Goal: Task Accomplishment & Management: Manage account settings

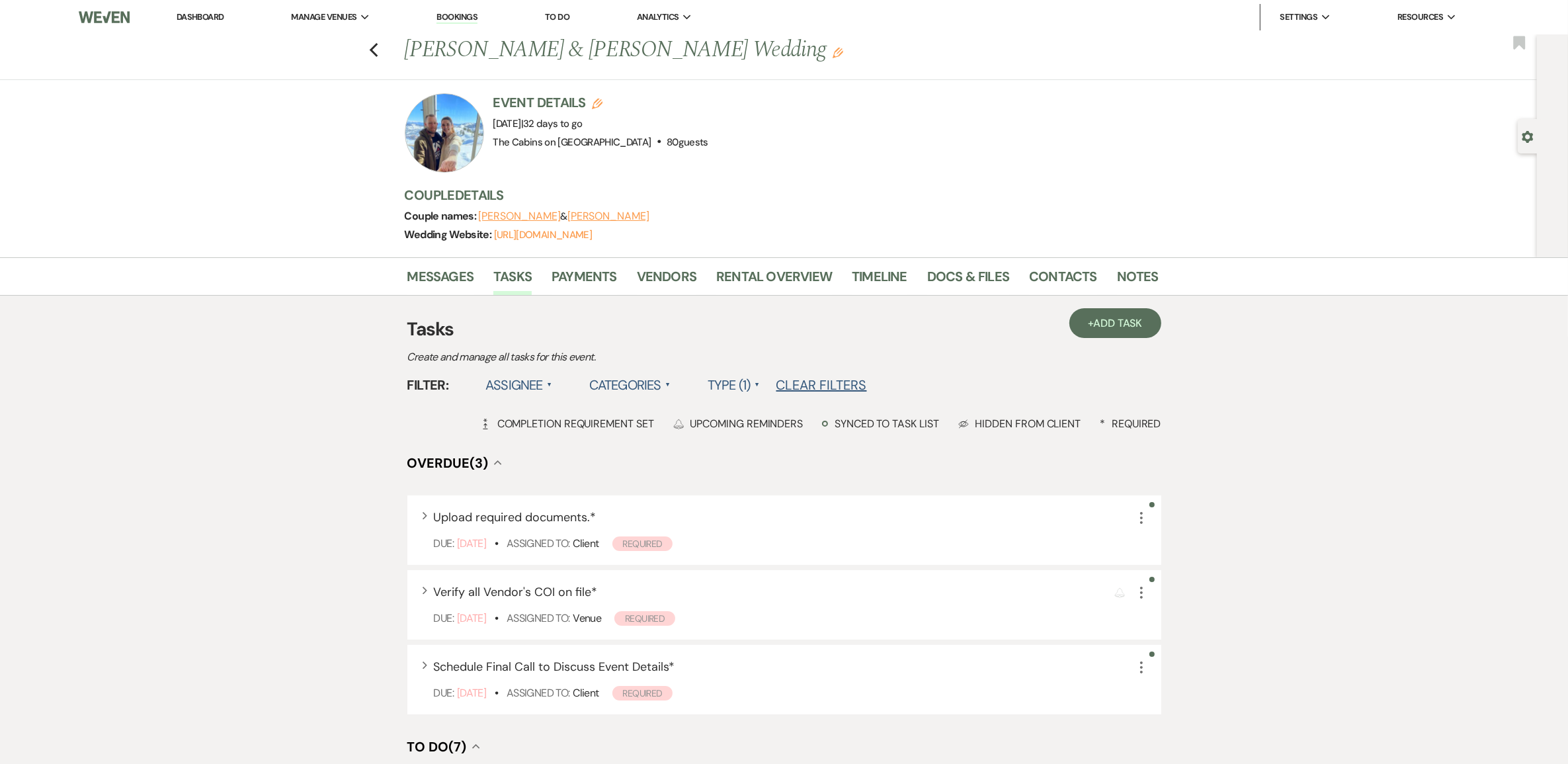
click at [197, 17] on link "Dashboard" at bounding box center [200, 17] width 47 height 12
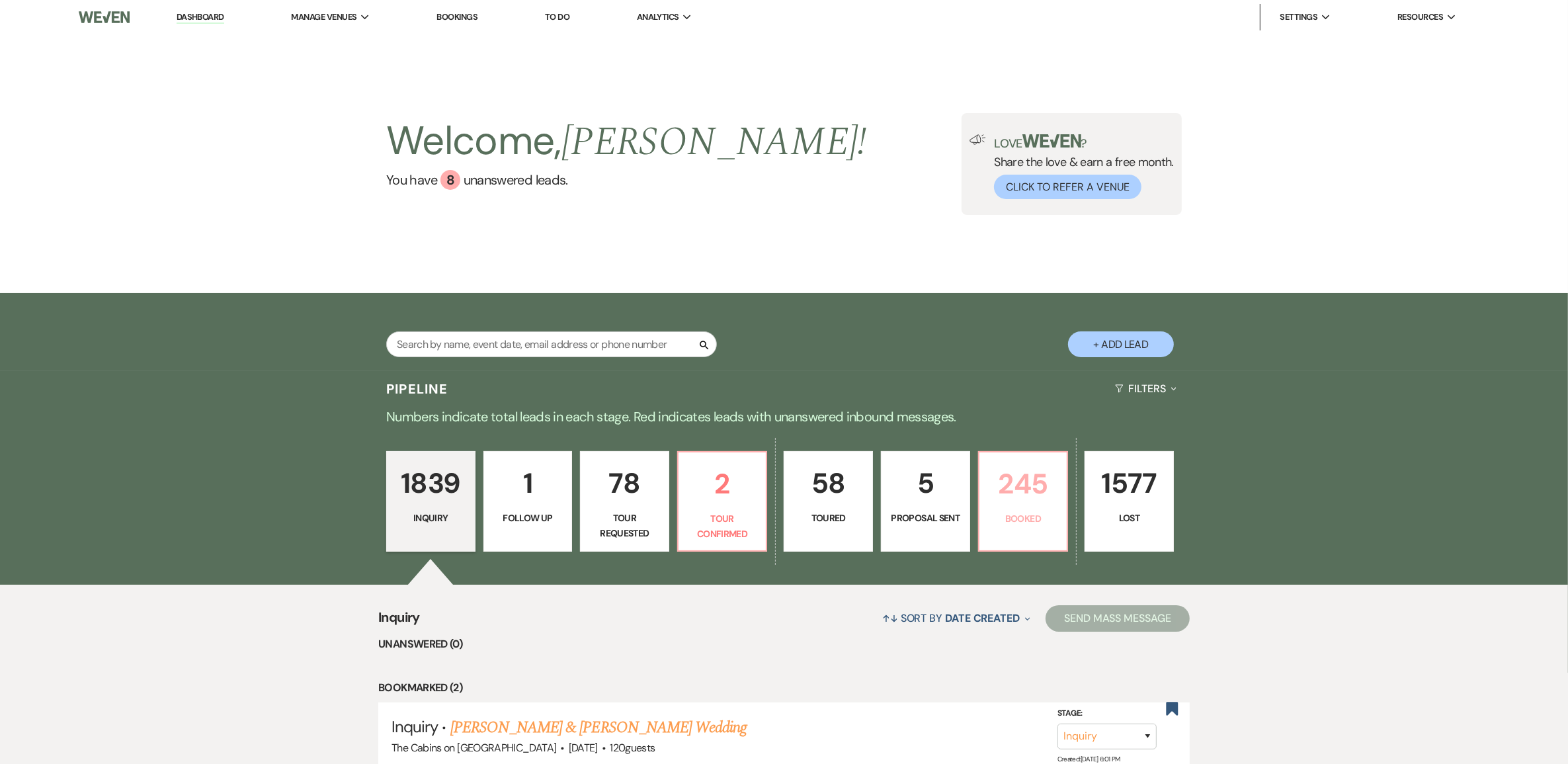
click at [1037, 500] on p "245" at bounding box center [1023, 484] width 72 height 44
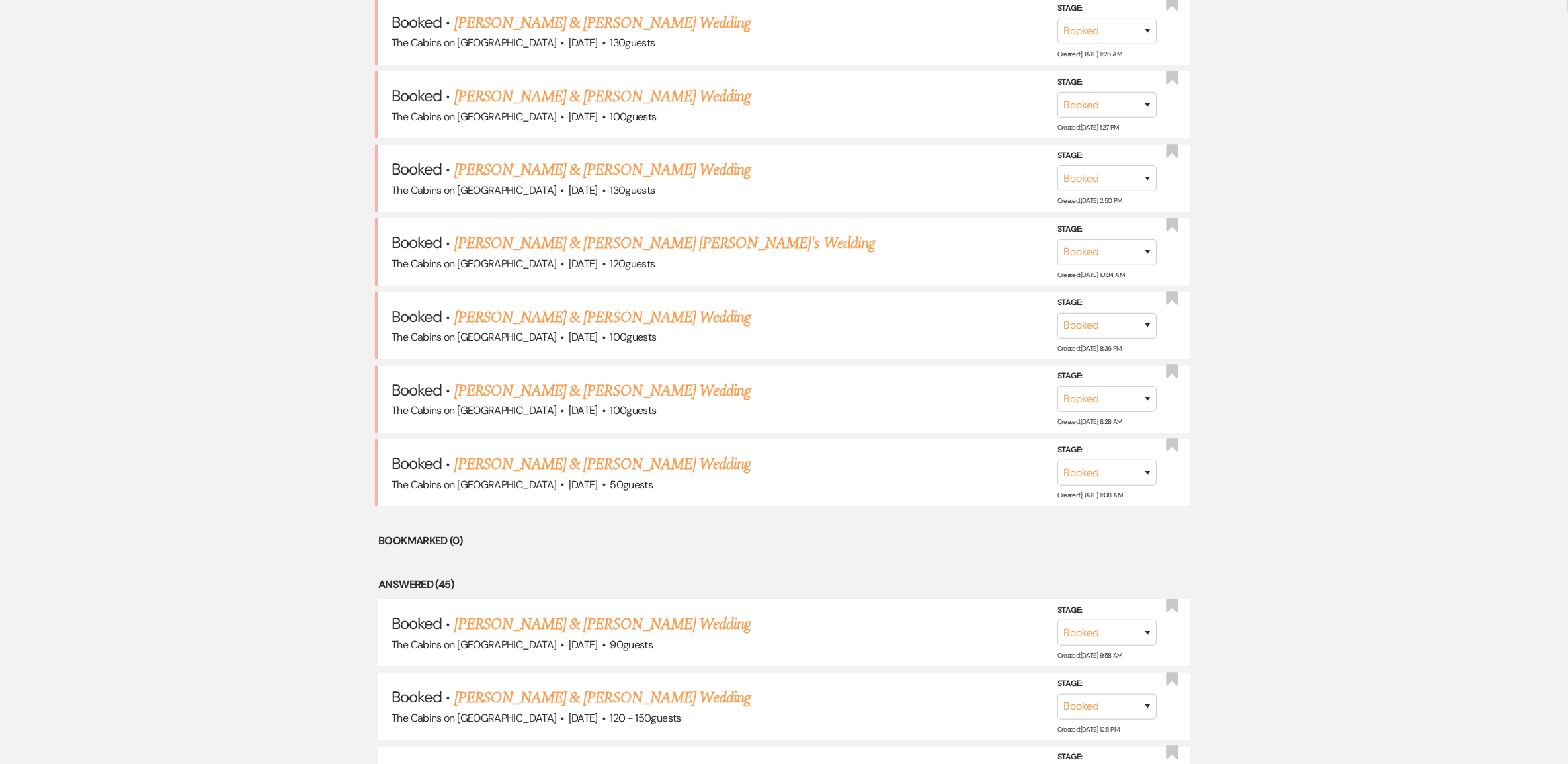
scroll to position [579, 0]
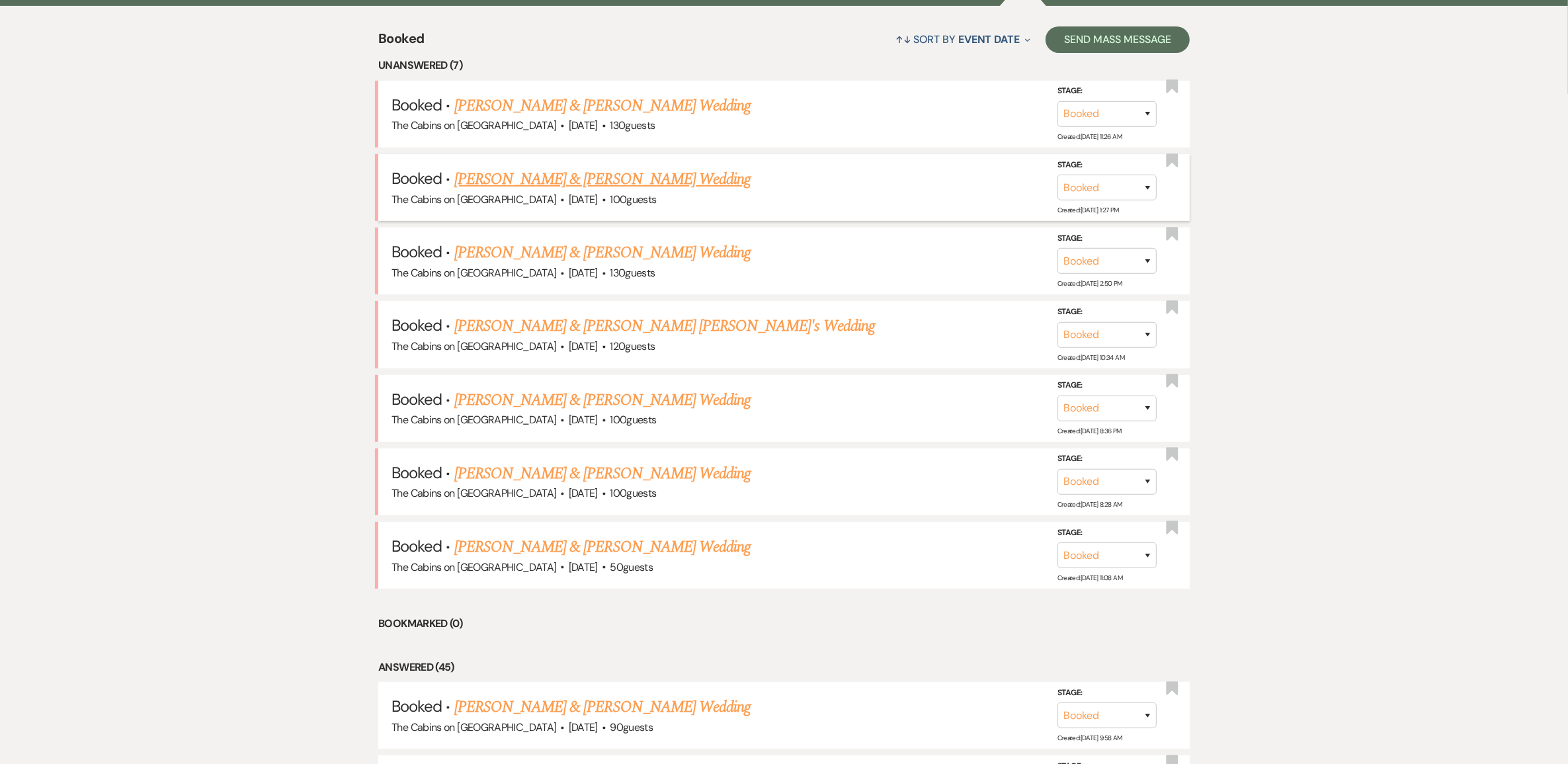
click at [598, 191] on link "Kayla Holder & Cristina Lisandrelli's Wedding" at bounding box center [602, 179] width 297 height 24
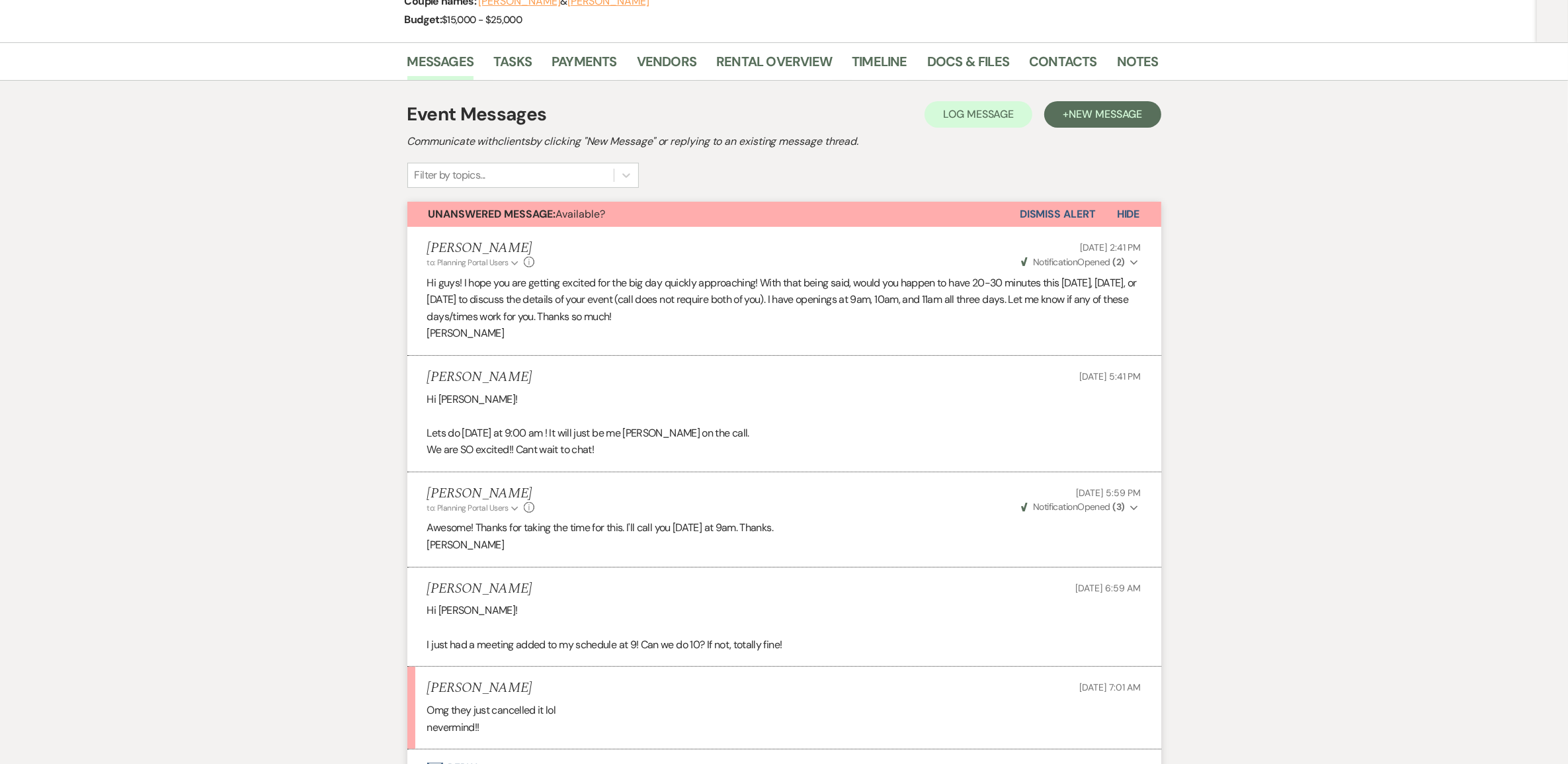
scroll to position [83, 0]
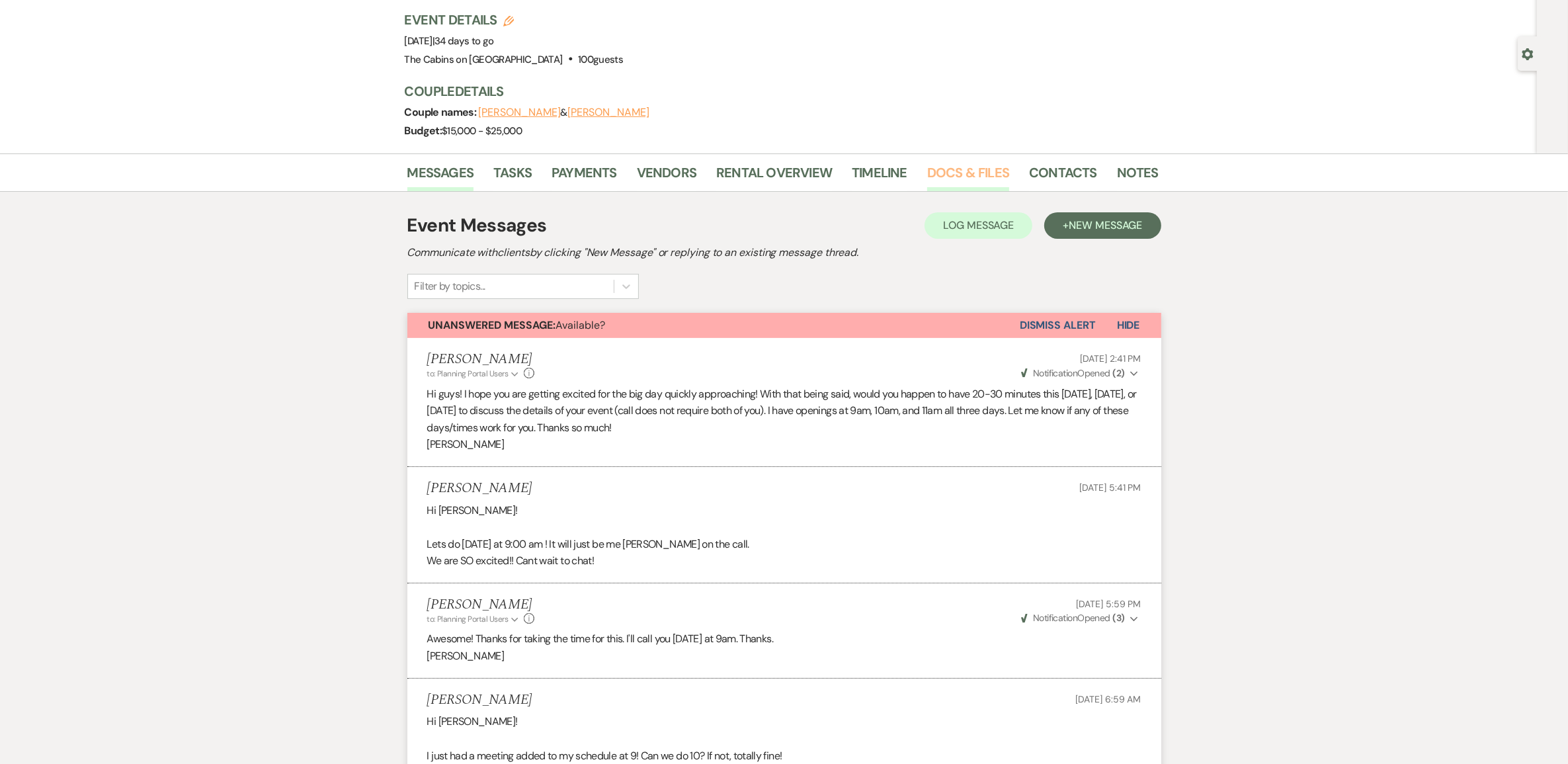
click at [964, 191] on link "Docs & Files" at bounding box center [968, 176] width 82 height 29
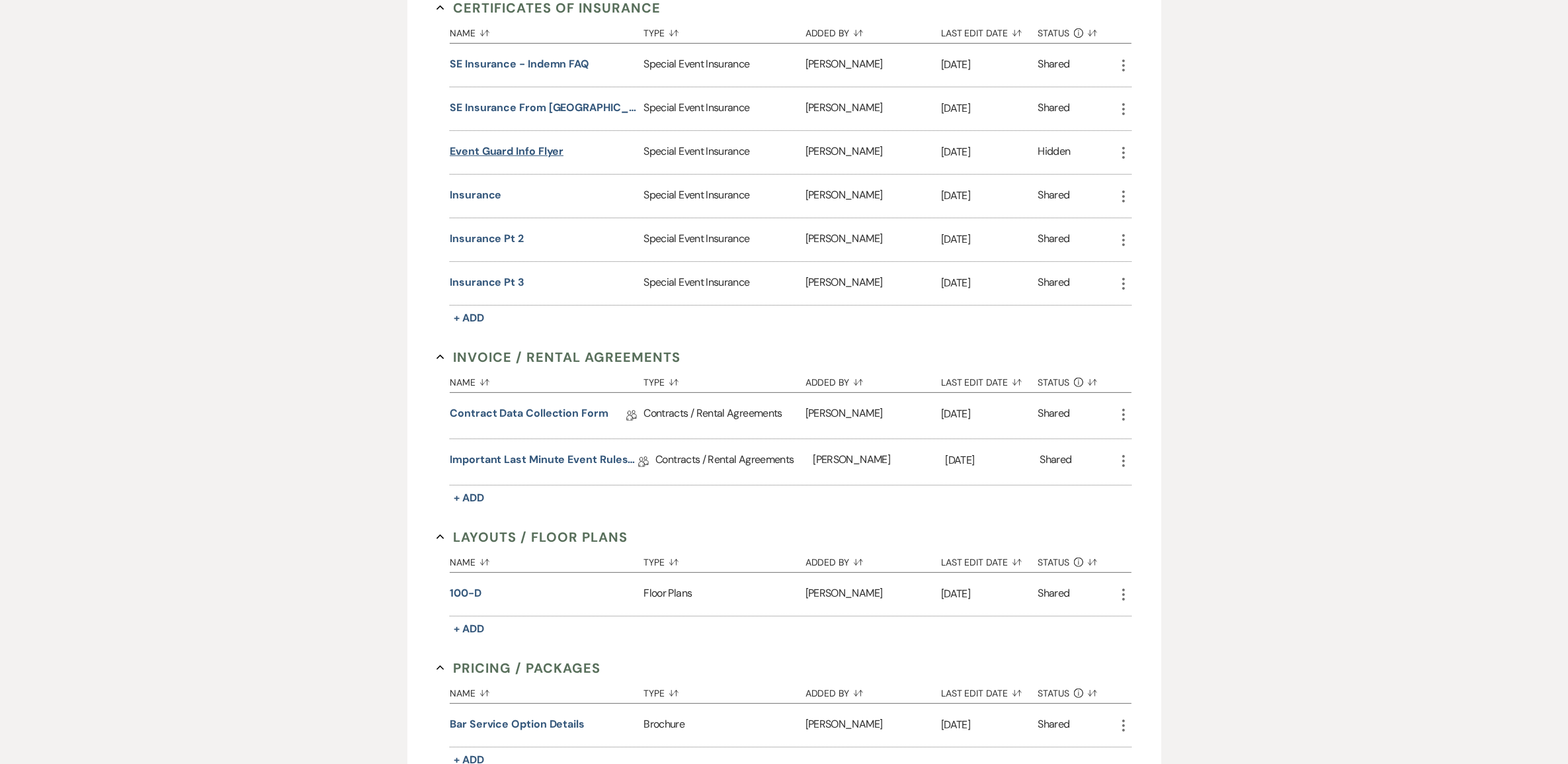
scroll to position [83, 0]
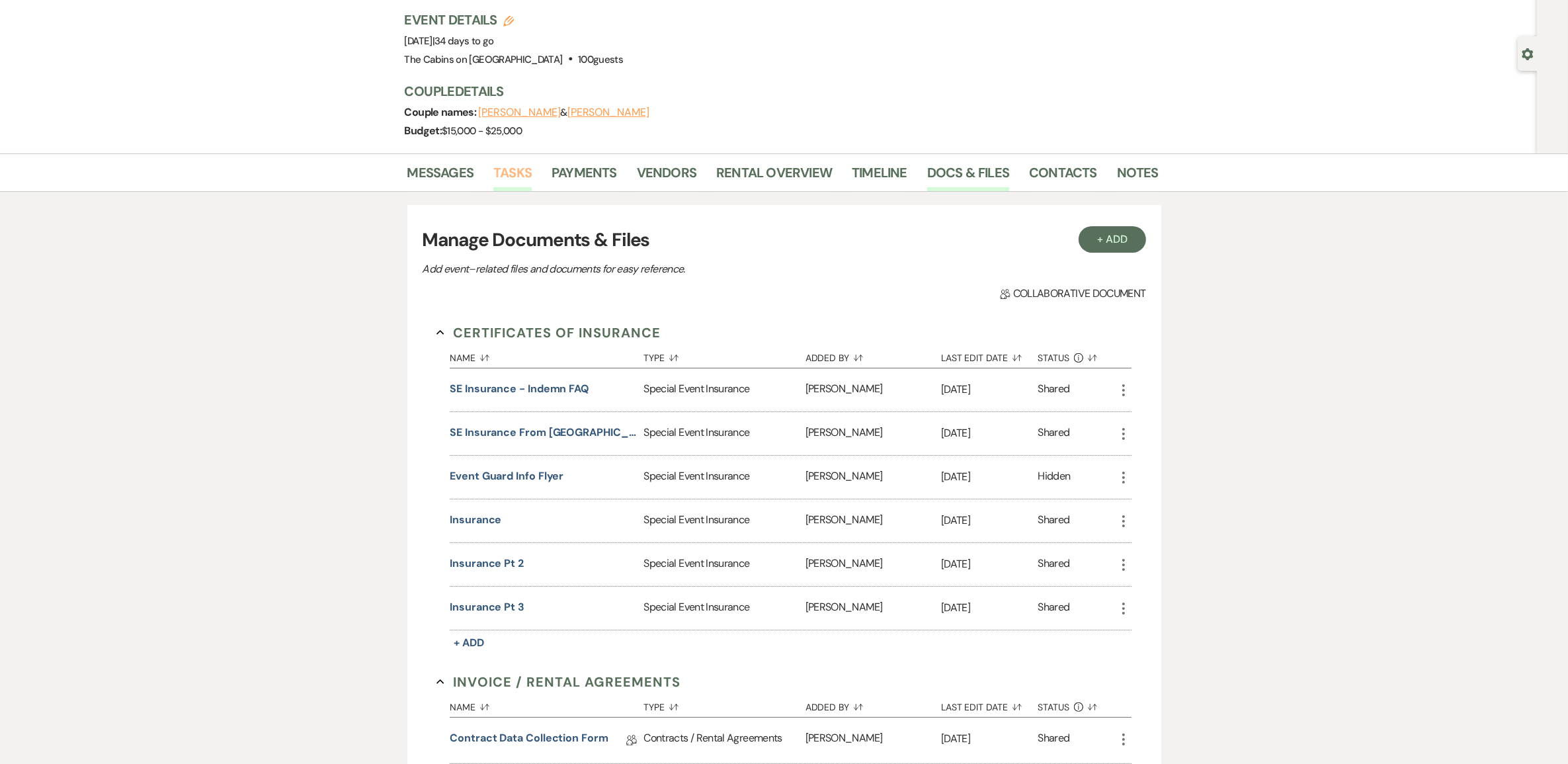
click at [511, 191] on link "Tasks" at bounding box center [513, 176] width 38 height 29
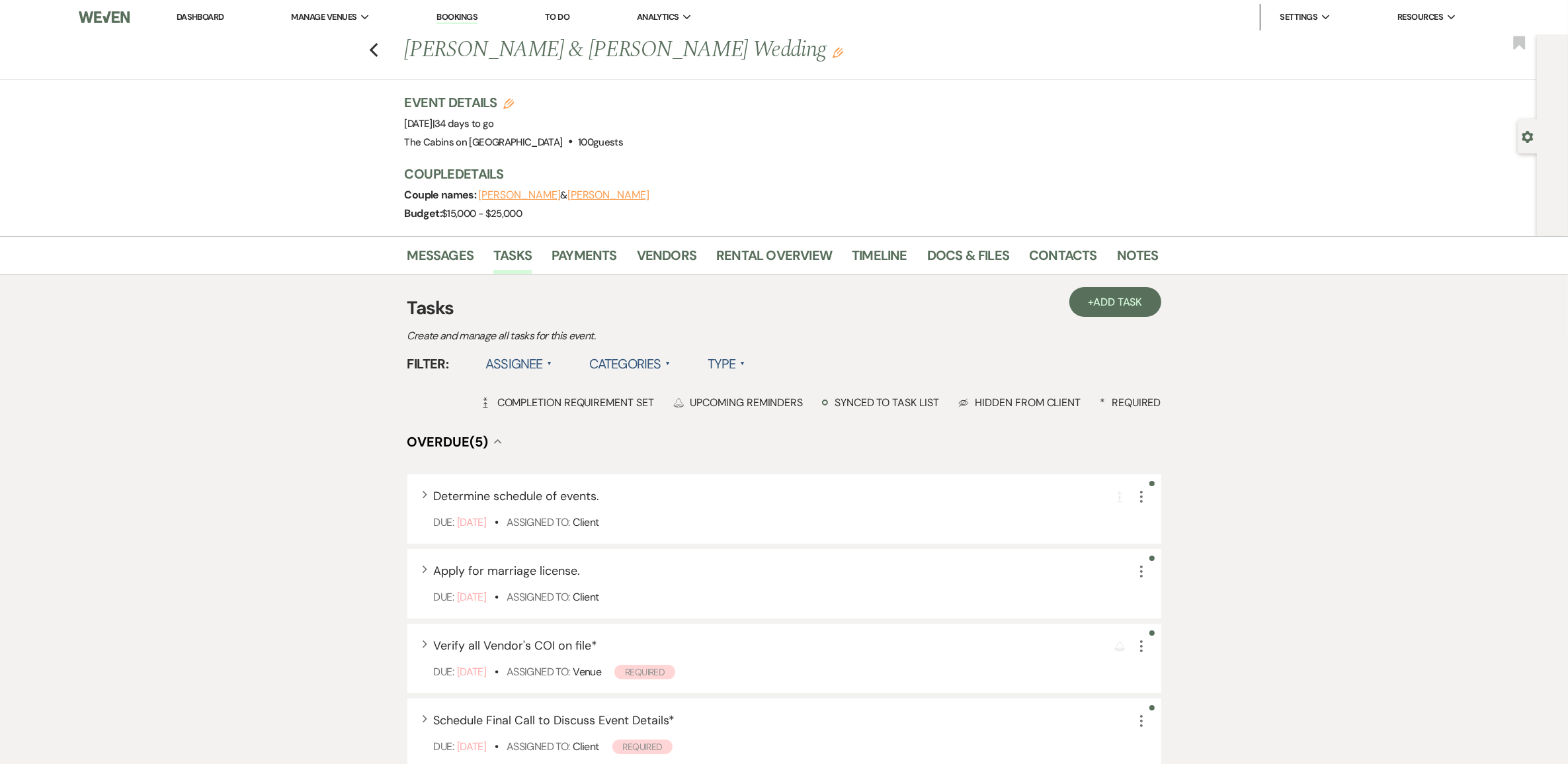
click at [745, 376] on label "Type ▲" at bounding box center [726, 363] width 37 height 24
click at [808, 407] on li "Required tasks" at bounding box center [774, 391] width 132 height 31
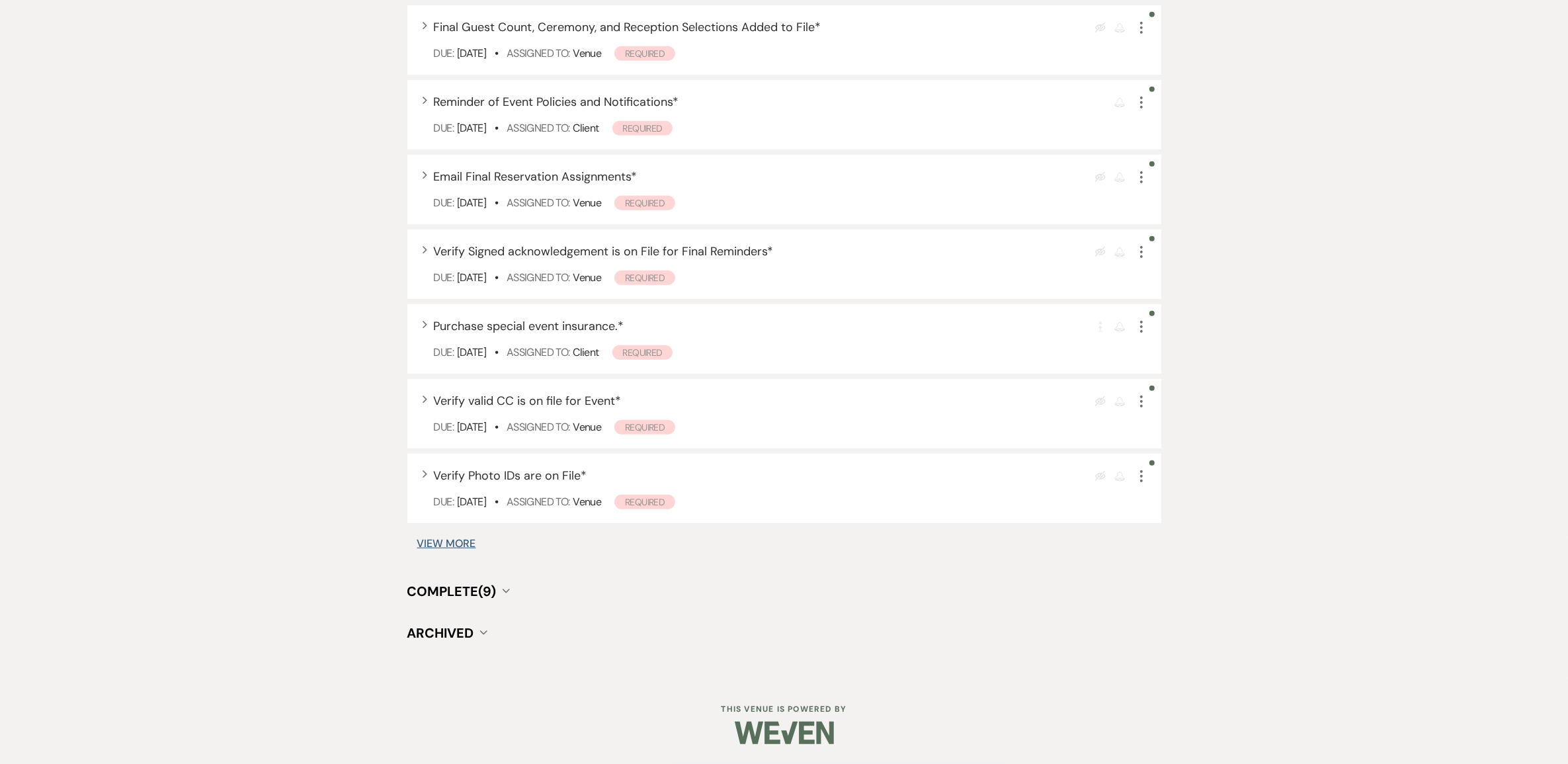
scroll to position [1158, 0]
click at [467, 593] on span "Complete (9)" at bounding box center [451, 591] width 89 height 17
click at [467, 592] on span "Complete (9)" at bounding box center [451, 591] width 89 height 17
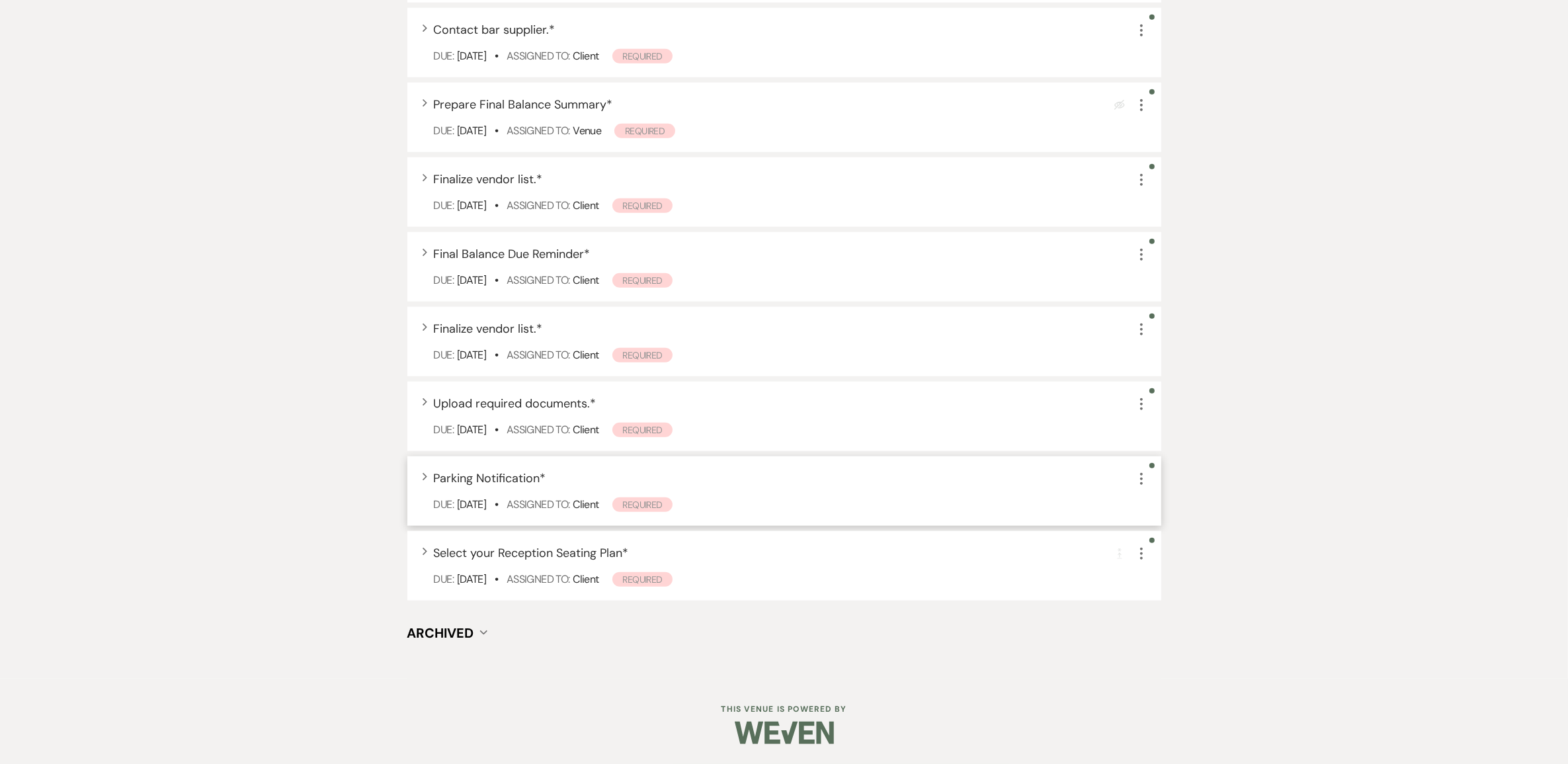
scroll to position [1936, 0]
click at [559, 545] on span "Select your Reception Seating Plan *" at bounding box center [531, 553] width 195 height 16
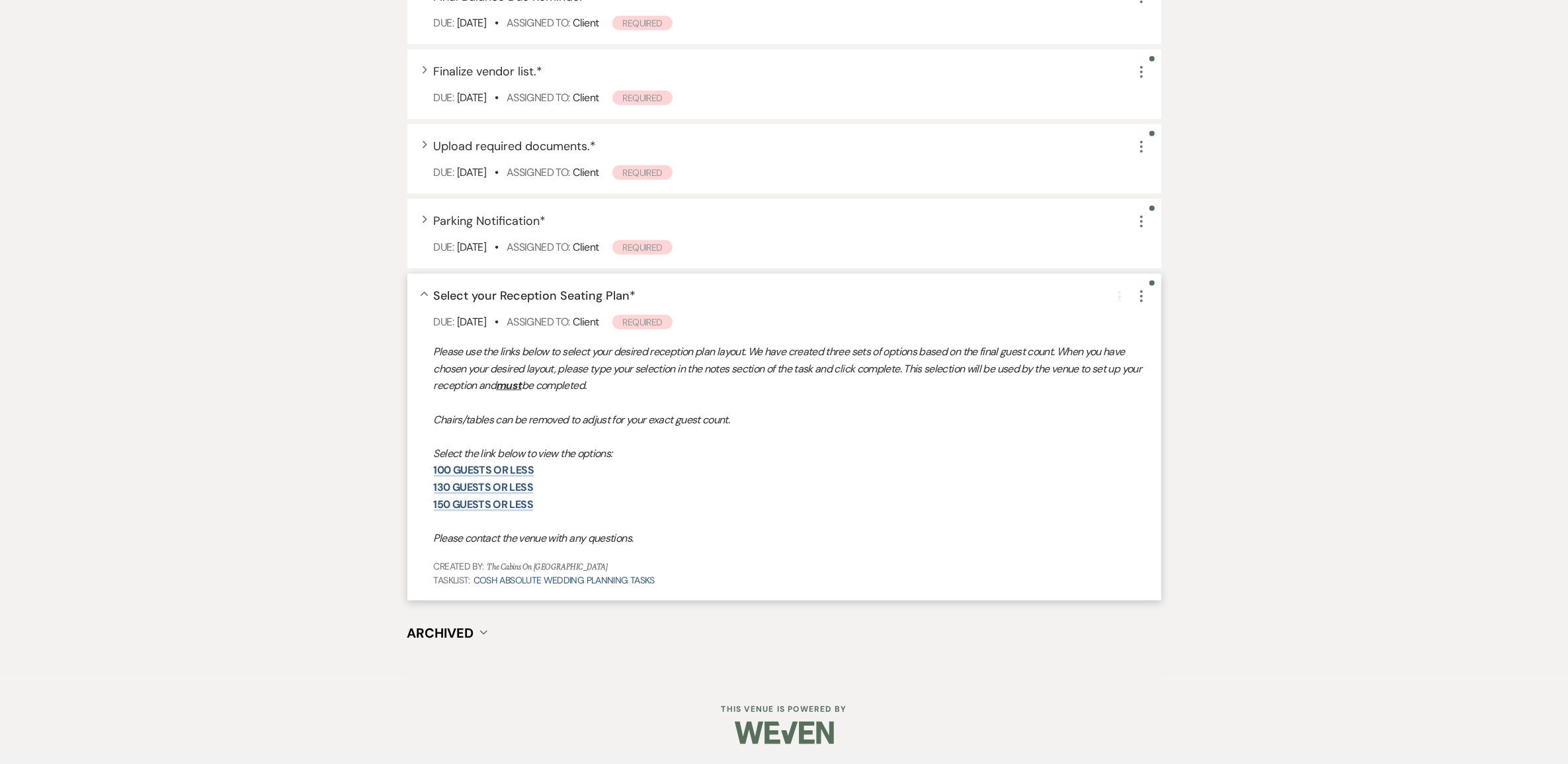
scroll to position [2185, 0]
click at [498, 477] on link "100 guests or less" at bounding box center [484, 470] width 100 height 14
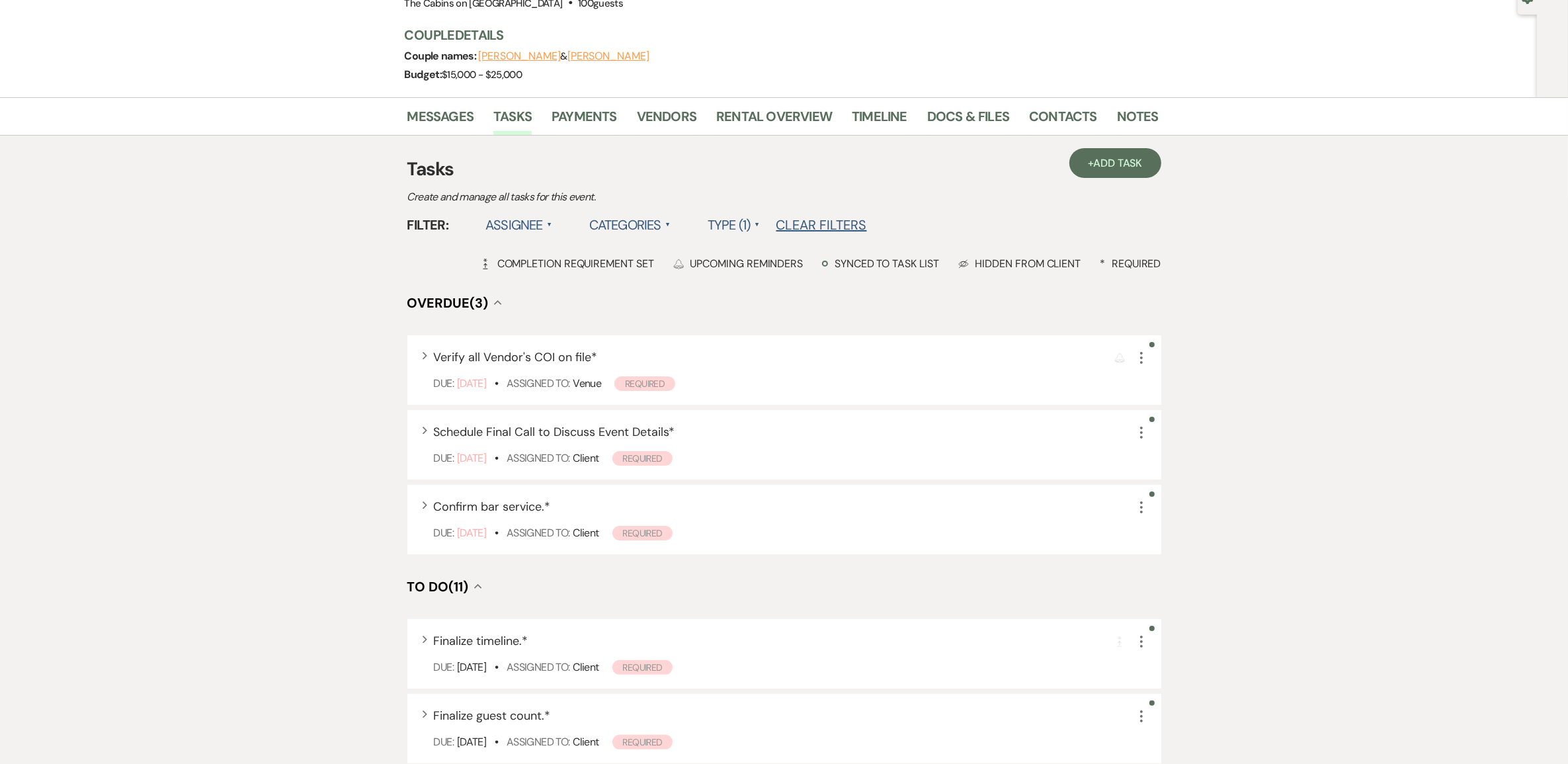
scroll to position [0, 0]
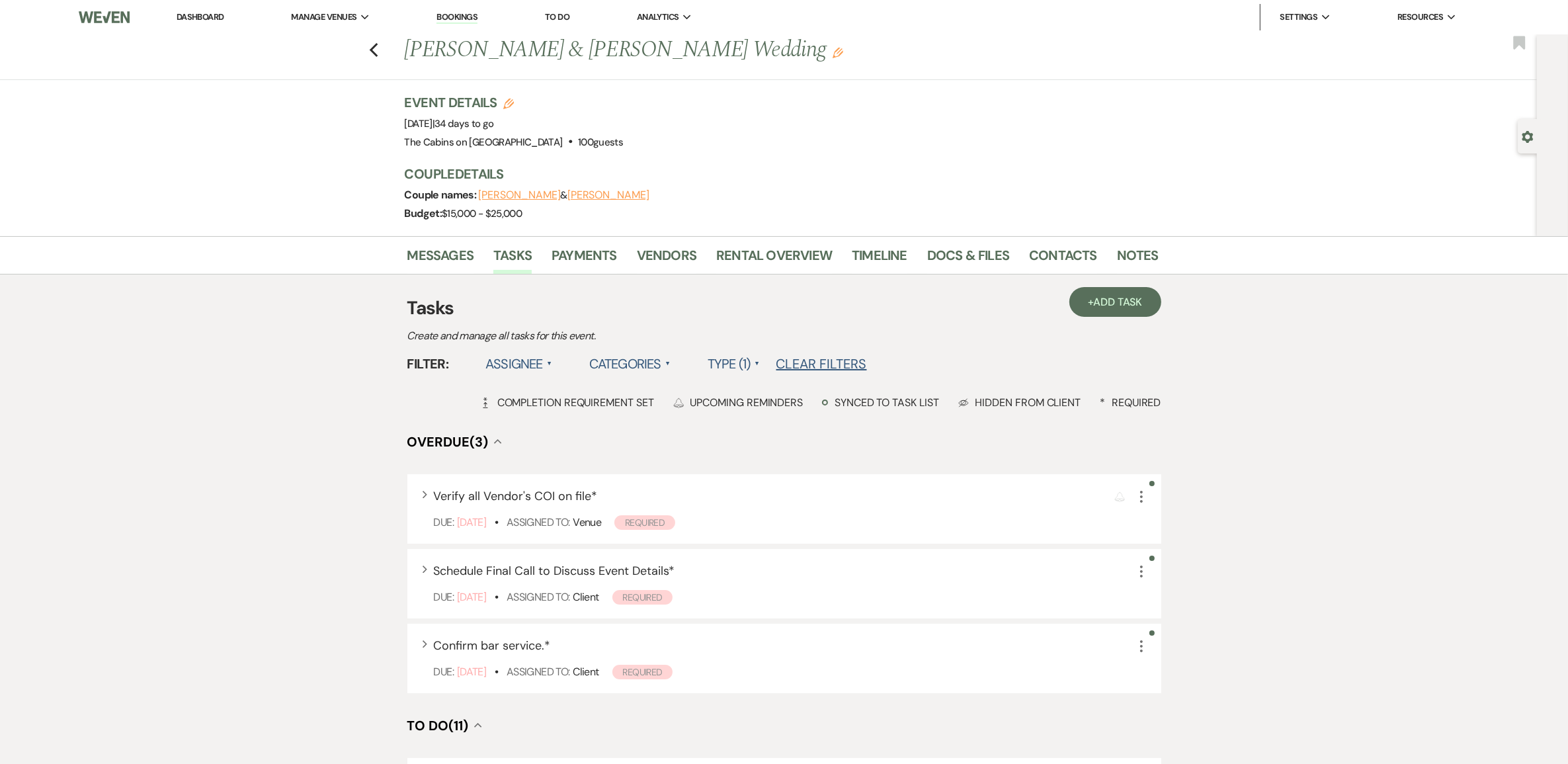
click at [223, 17] on link "Dashboard" at bounding box center [200, 17] width 47 height 12
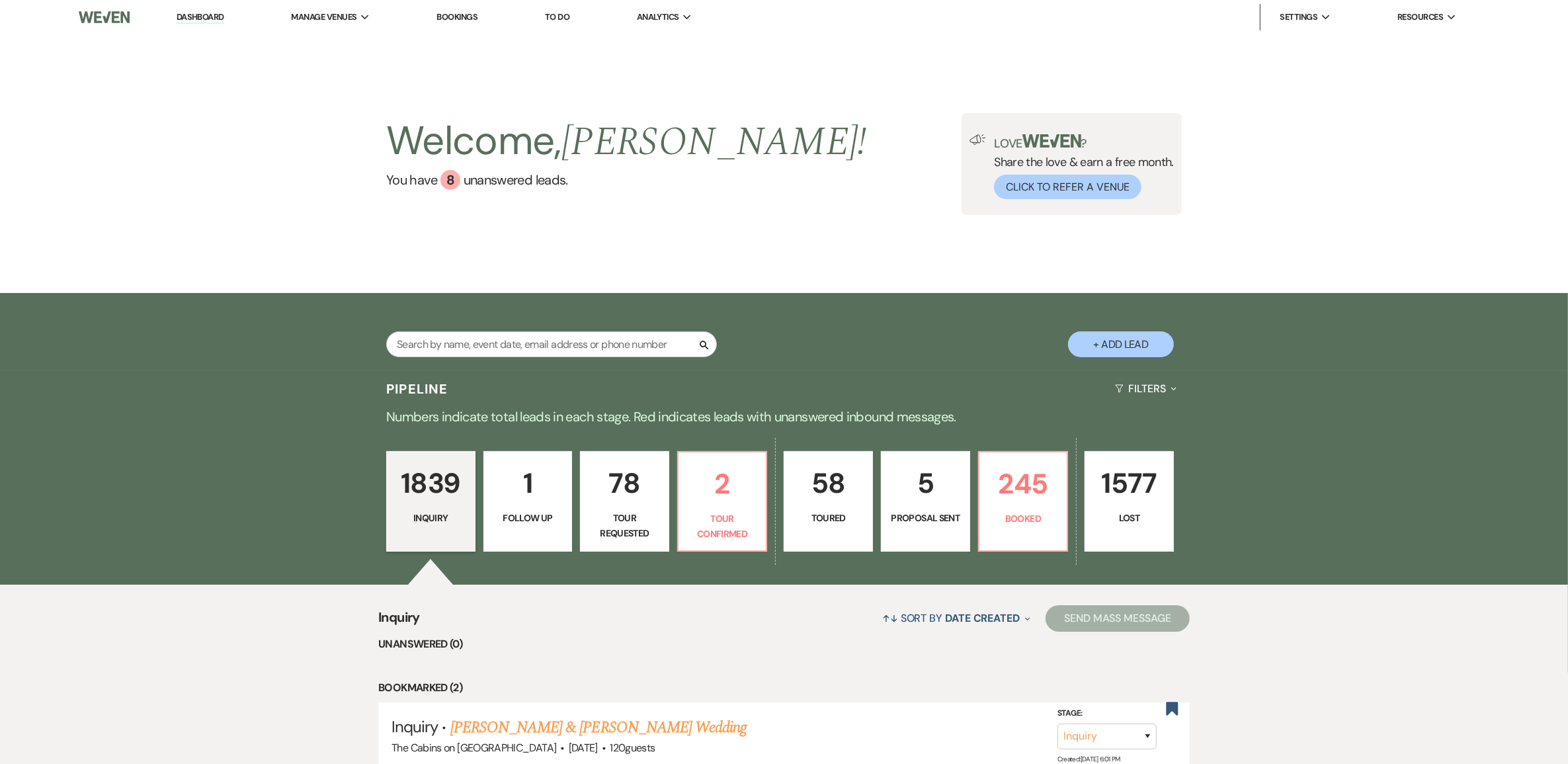
click at [429, 505] on p "1839" at bounding box center [430, 483] width 72 height 44
click at [1017, 506] on p "245" at bounding box center [1023, 484] width 72 height 44
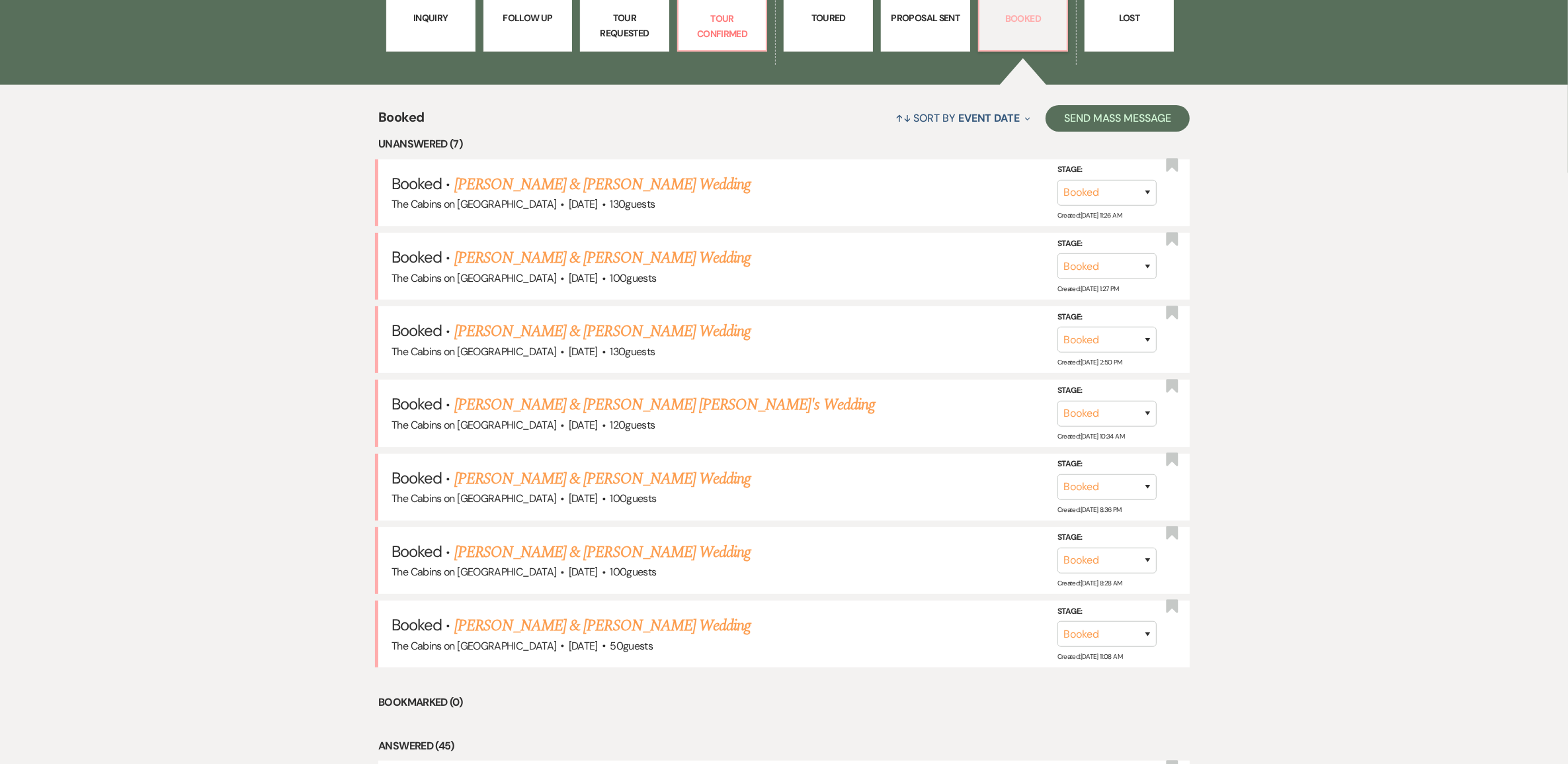
scroll to position [496, 0]
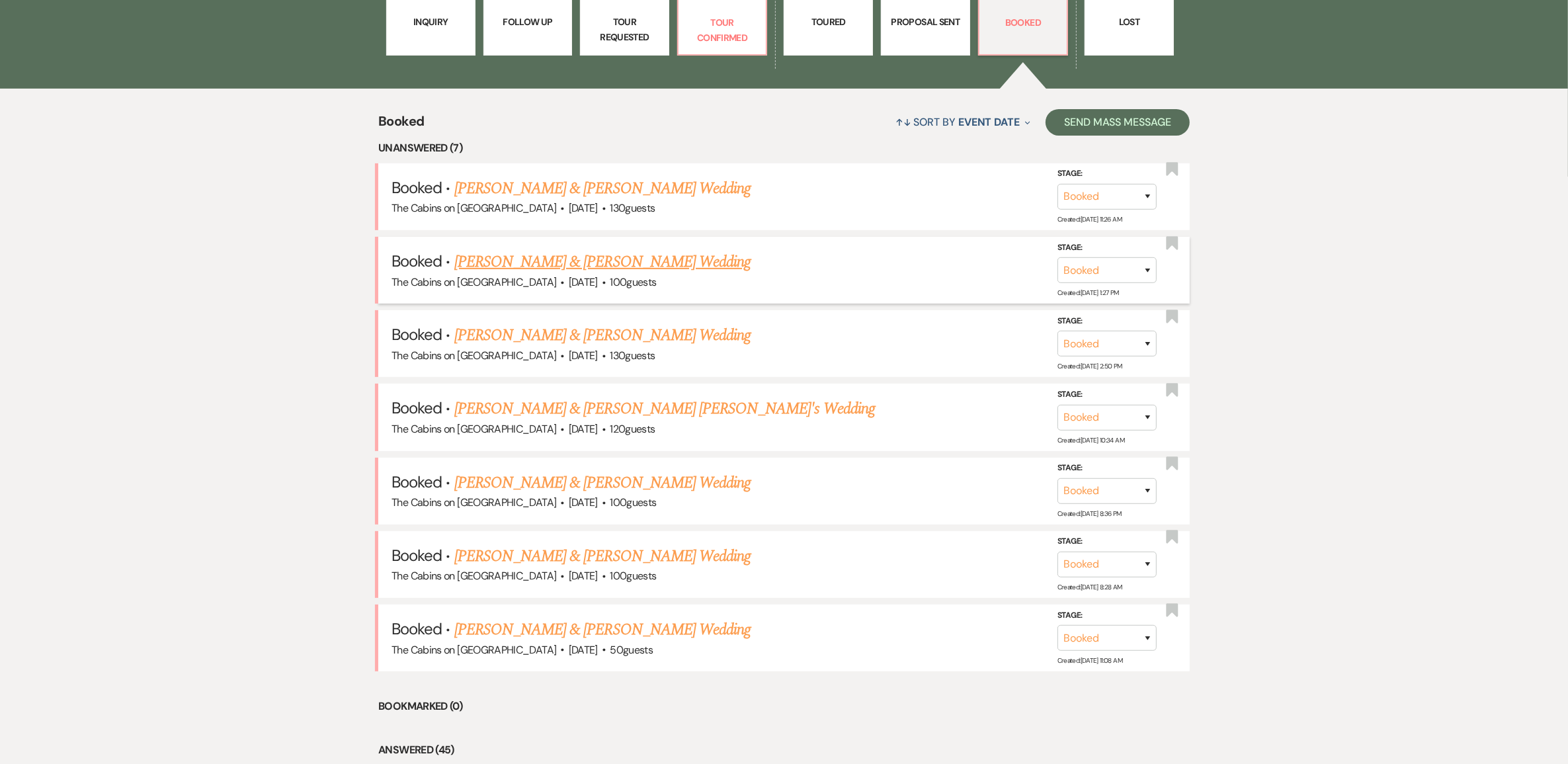
click at [593, 274] on link "Kayla Holder & Cristina Lisandrelli's Wedding" at bounding box center [602, 262] width 297 height 24
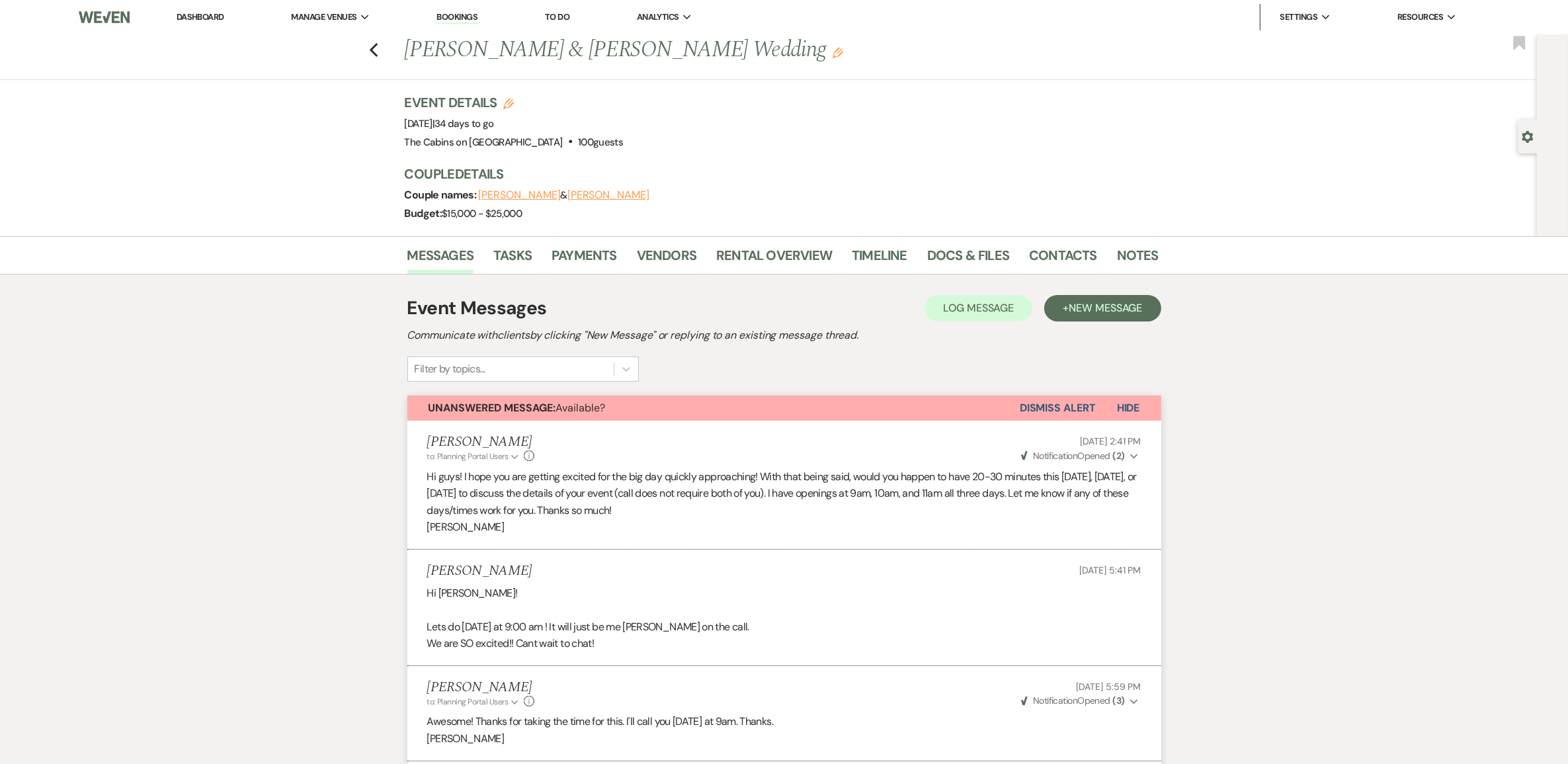
click at [1045, 421] on button "Dismiss Alert" at bounding box center [1058, 408] width 76 height 25
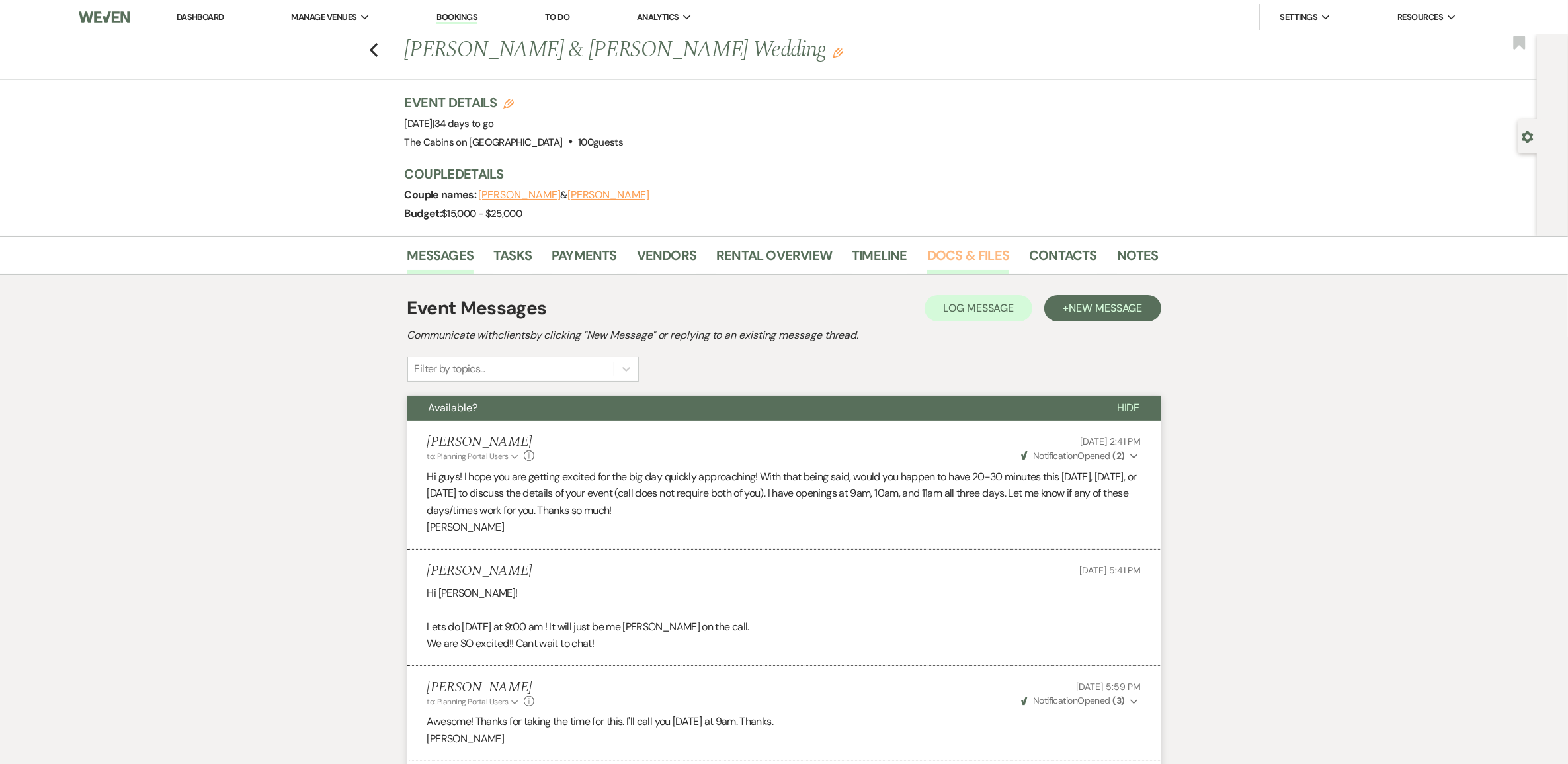
click at [965, 274] on link "Docs & Files" at bounding box center [968, 259] width 82 height 29
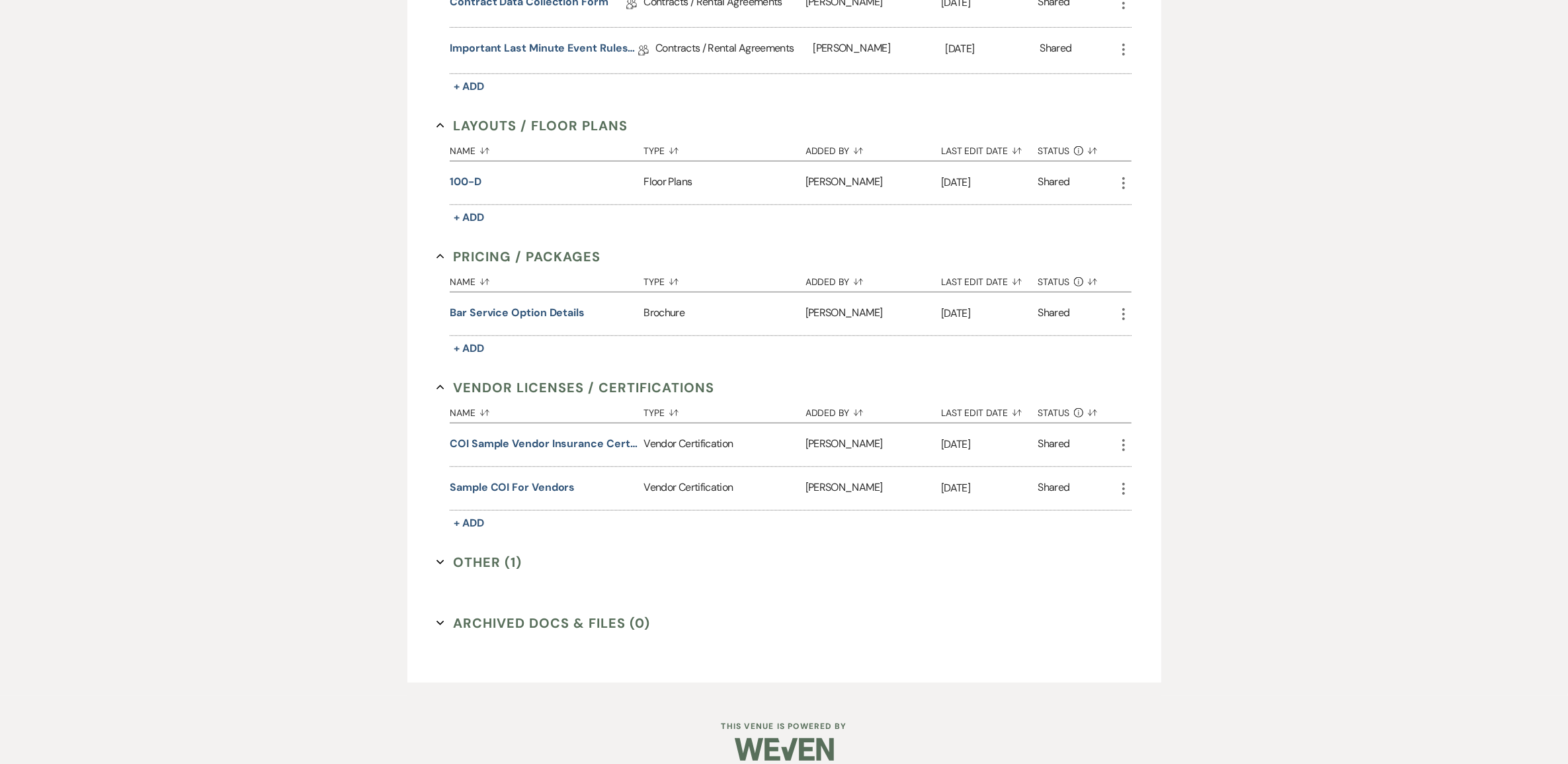
scroll to position [910, 0]
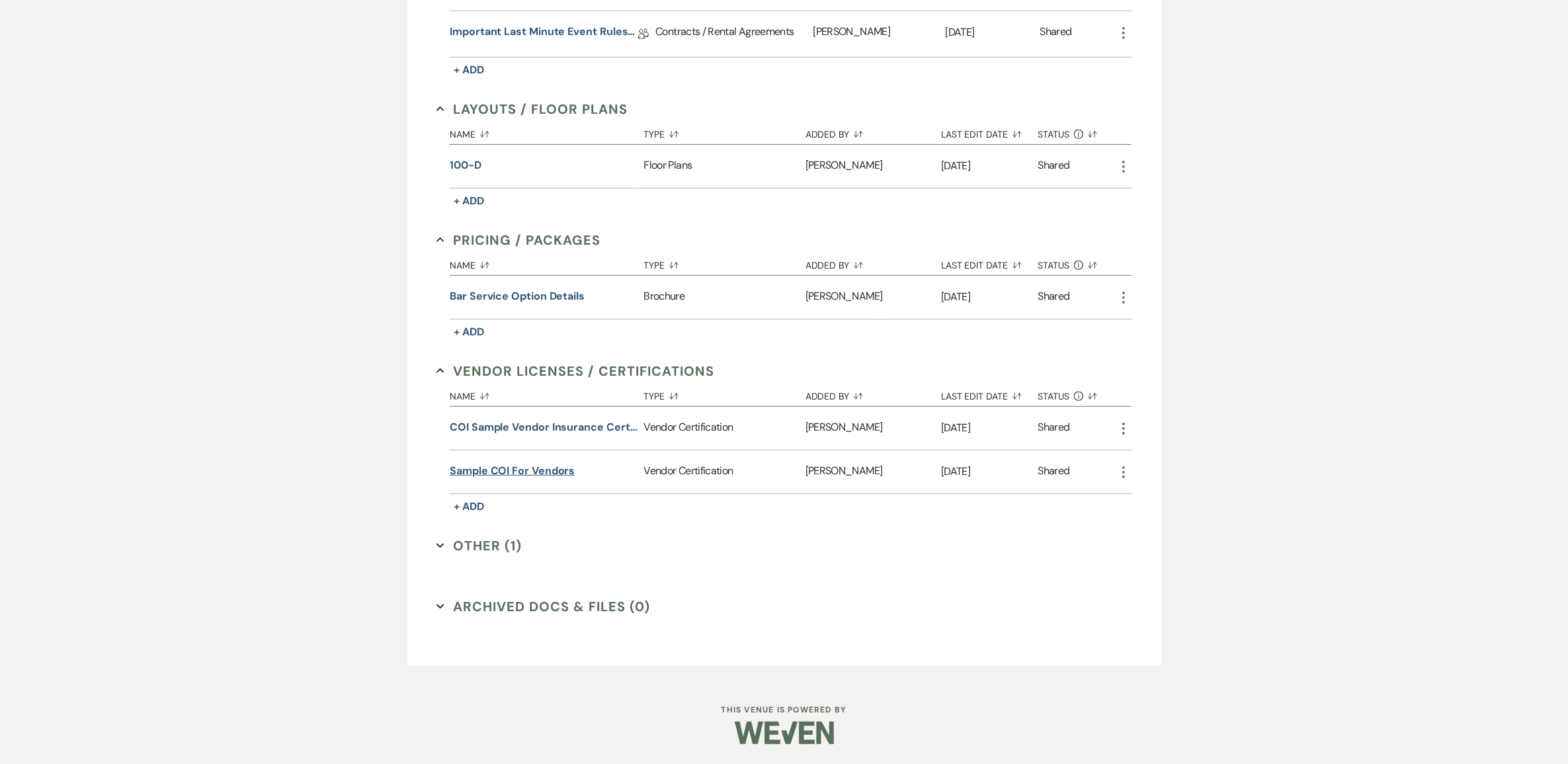
click at [524, 479] on button "Sample COI for Vendors" at bounding box center [512, 471] width 125 height 16
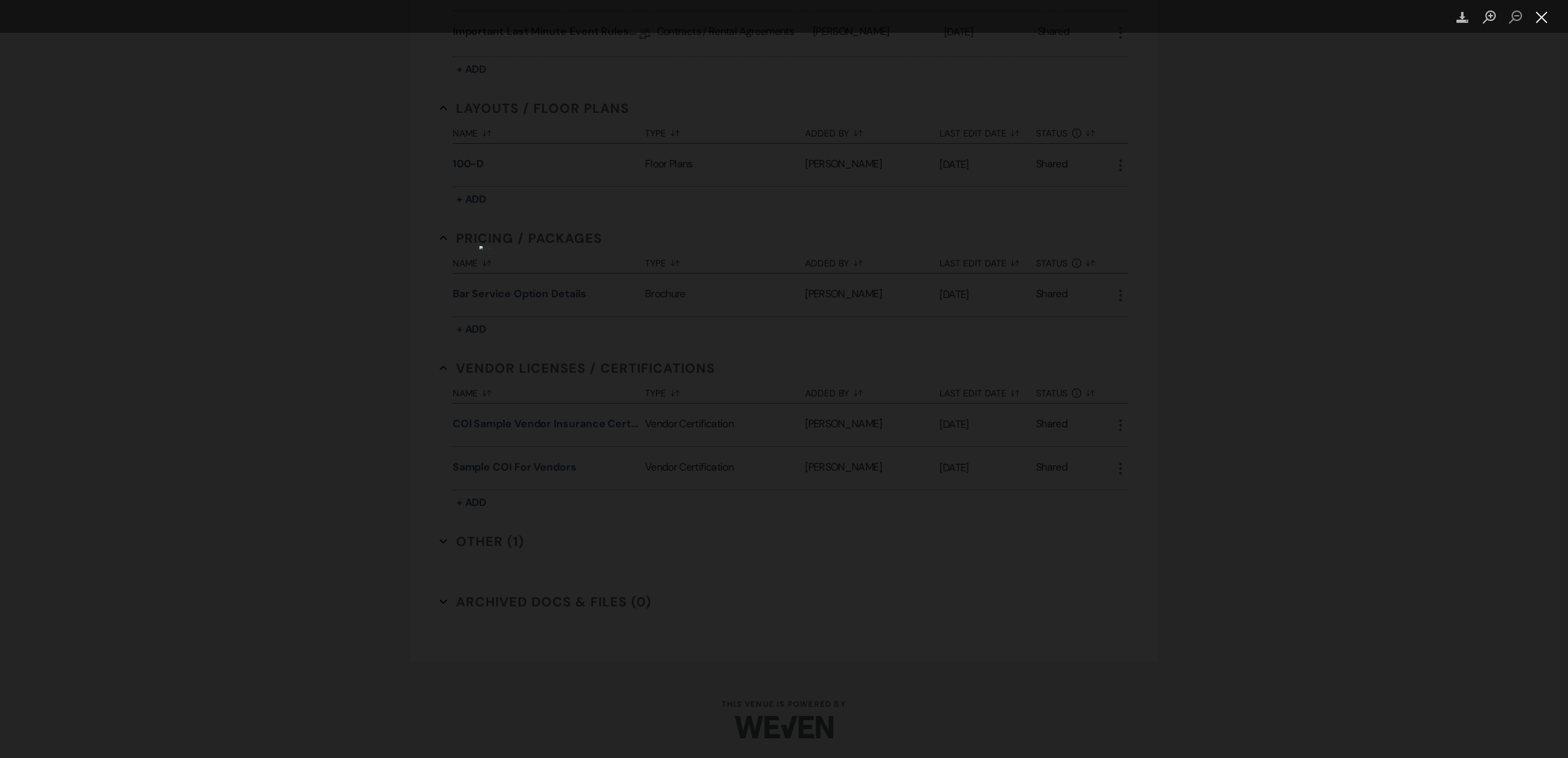
click at [1547, 18] on button "Close lightbox" at bounding box center [1542, 17] width 26 height 23
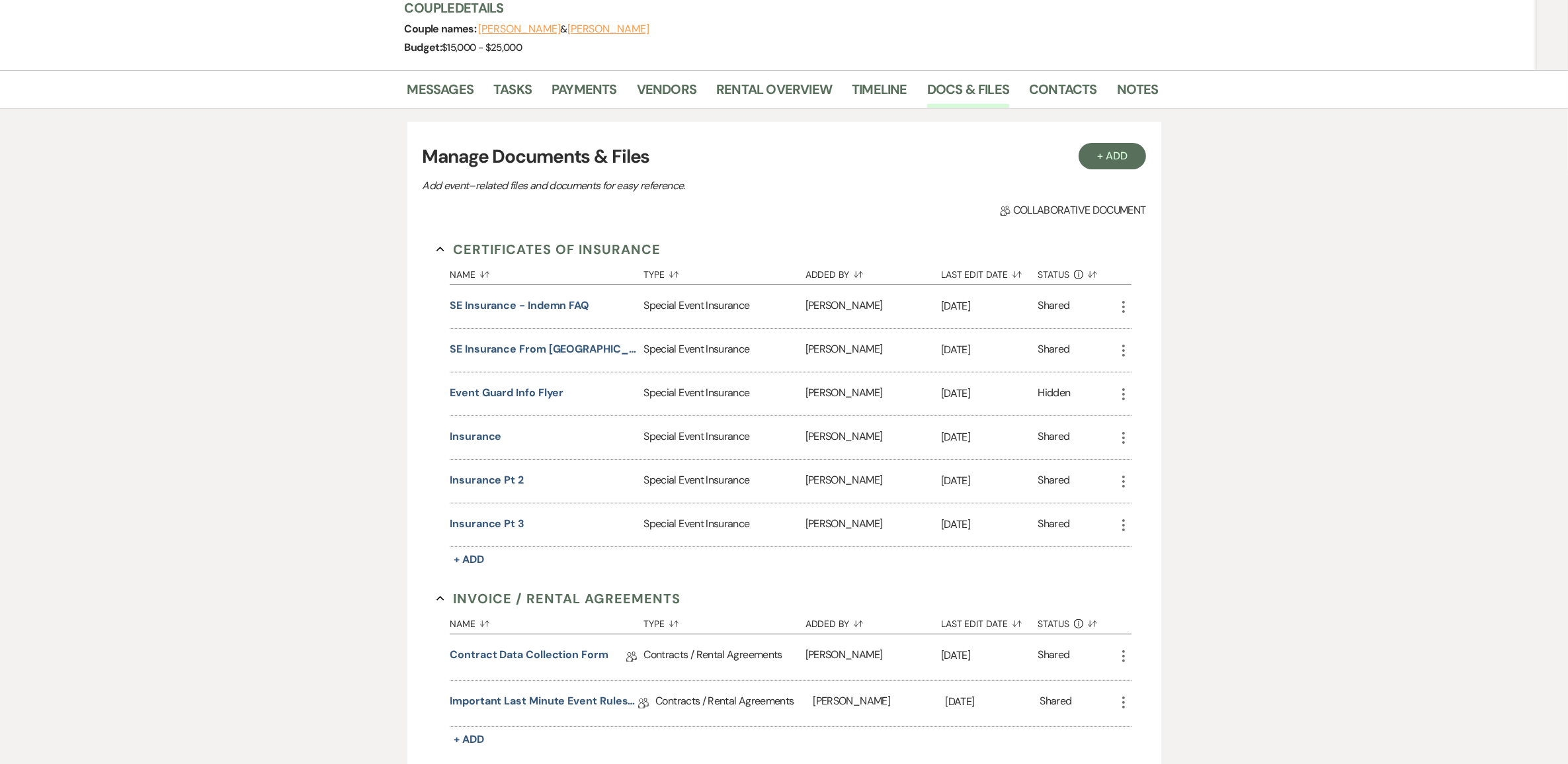
scroll to position [165, 0]
click at [514, 109] on link "Tasks" at bounding box center [513, 94] width 38 height 29
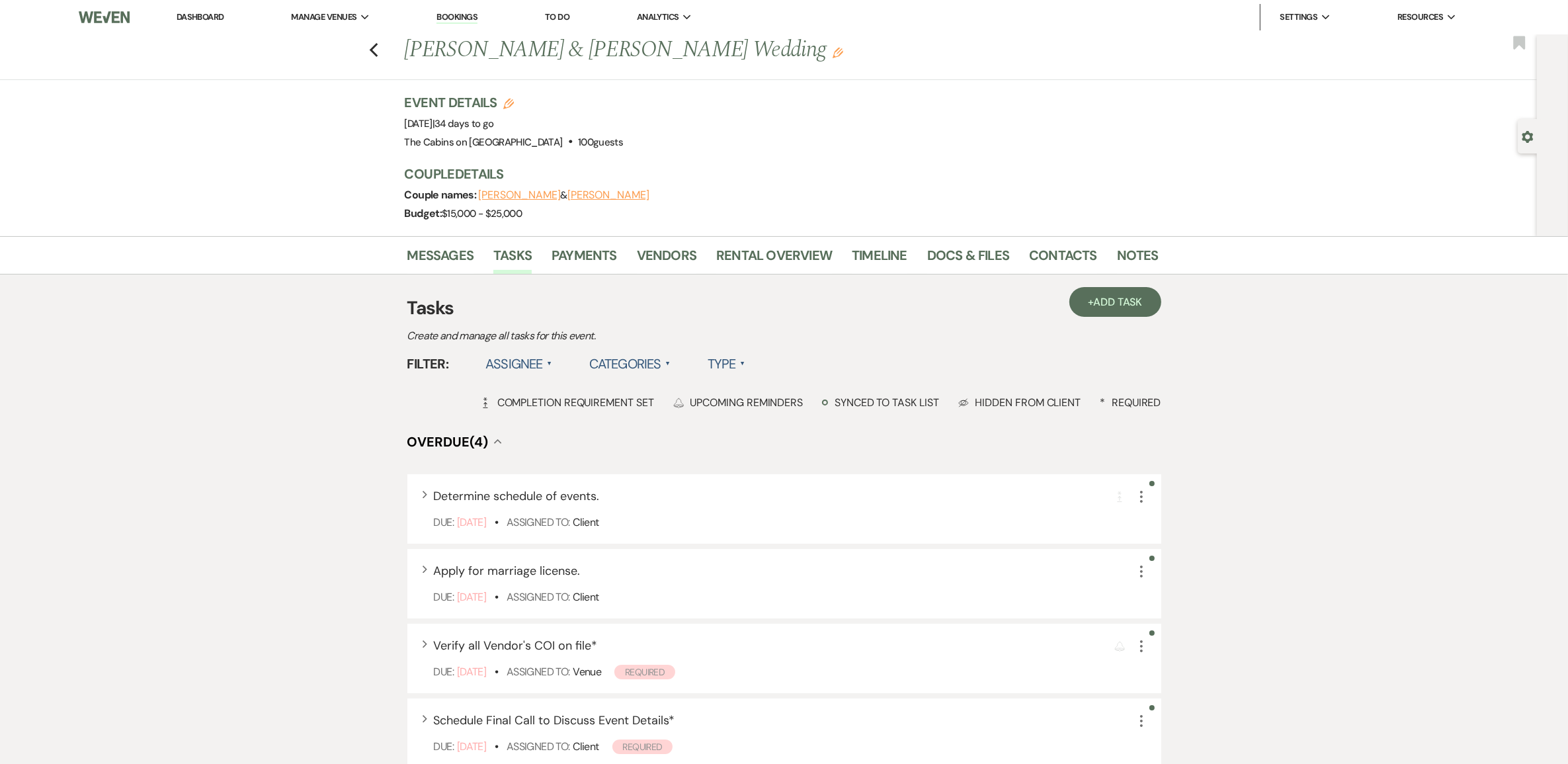
click at [745, 376] on label "Type ▲" at bounding box center [726, 363] width 37 height 24
click at [789, 407] on li "Required tasks" at bounding box center [774, 391] width 132 height 31
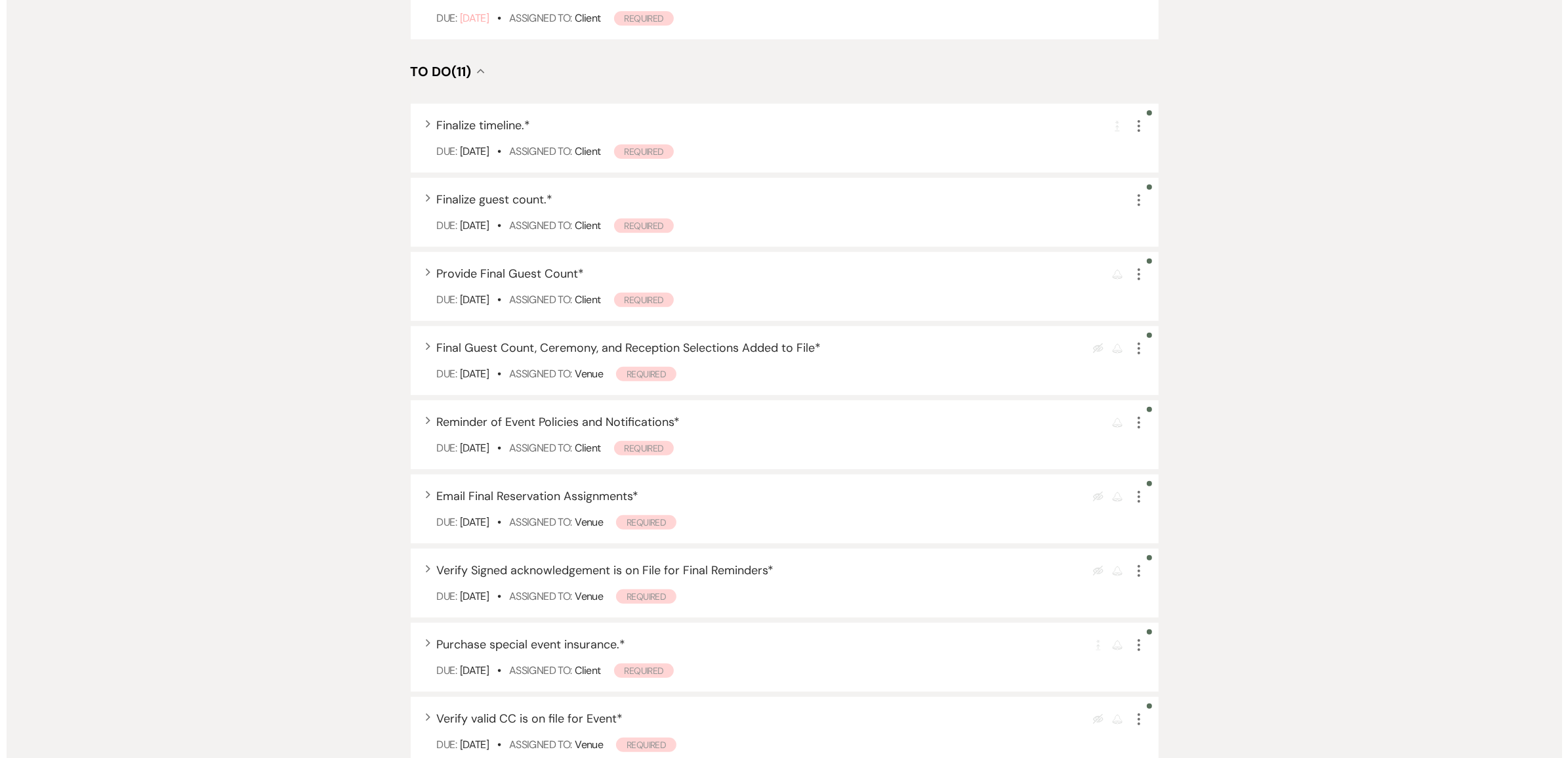
scroll to position [657, 0]
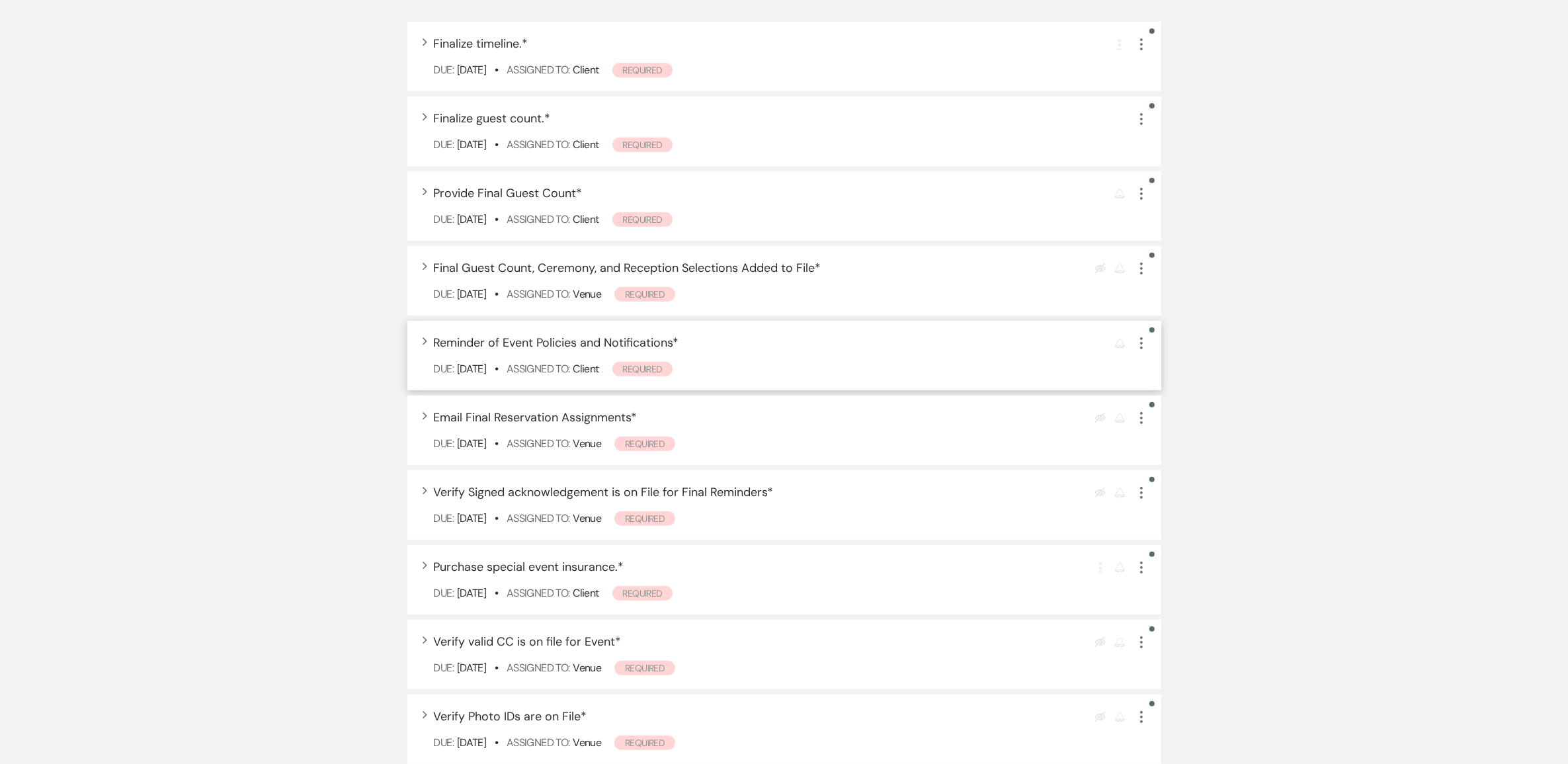
click at [504, 351] on span "Reminder of Event Policies and Notifications *" at bounding box center [556, 343] width 245 height 16
click at [529, 351] on span "Reminder of Event Policies and Notifications *" at bounding box center [556, 343] width 245 height 16
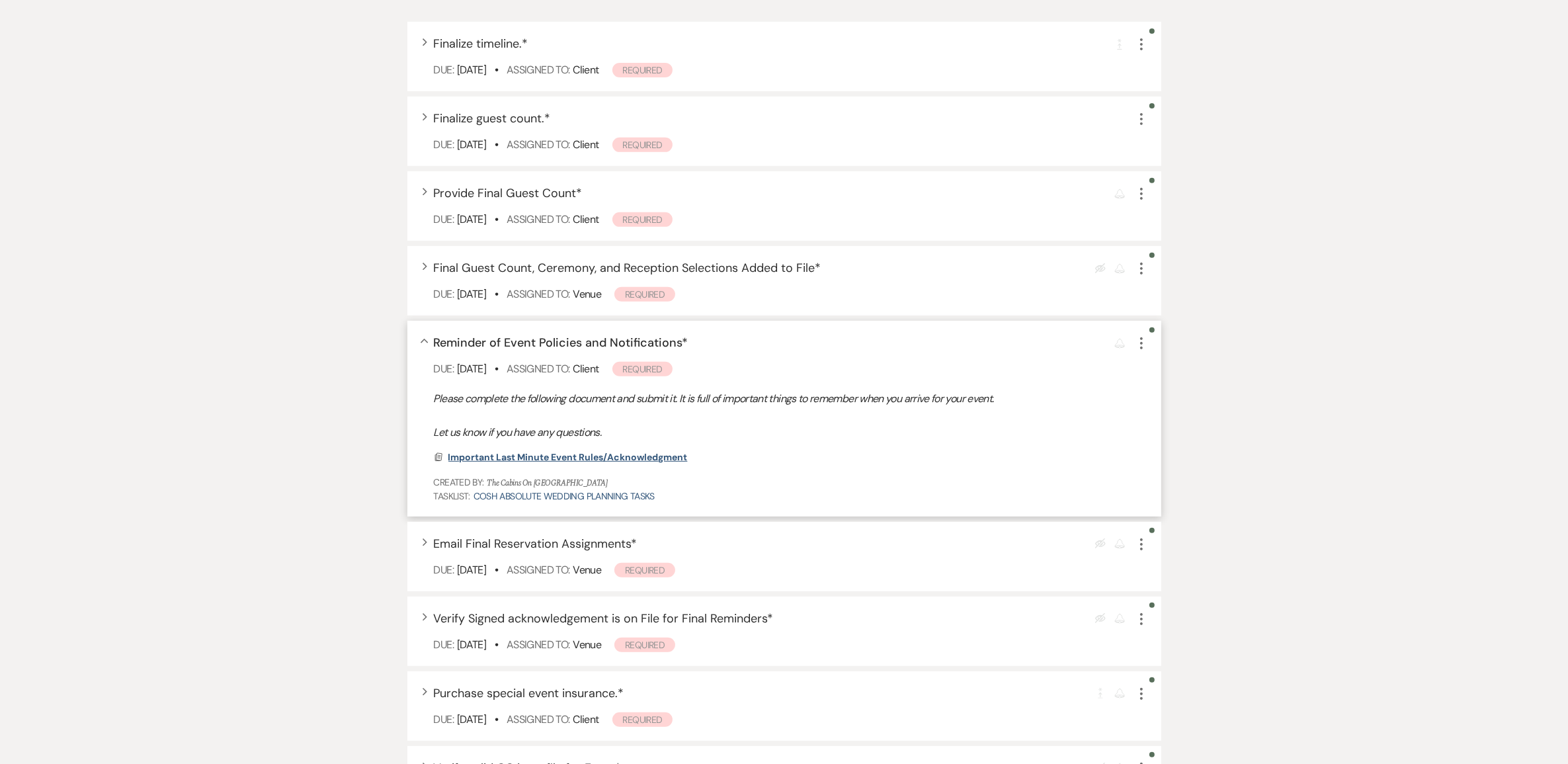
click at [568, 463] on span "Important Last Minute Event Rules/Acknowledgment" at bounding box center [568, 457] width 239 height 12
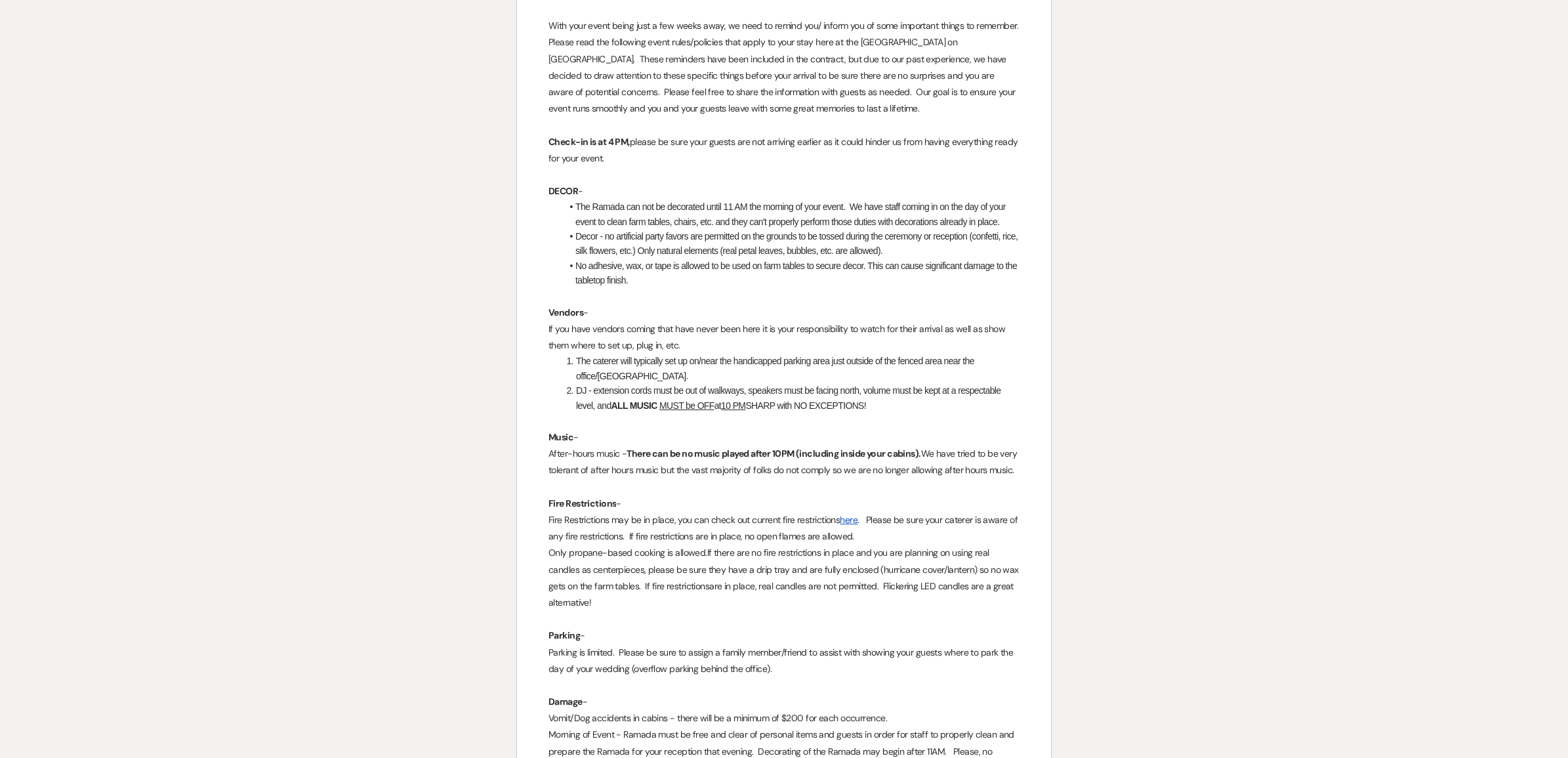
scroll to position [130, 0]
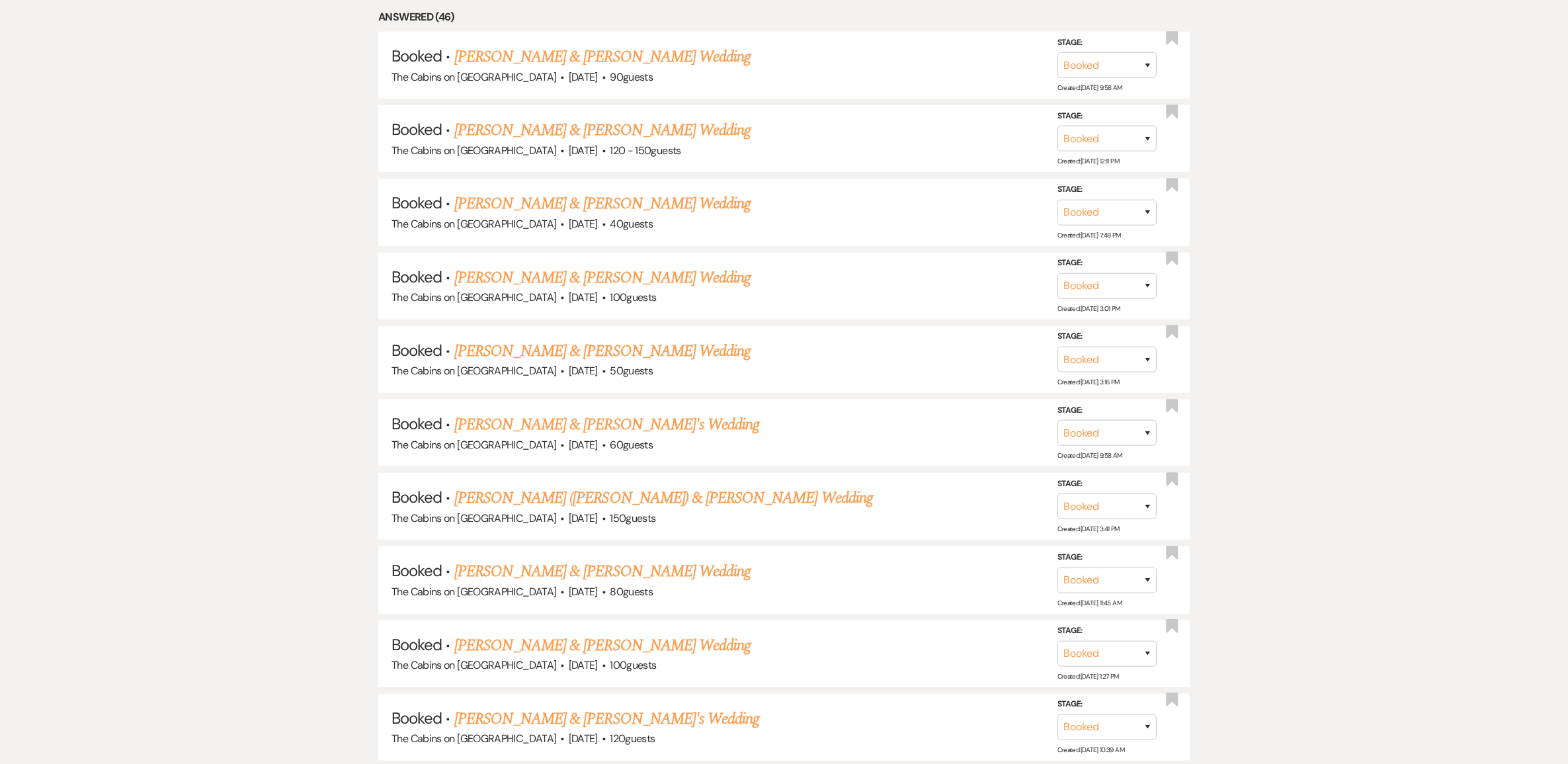
scroll to position [1323, 0]
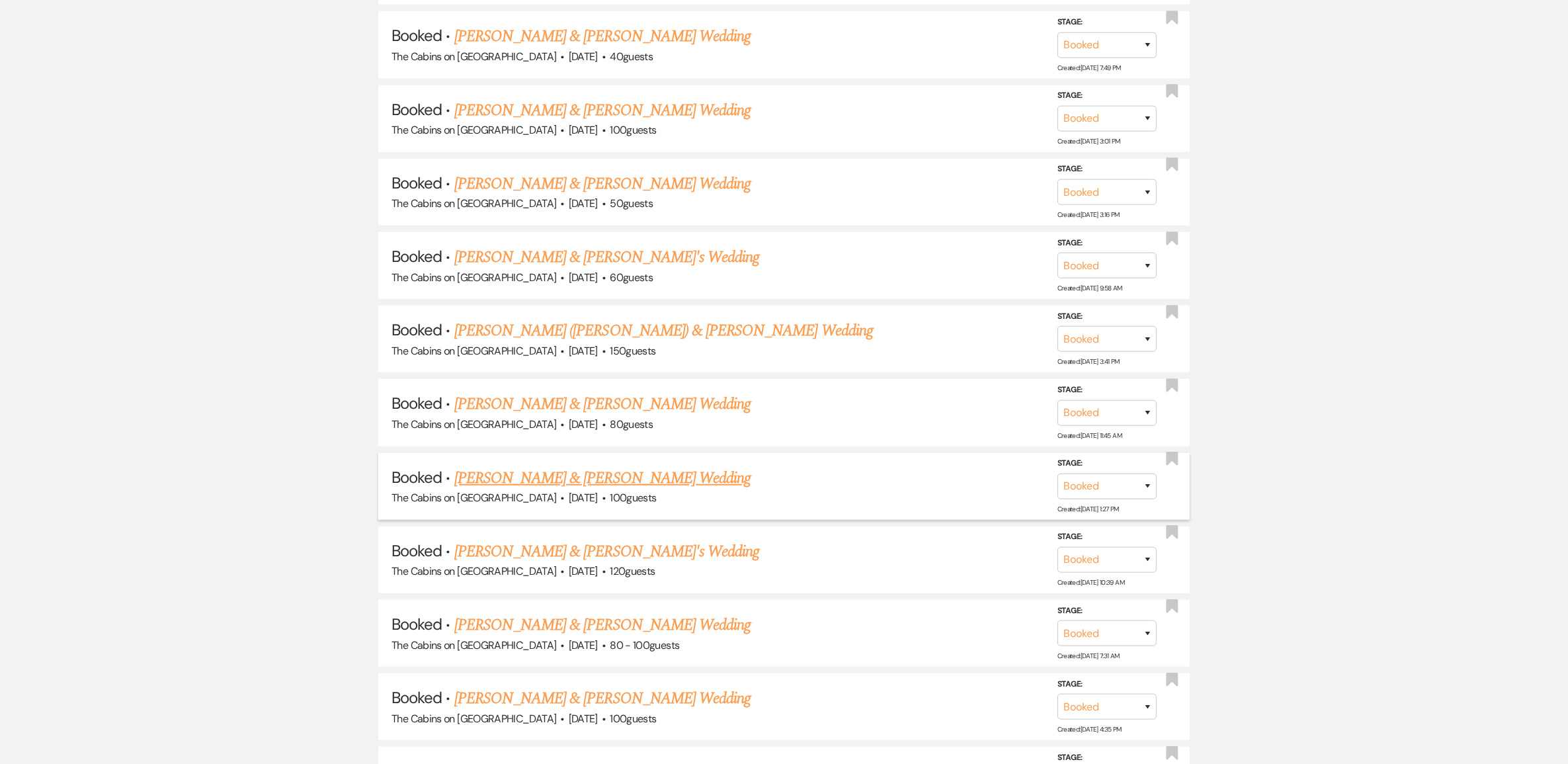
click at [621, 490] on link "Kayla Holder & Cristina Lisandrelli's Wedding" at bounding box center [602, 478] width 297 height 24
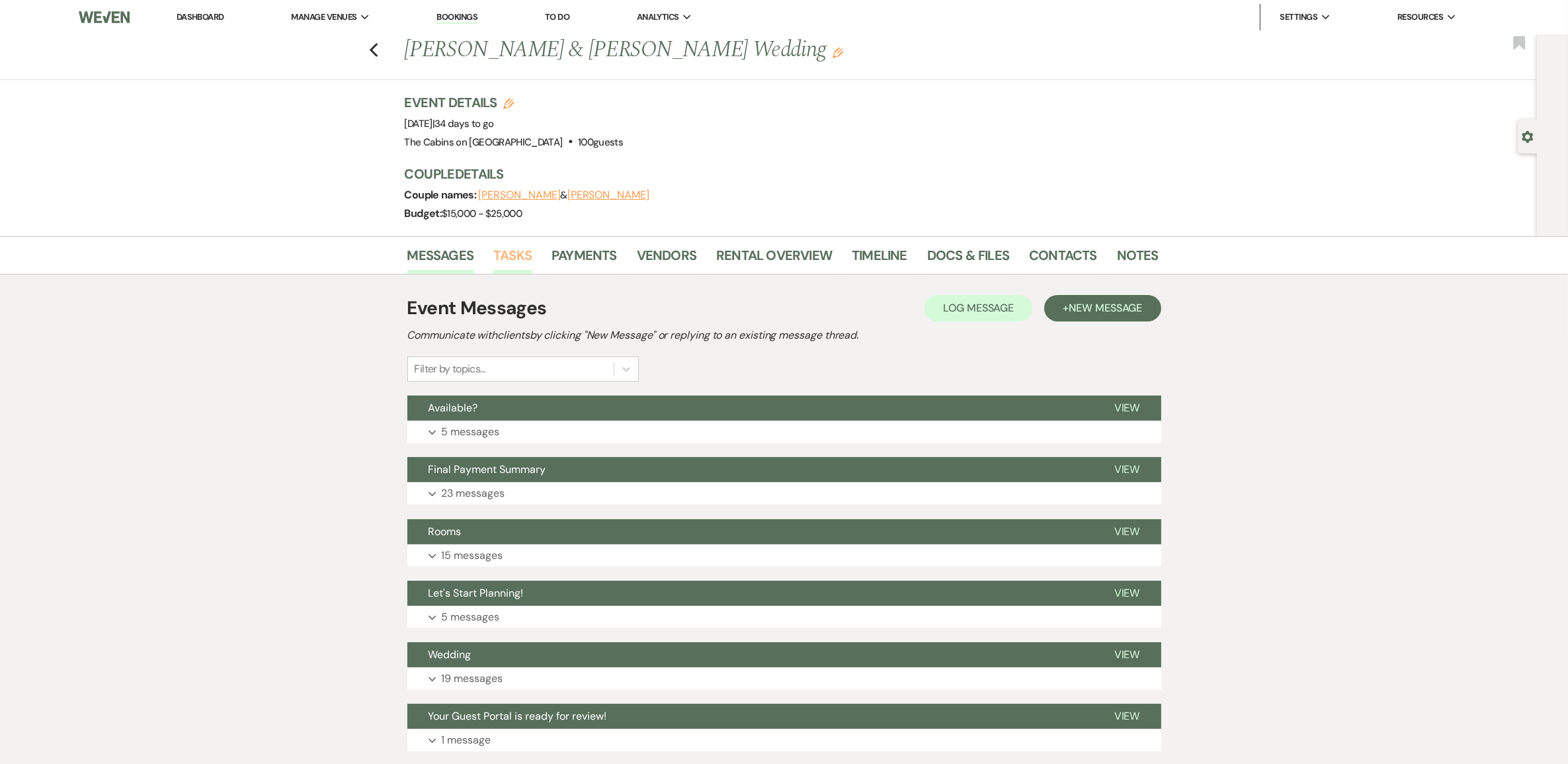
click at [514, 274] on link "Tasks" at bounding box center [513, 259] width 38 height 29
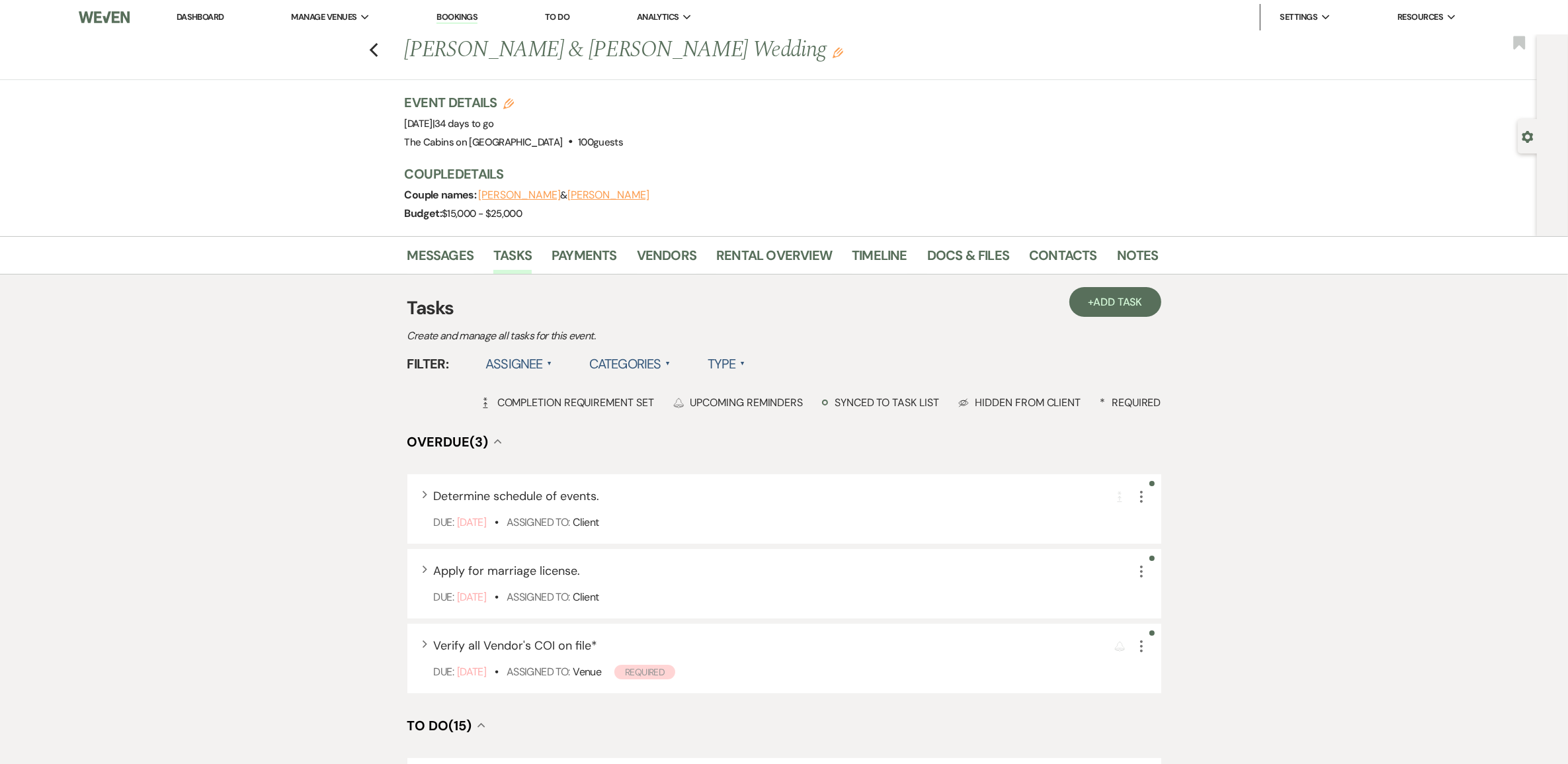
click at [745, 376] on label "Type ▲" at bounding box center [726, 363] width 37 height 24
click at [804, 407] on li "Required tasks" at bounding box center [774, 391] width 132 height 31
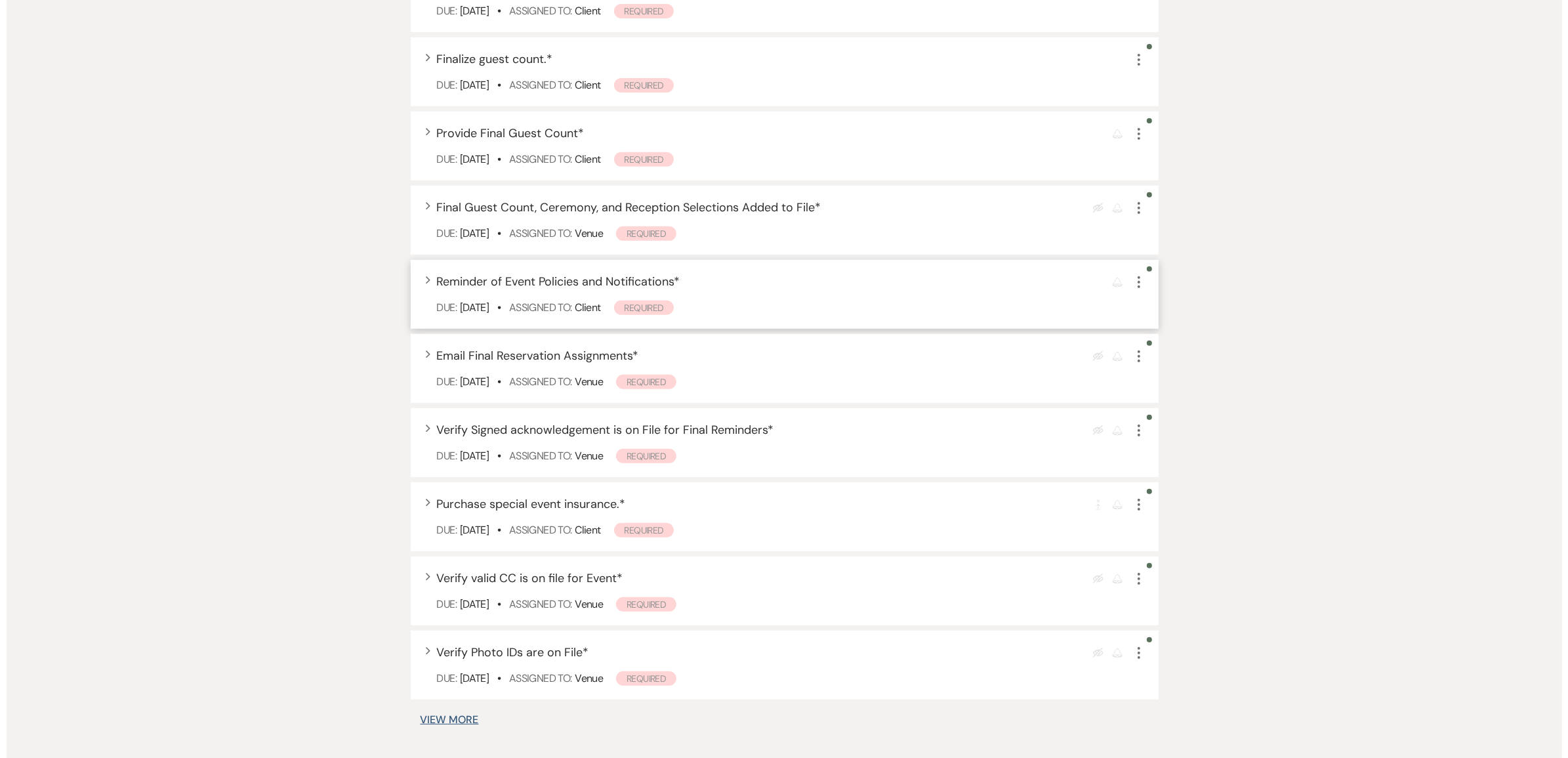
scroll to position [657, 0]
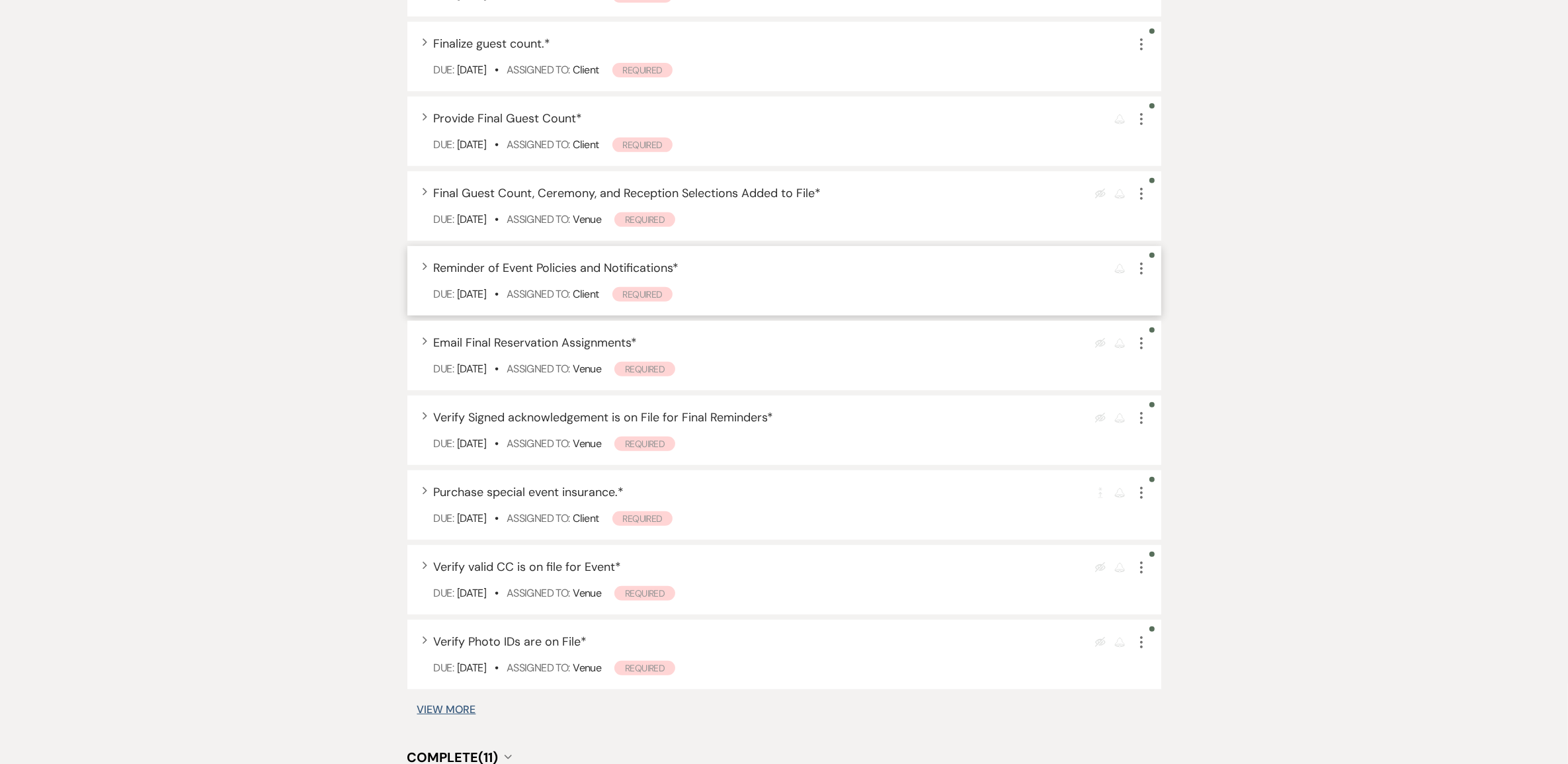
click at [549, 276] on span "Reminder of Event Policies and Notifications *" at bounding box center [556, 268] width 245 height 16
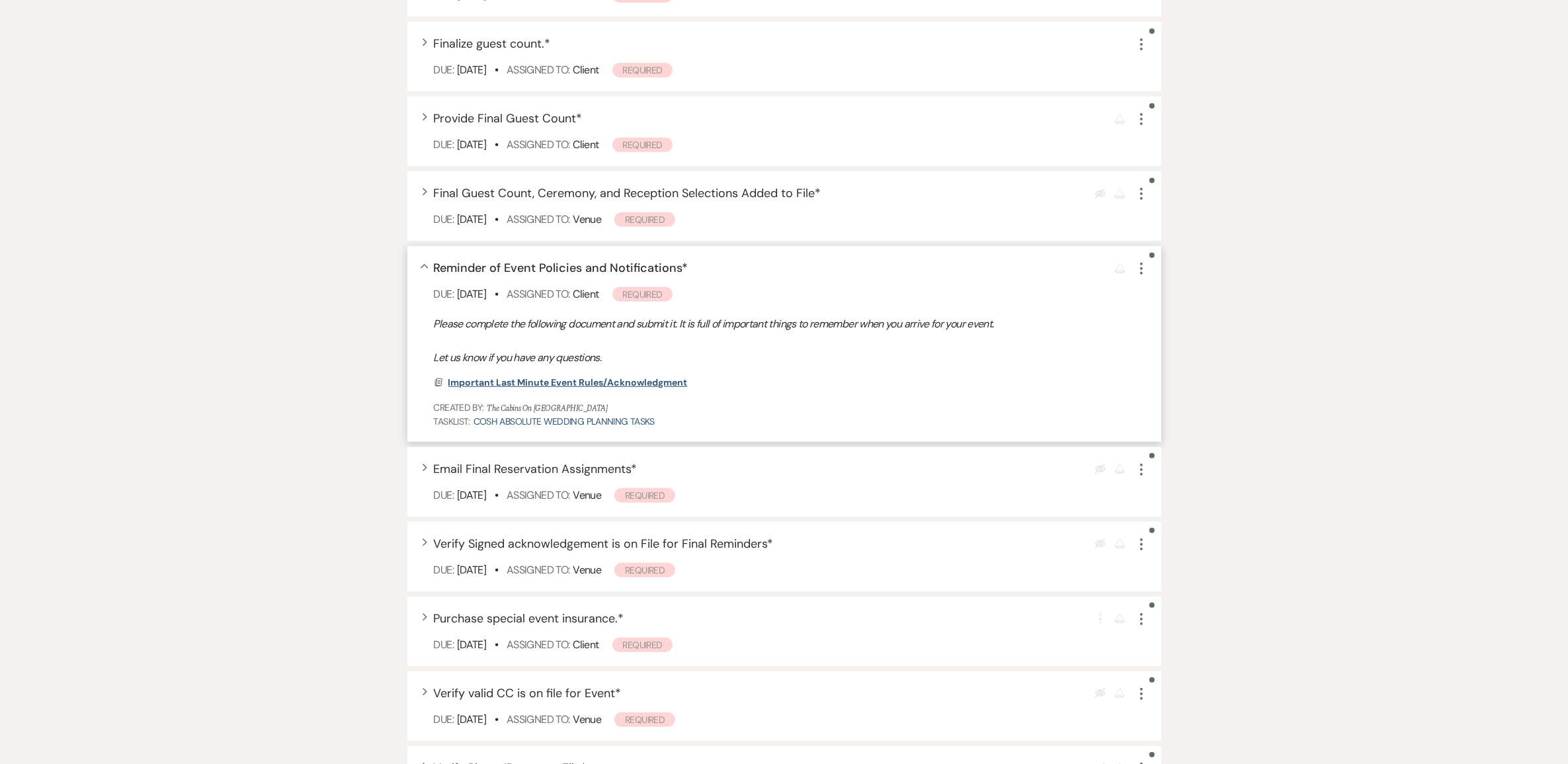
click at [579, 388] on span "Important Last Minute Event Rules/Acknowledgment" at bounding box center [568, 382] width 239 height 12
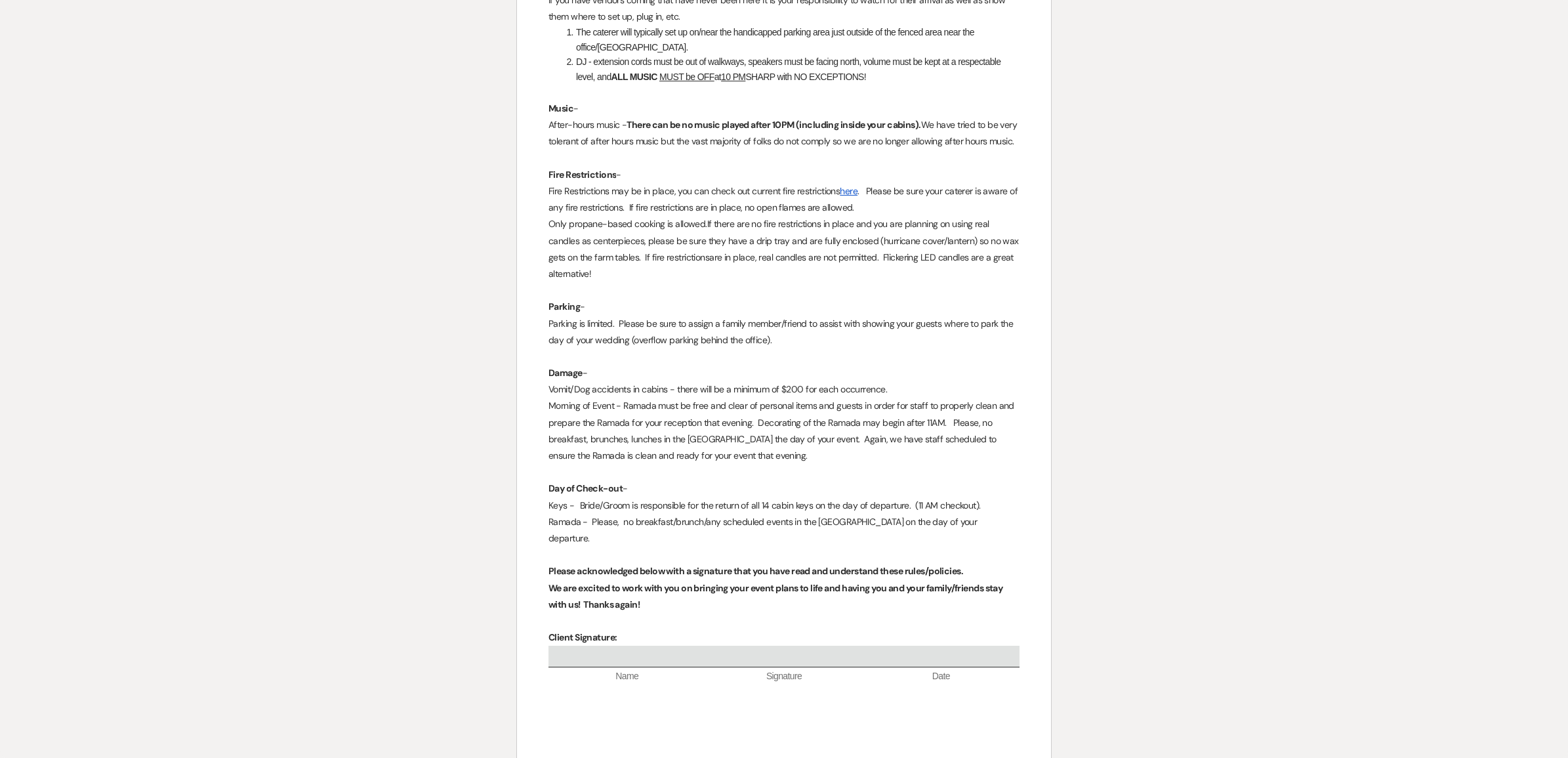
scroll to position [492, 0]
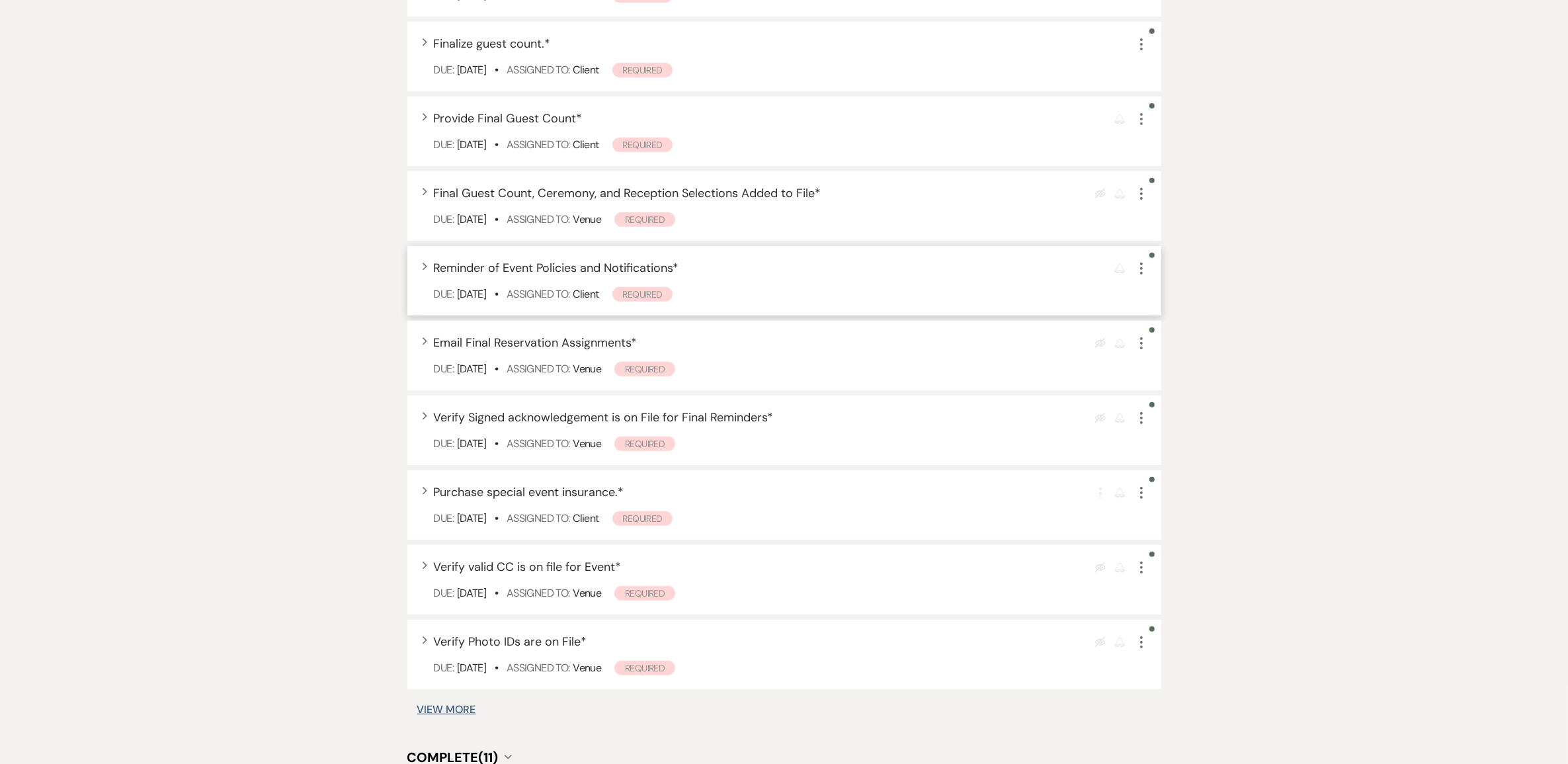
click at [603, 276] on span "Reminder of Event Policies and Notifications *" at bounding box center [556, 268] width 245 height 16
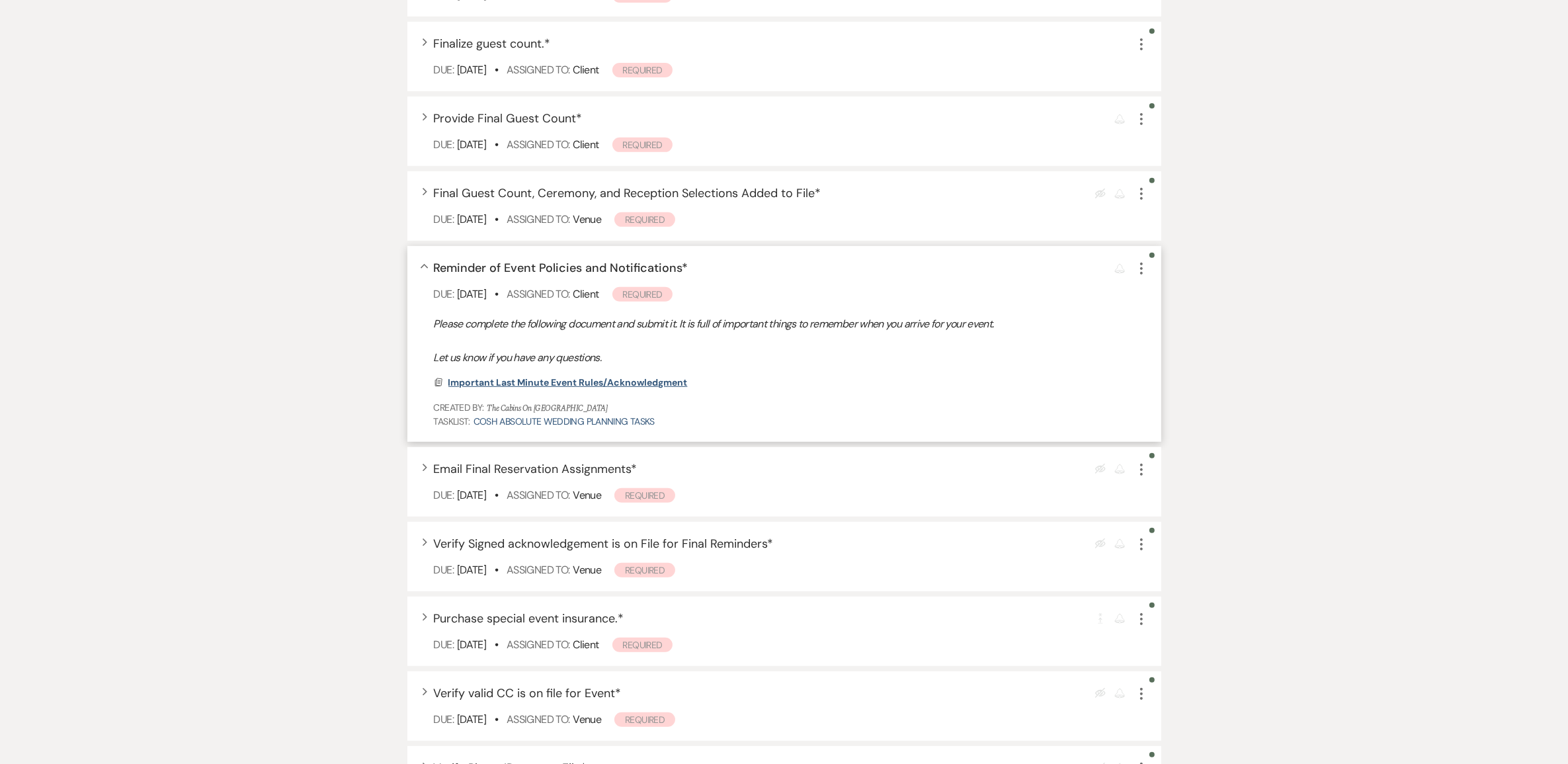
click at [621, 391] on span "Important Last Minute Event Rules/Acknowledgment" at bounding box center [568, 382] width 239 height 16
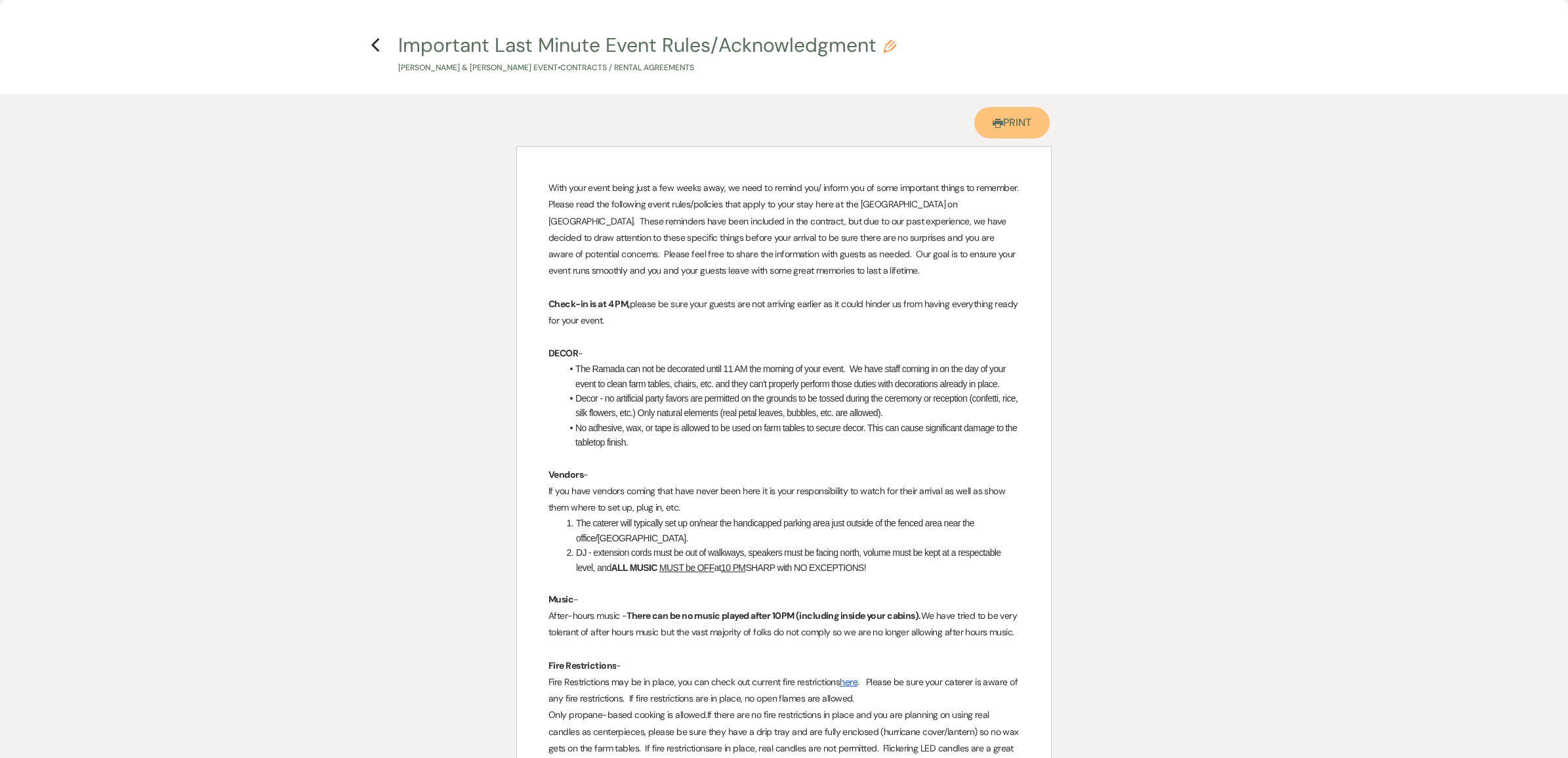
click at [1005, 139] on link "Printer Print" at bounding box center [1012, 123] width 76 height 31
click at [372, 47] on icon "Previous" at bounding box center [376, 45] width 10 height 16
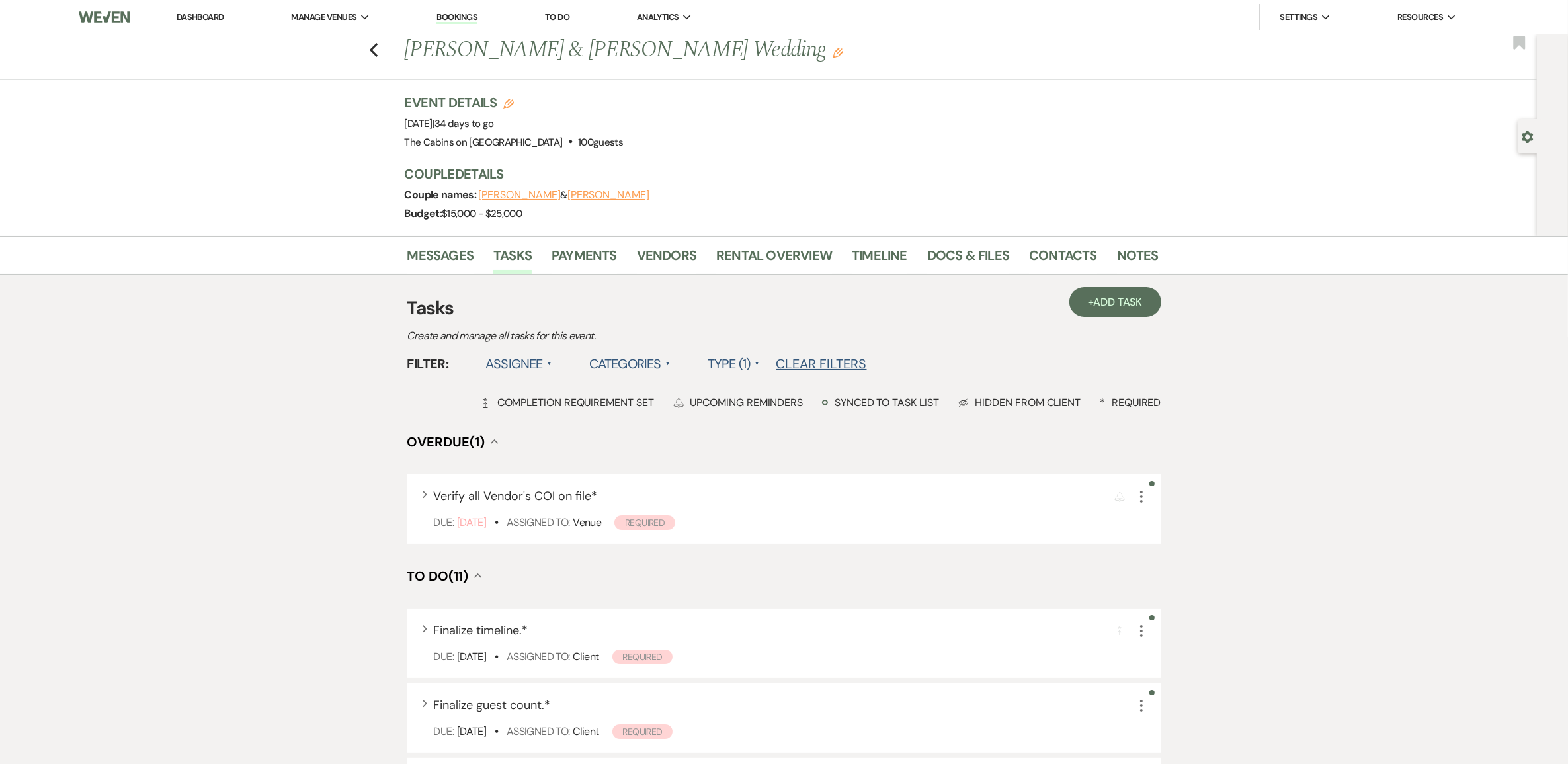
click at [213, 17] on link "Dashboard" at bounding box center [200, 17] width 47 height 12
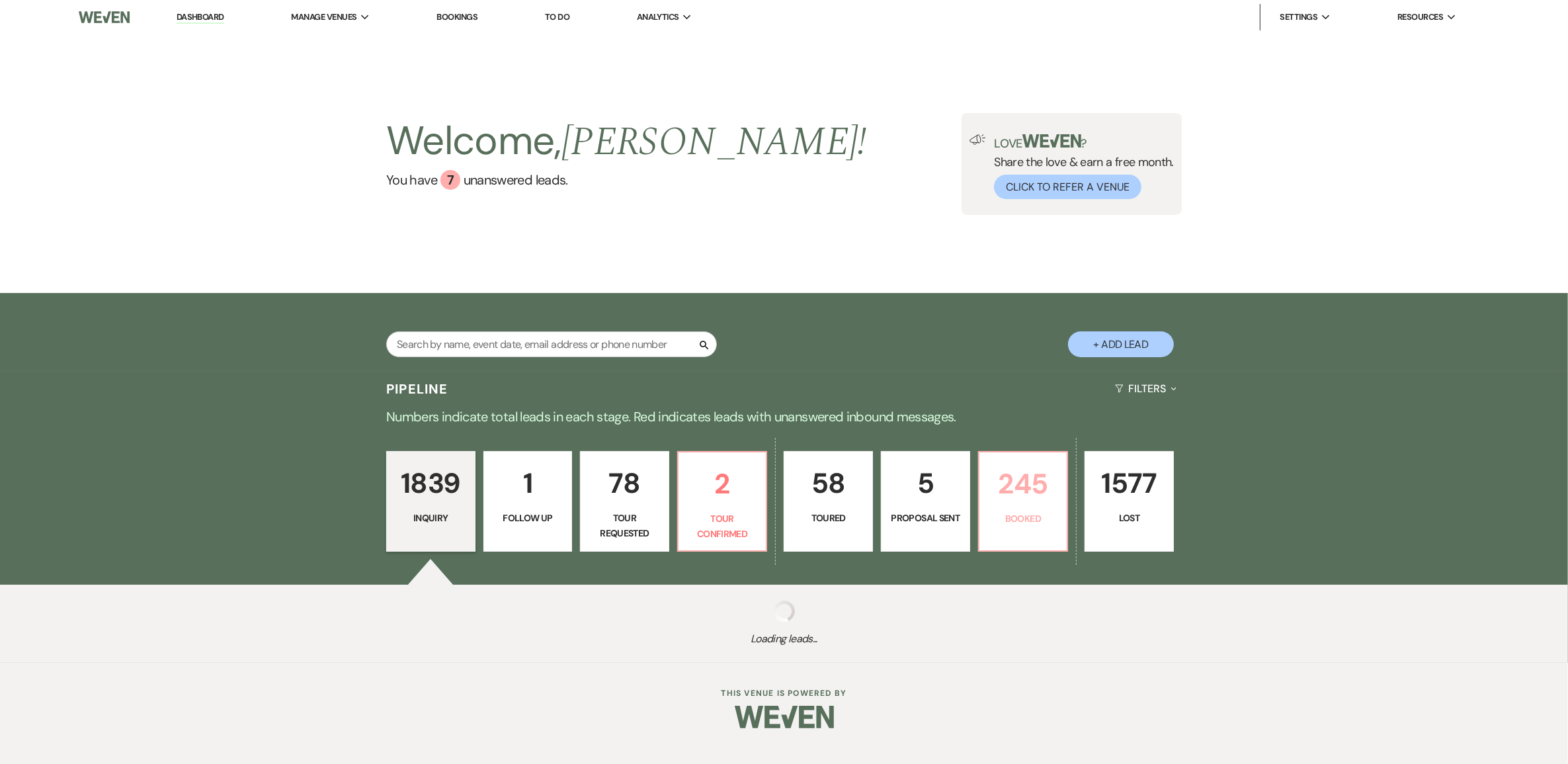
click at [1033, 506] on p "245" at bounding box center [1023, 484] width 72 height 44
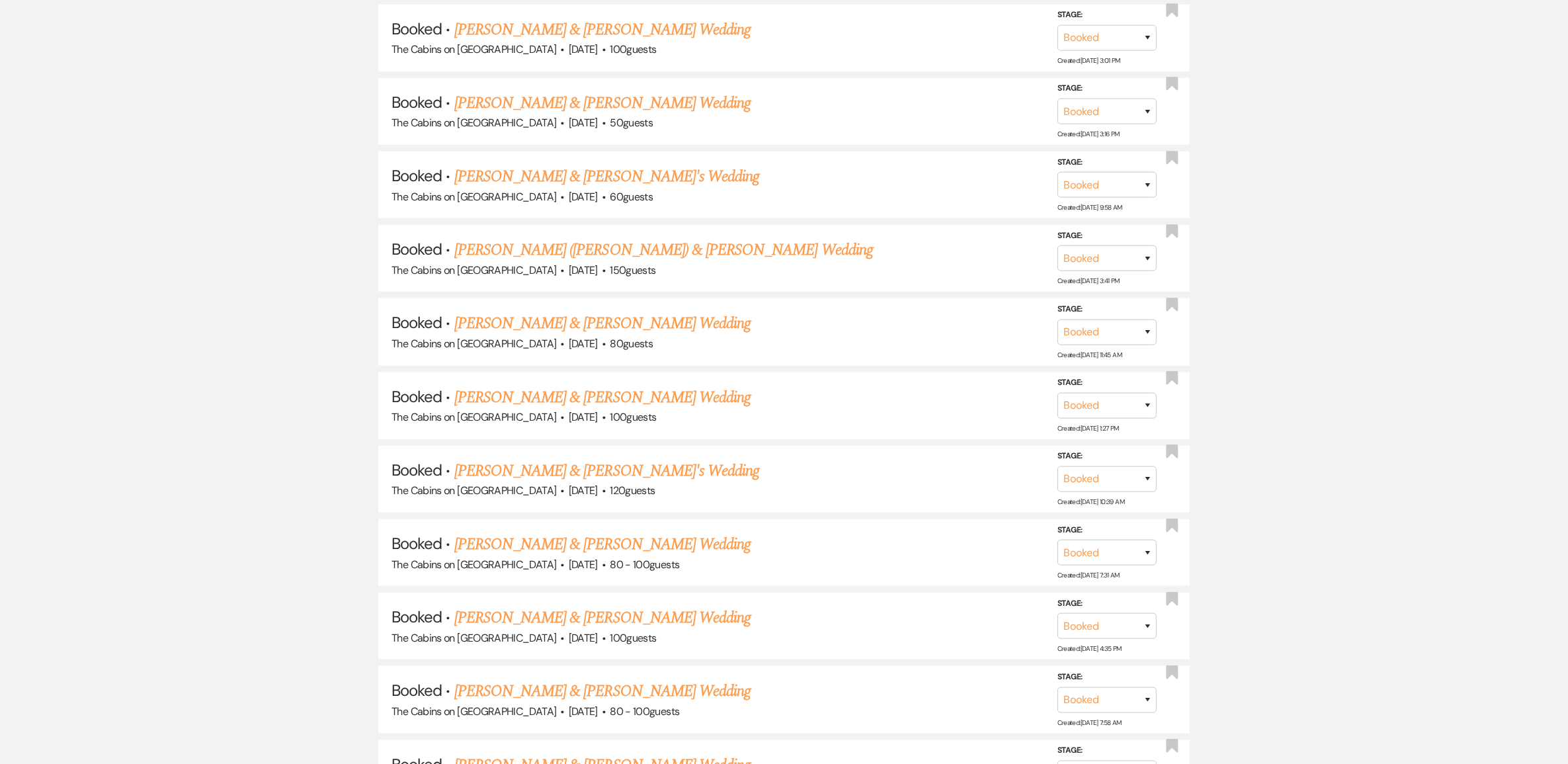
scroll to position [1407, 0]
click at [595, 481] on link "Taylor Thomas & Dalton Card's Wedding" at bounding box center [607, 469] width 306 height 24
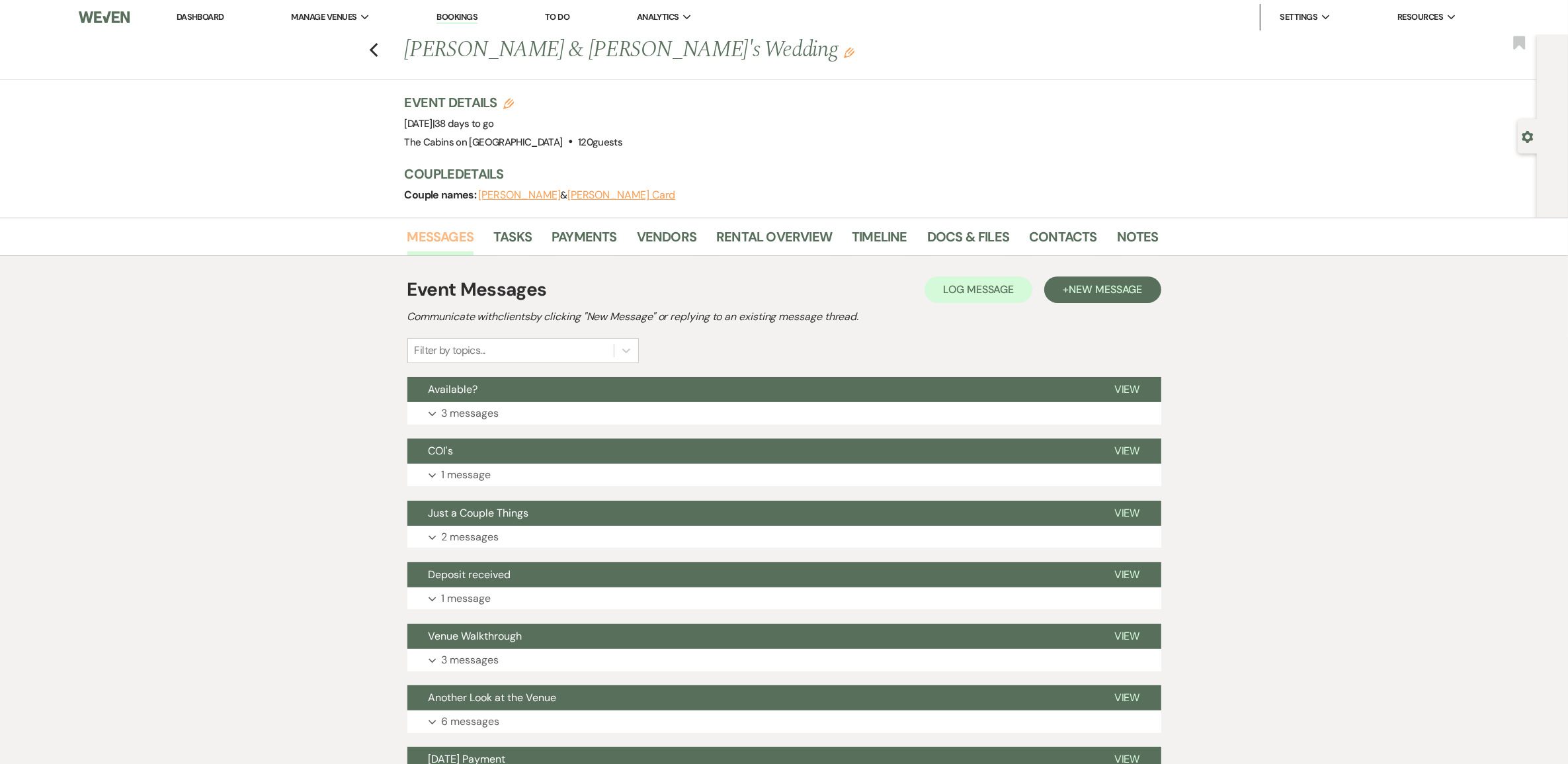
click at [450, 255] on link "Messages" at bounding box center [440, 240] width 66 height 29
click at [499, 422] on p "3 messages" at bounding box center [470, 413] width 57 height 17
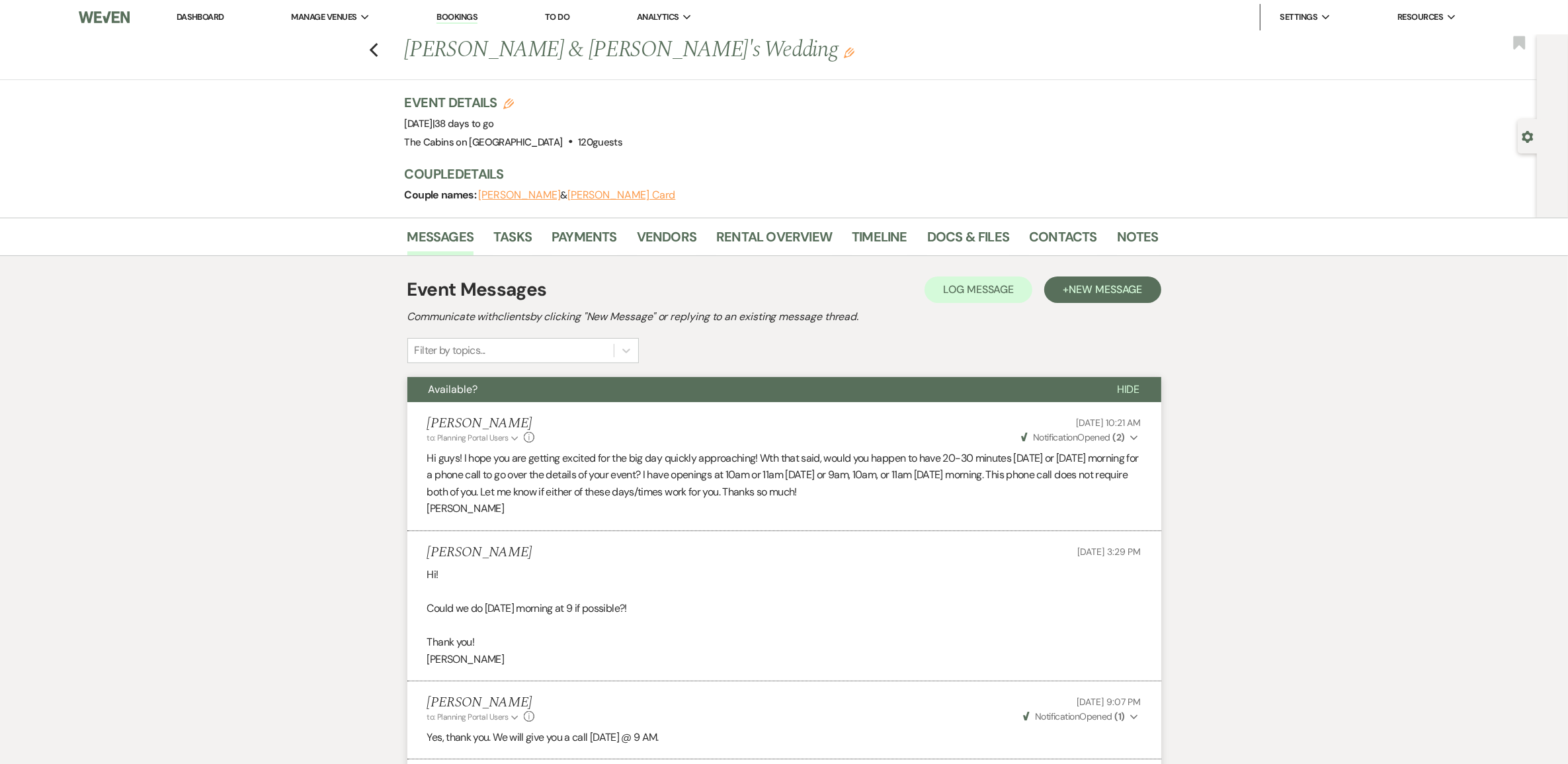
click at [533, 200] on button "Taylor Thomas" at bounding box center [519, 195] width 82 height 11
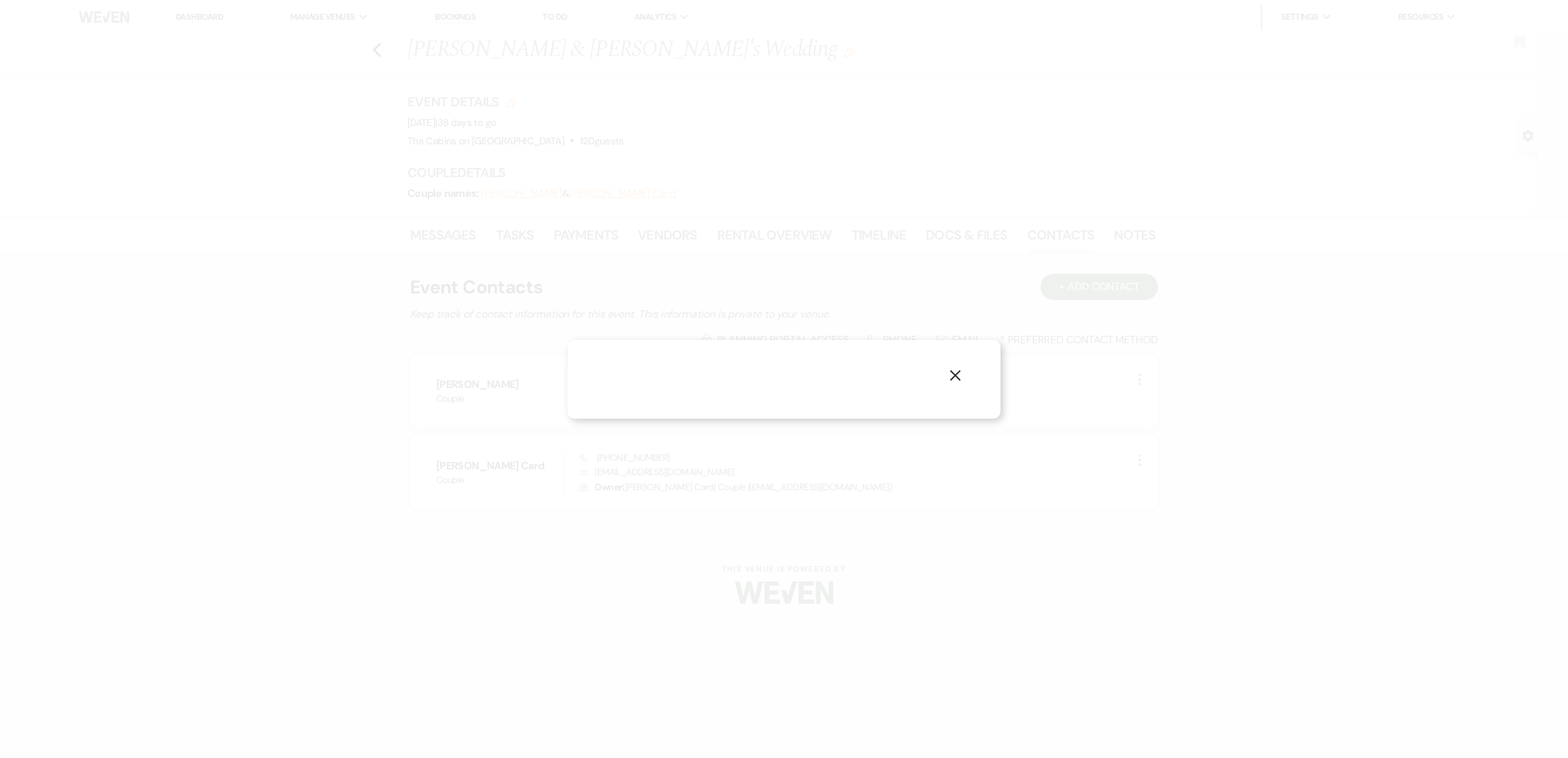
select select "1"
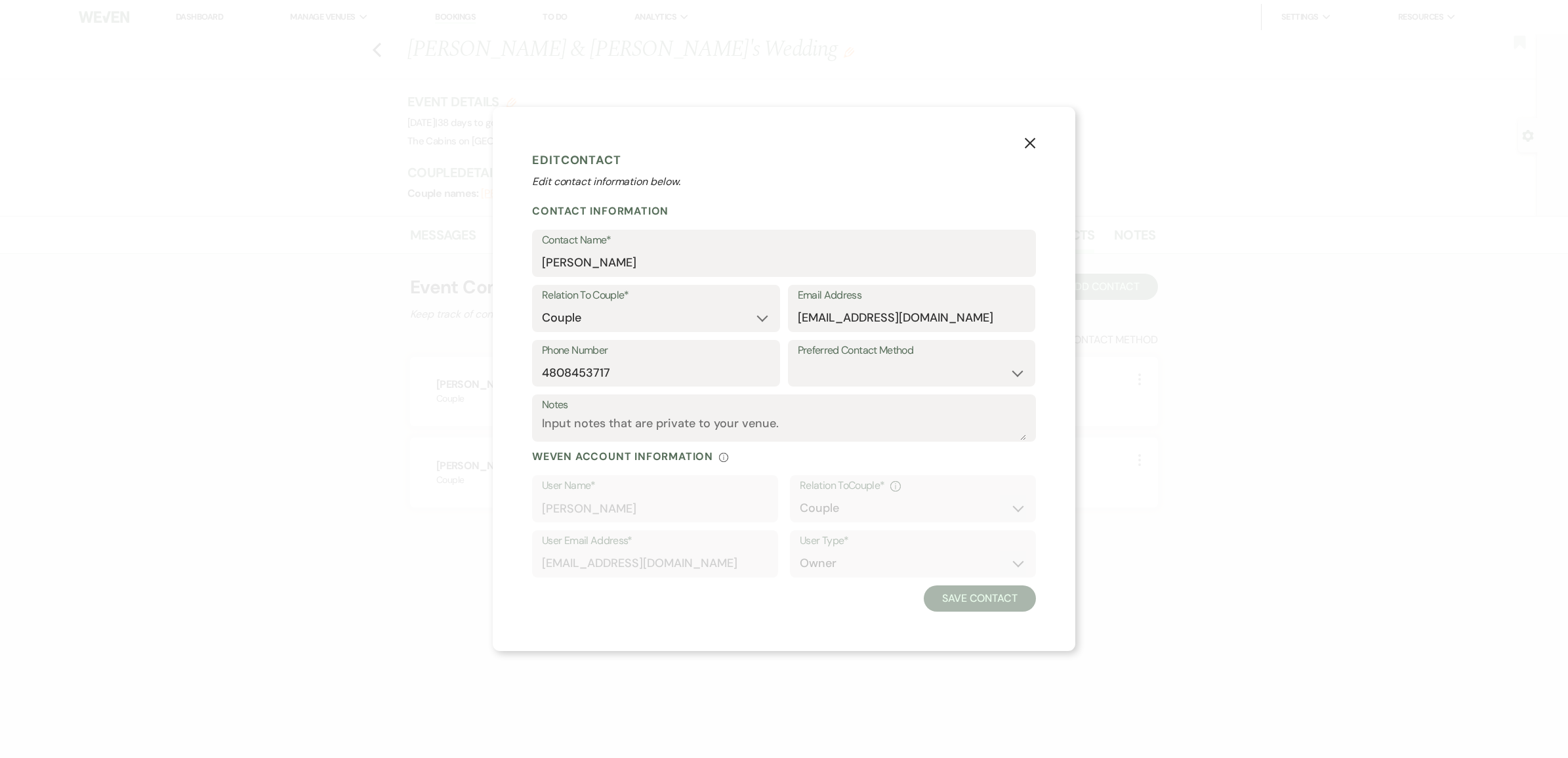
click at [1040, 130] on button "X" at bounding box center [1030, 142] width 20 height 23
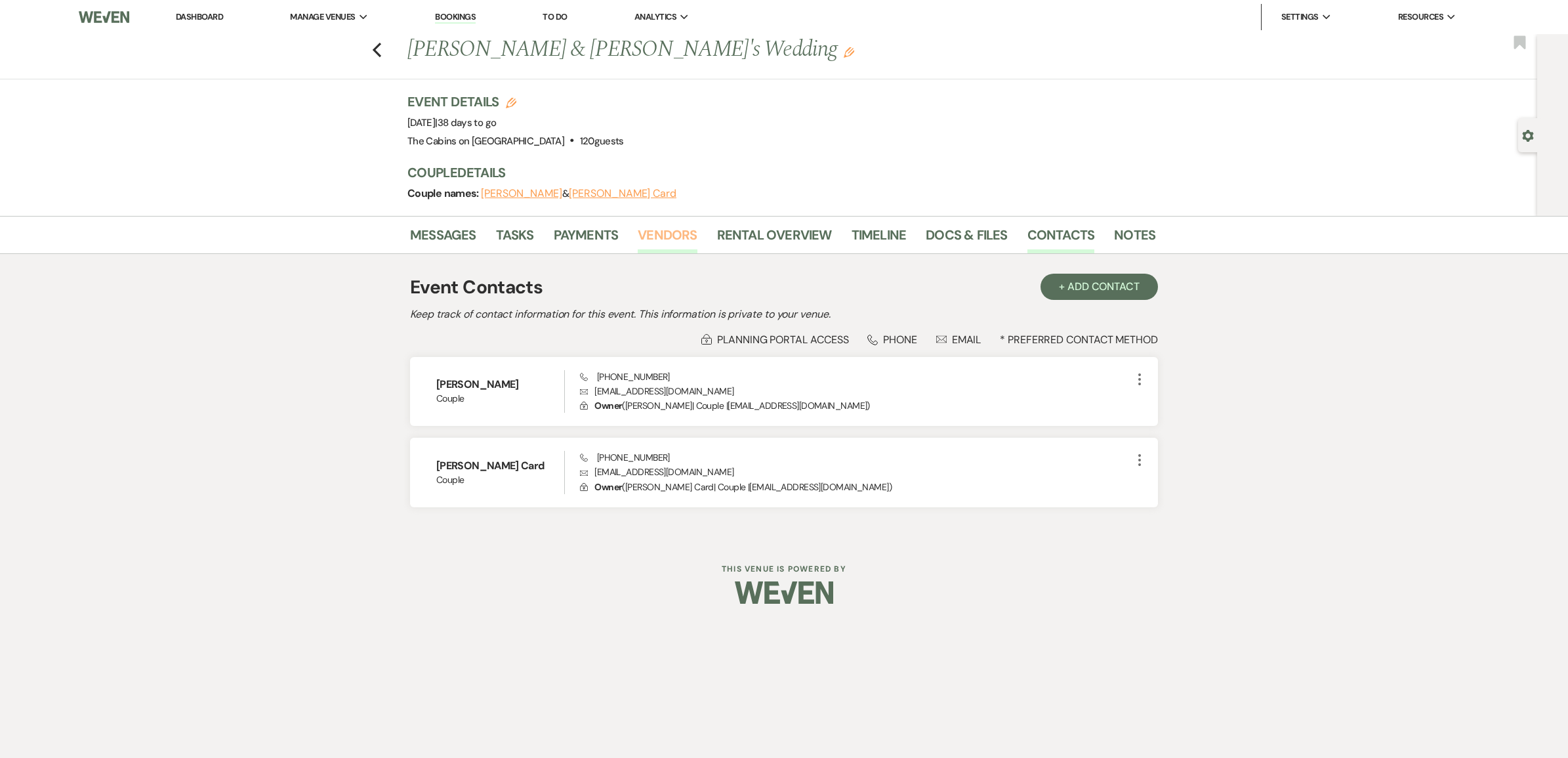
click at [661, 253] on link "Vendors" at bounding box center [668, 238] width 59 height 29
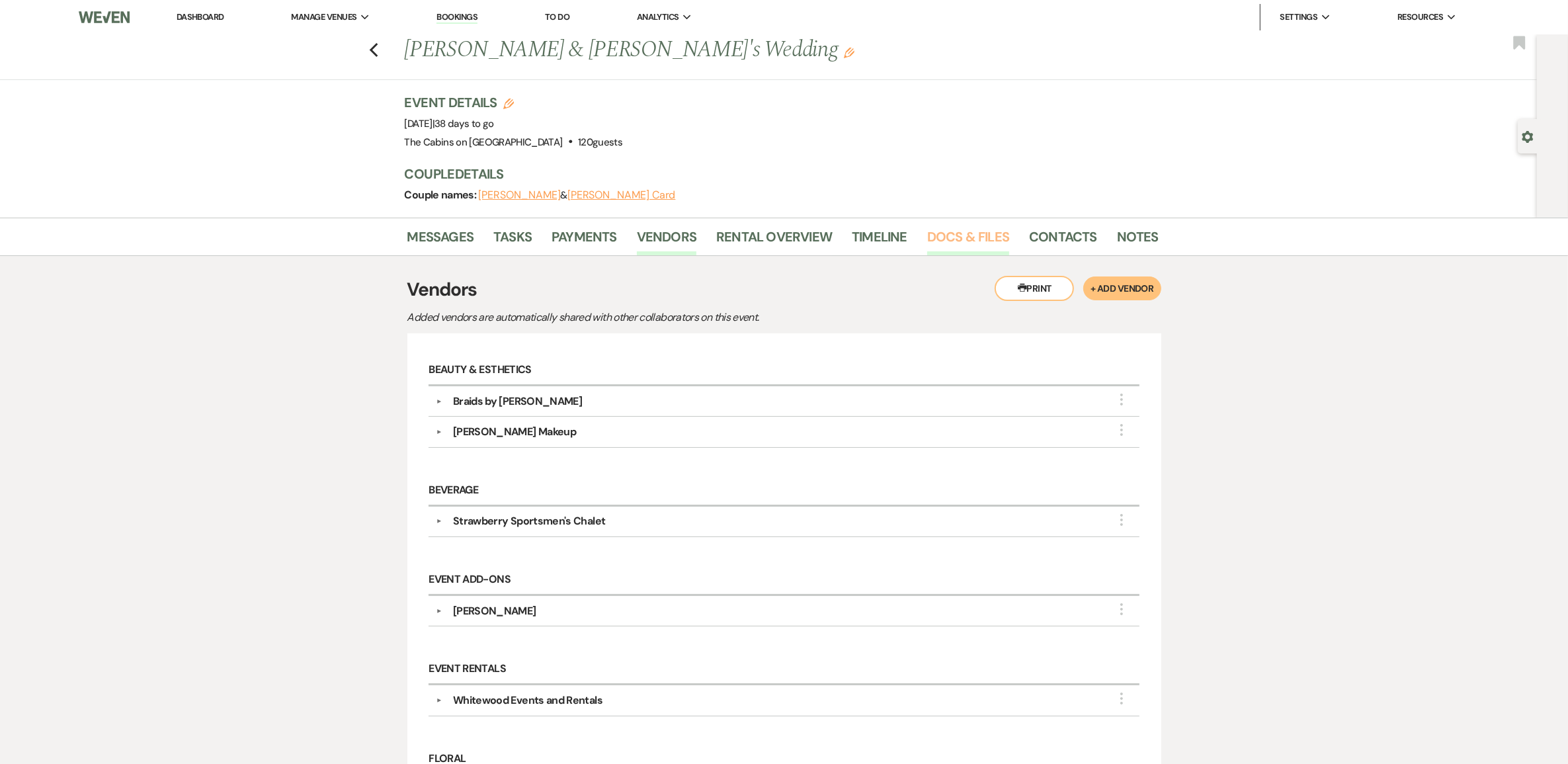
click at [968, 255] on link "Docs & Files" at bounding box center [968, 240] width 82 height 29
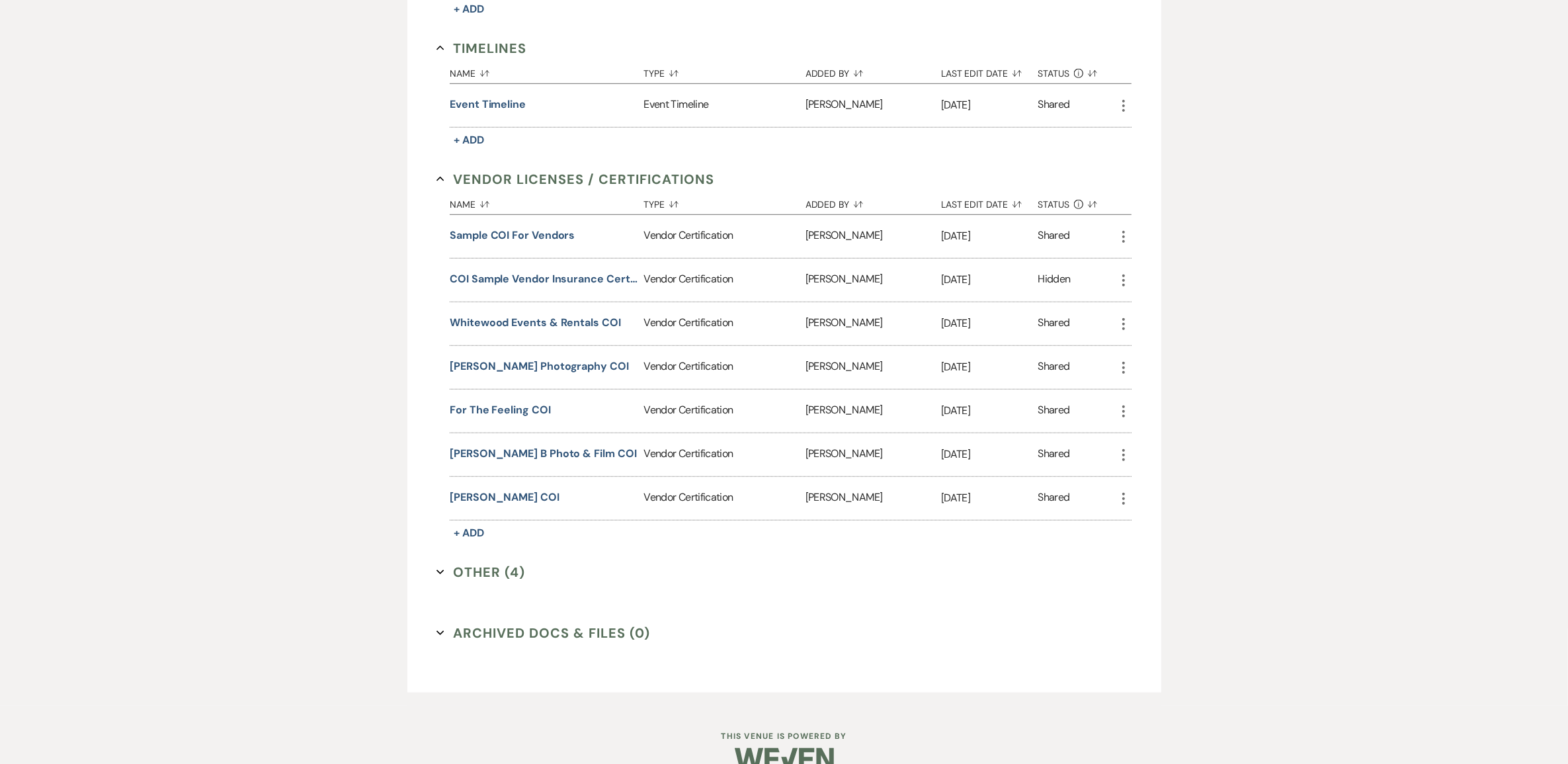
scroll to position [1076, 0]
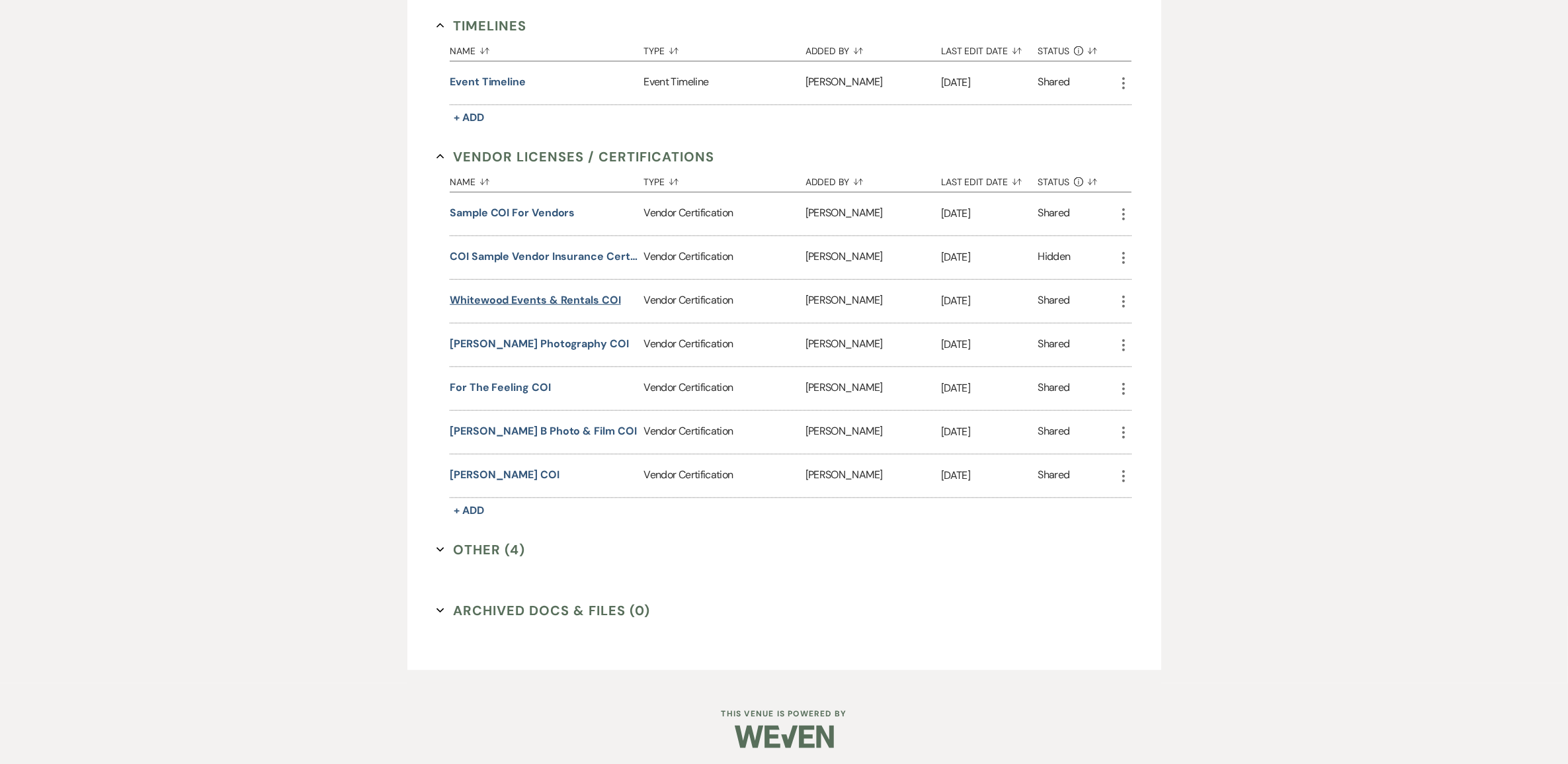
click at [569, 308] on button "Whitewood Events & Rentals COI" at bounding box center [535, 300] width 171 height 16
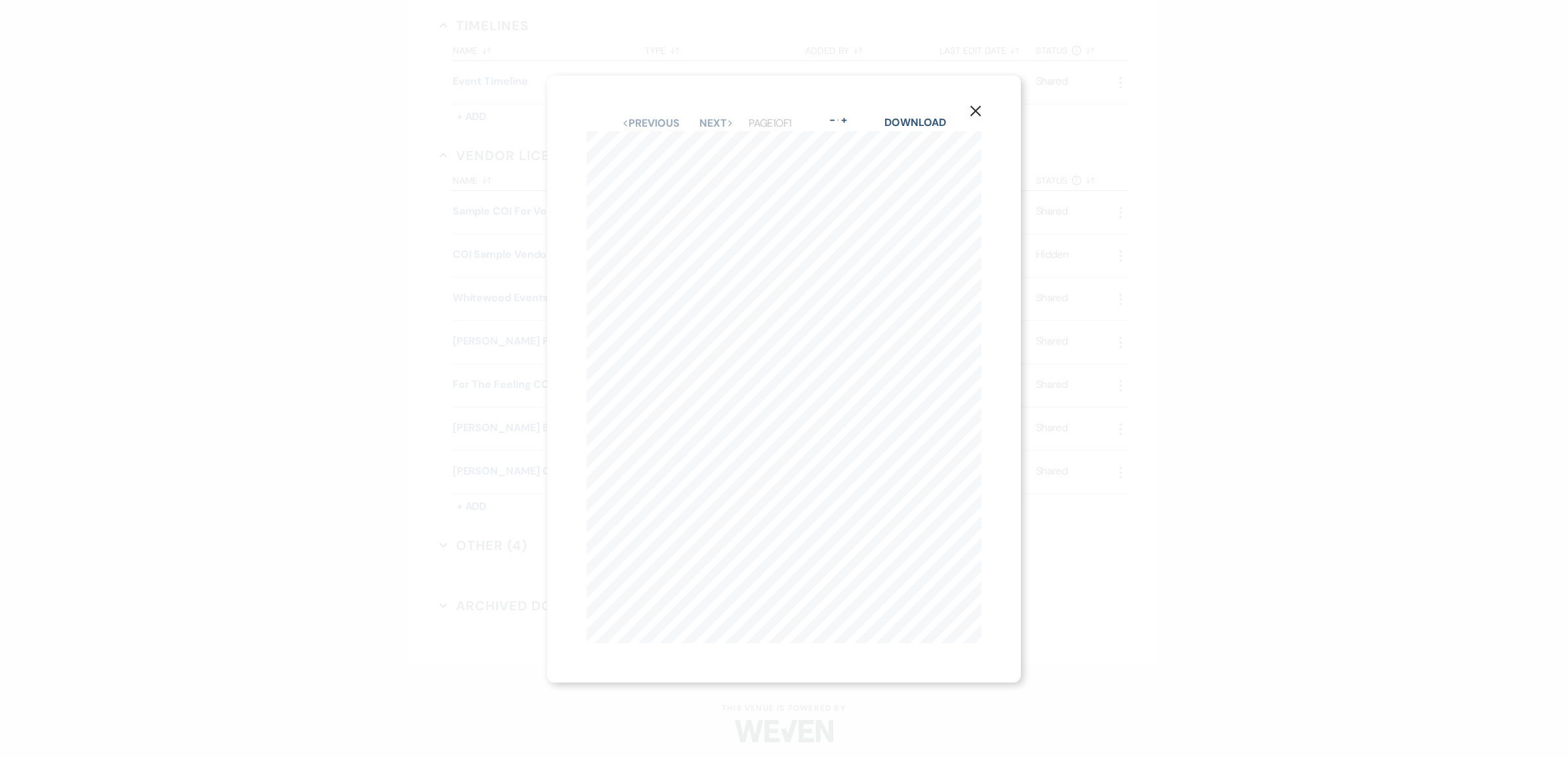
click at [979, 99] on button "X" at bounding box center [976, 111] width 20 height 23
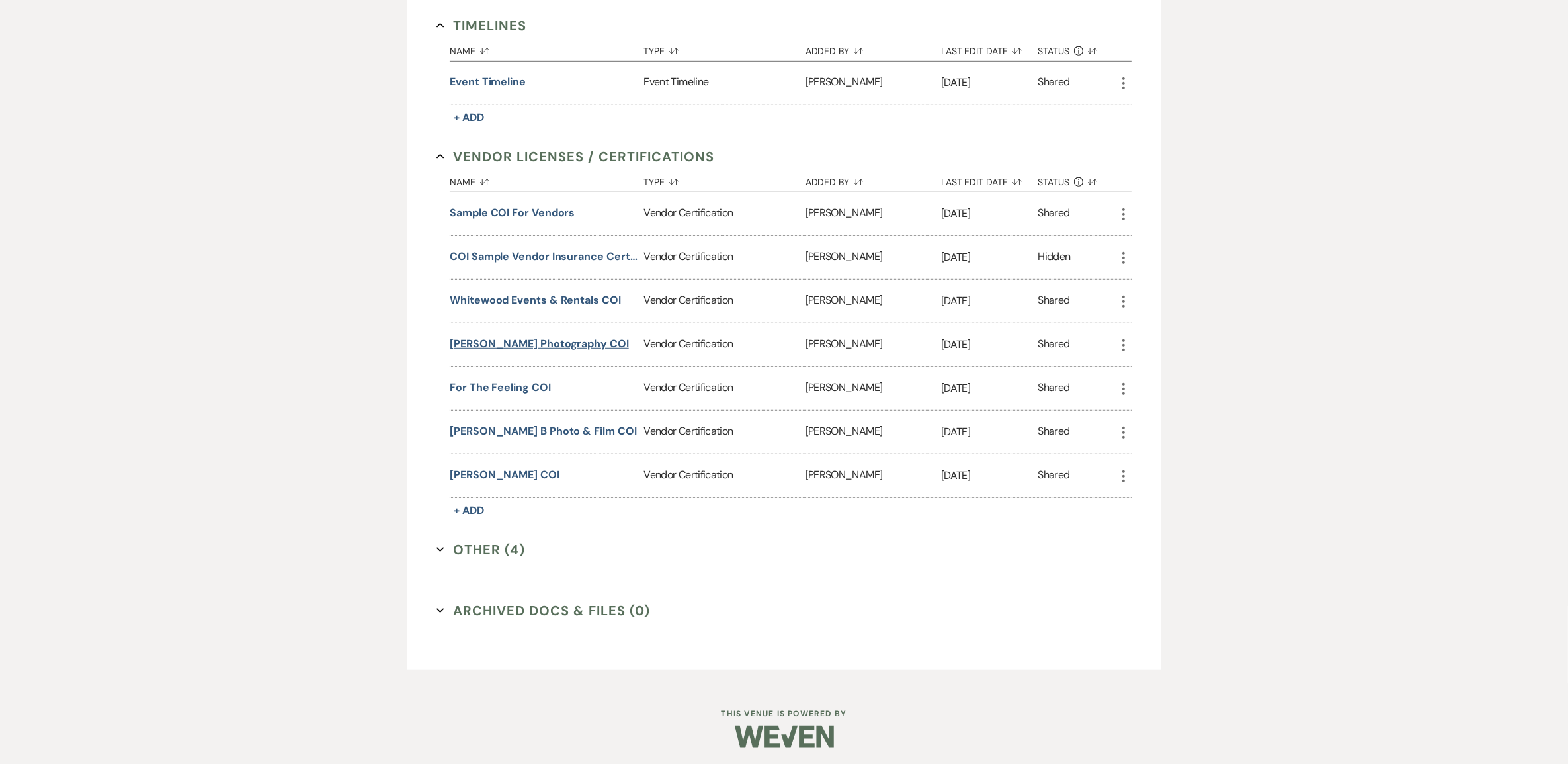
click at [550, 352] on button "Brianna Lee Photography COI" at bounding box center [539, 343] width 179 height 16
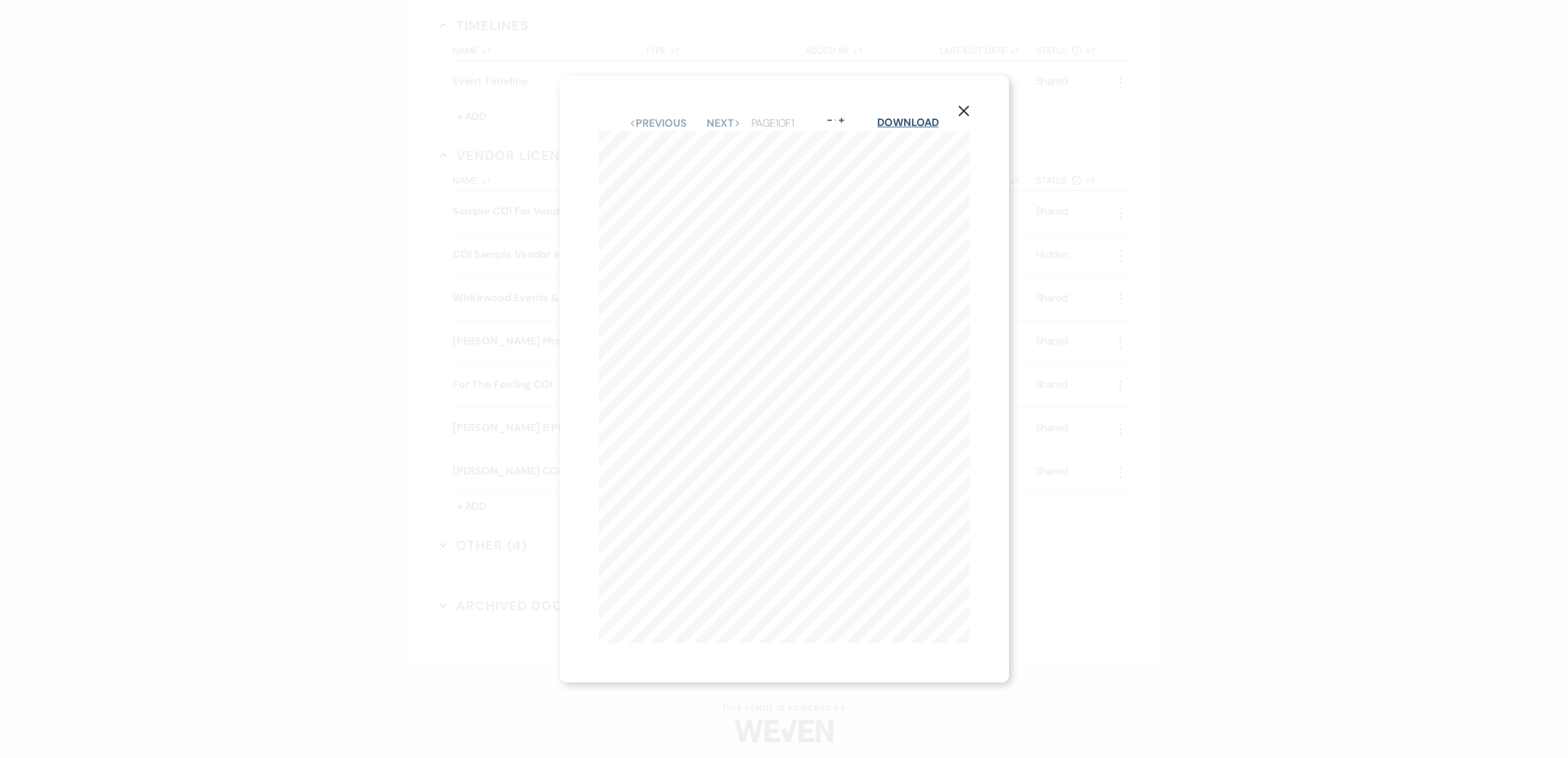
click at [910, 115] on link "Download" at bounding box center [908, 122] width 61 height 14
click at [966, 105] on icon "X" at bounding box center [964, 111] width 12 height 12
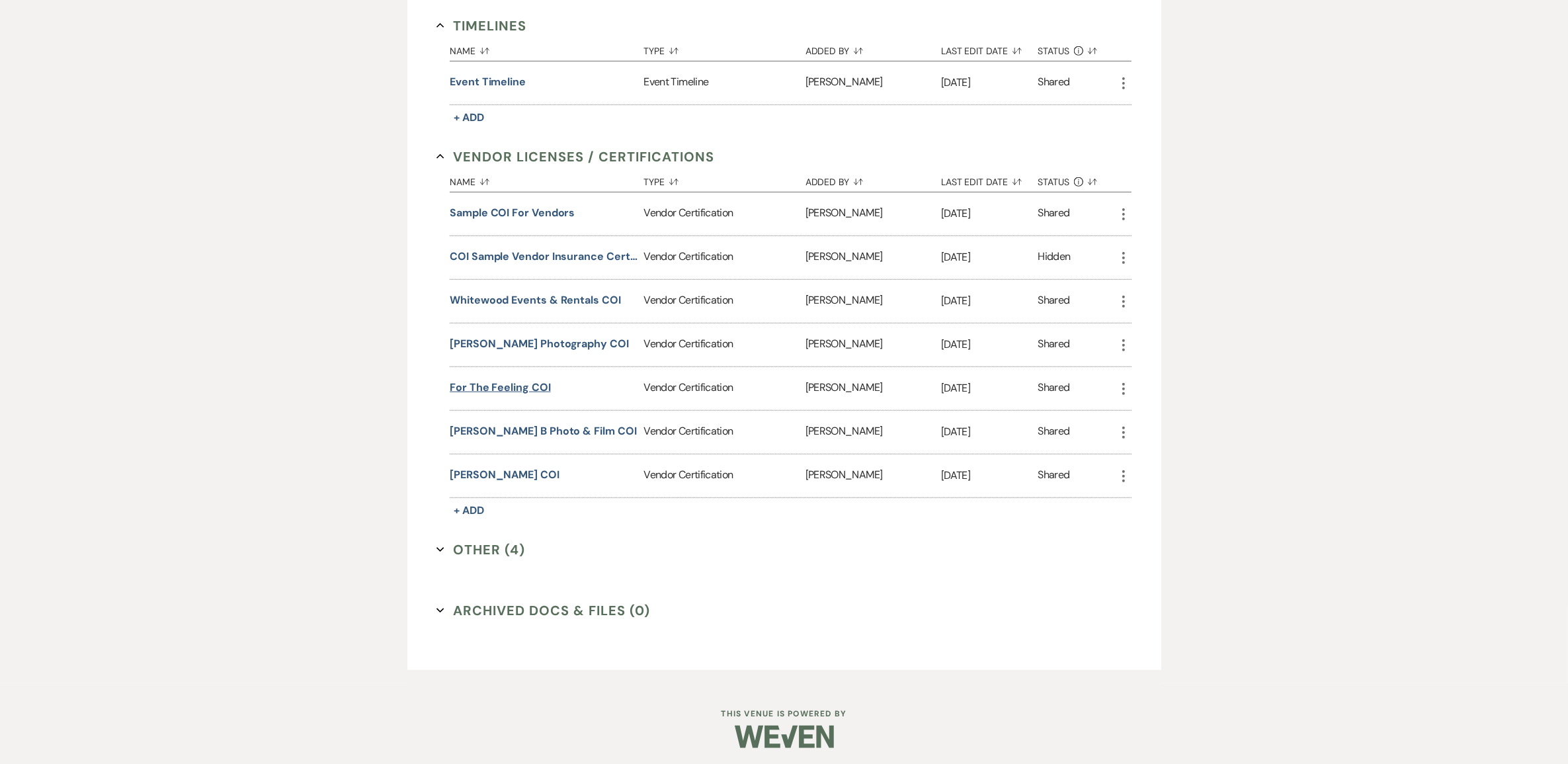
click at [536, 396] on button "For the Feeling COI" at bounding box center [499, 387] width 101 height 16
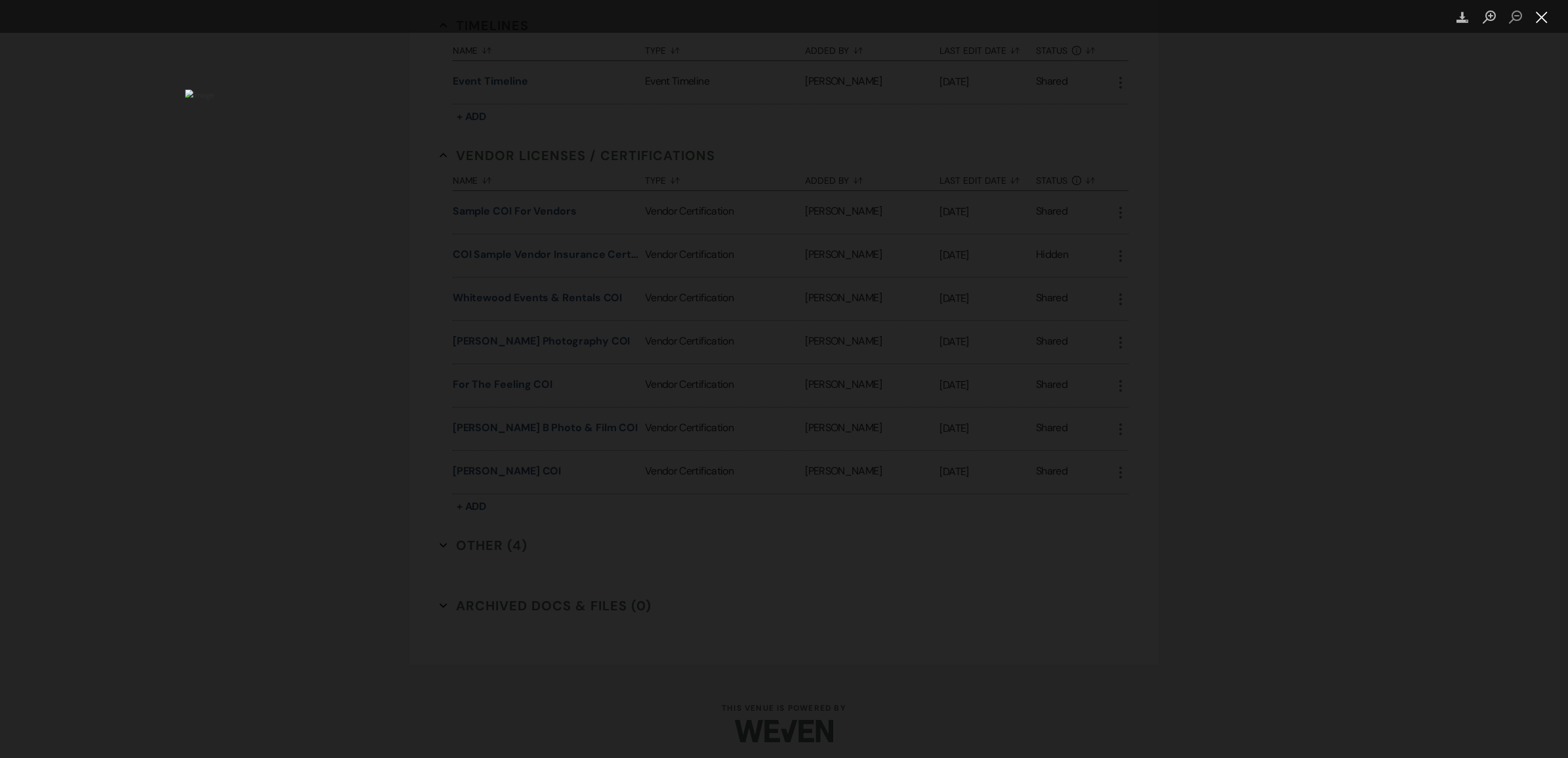
click at [1536, 14] on button "Close lightbox" at bounding box center [1542, 17] width 26 height 23
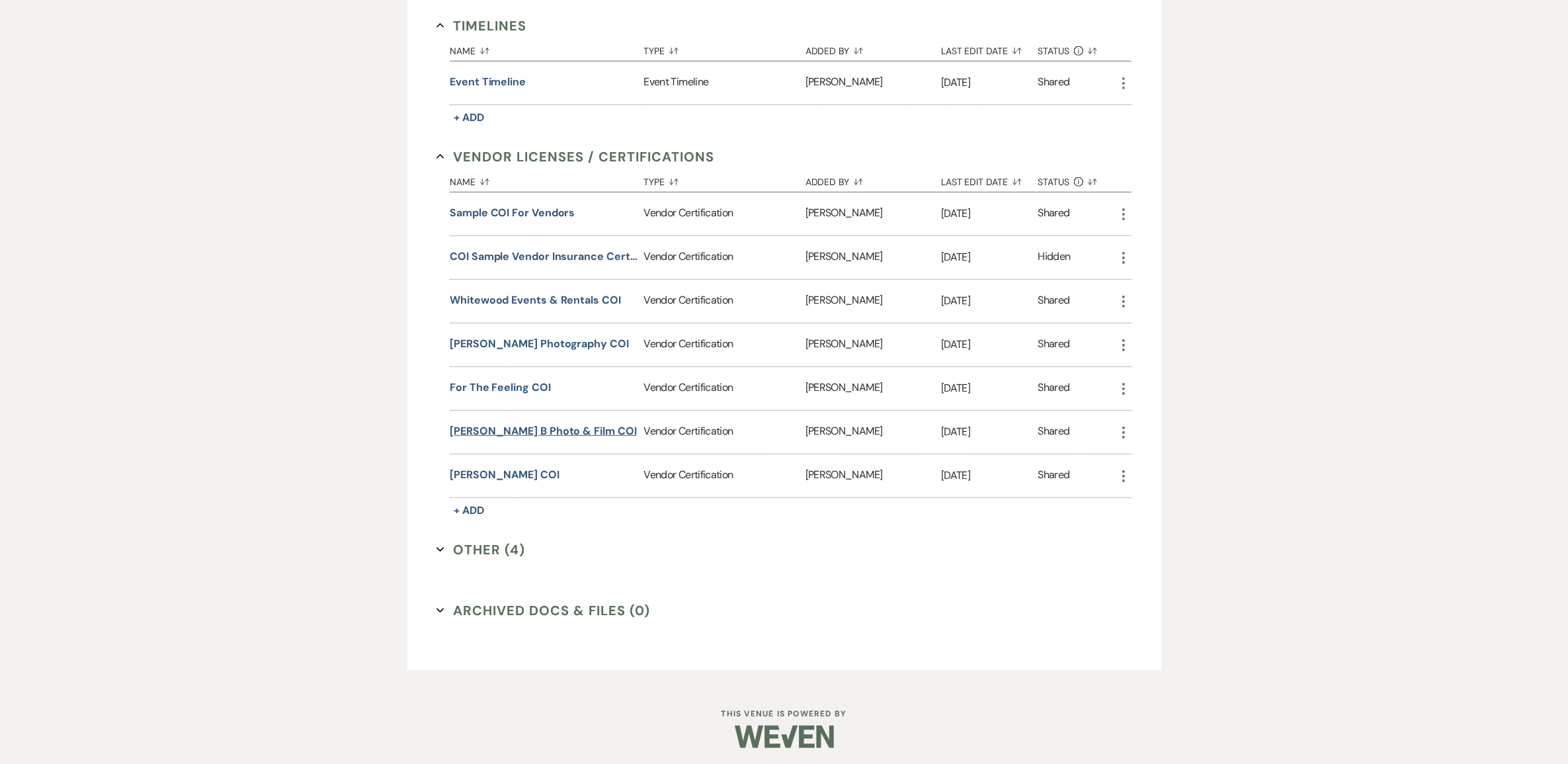
click at [546, 440] on button "Sadie B Photo & Film COI" at bounding box center [543, 431] width 186 height 16
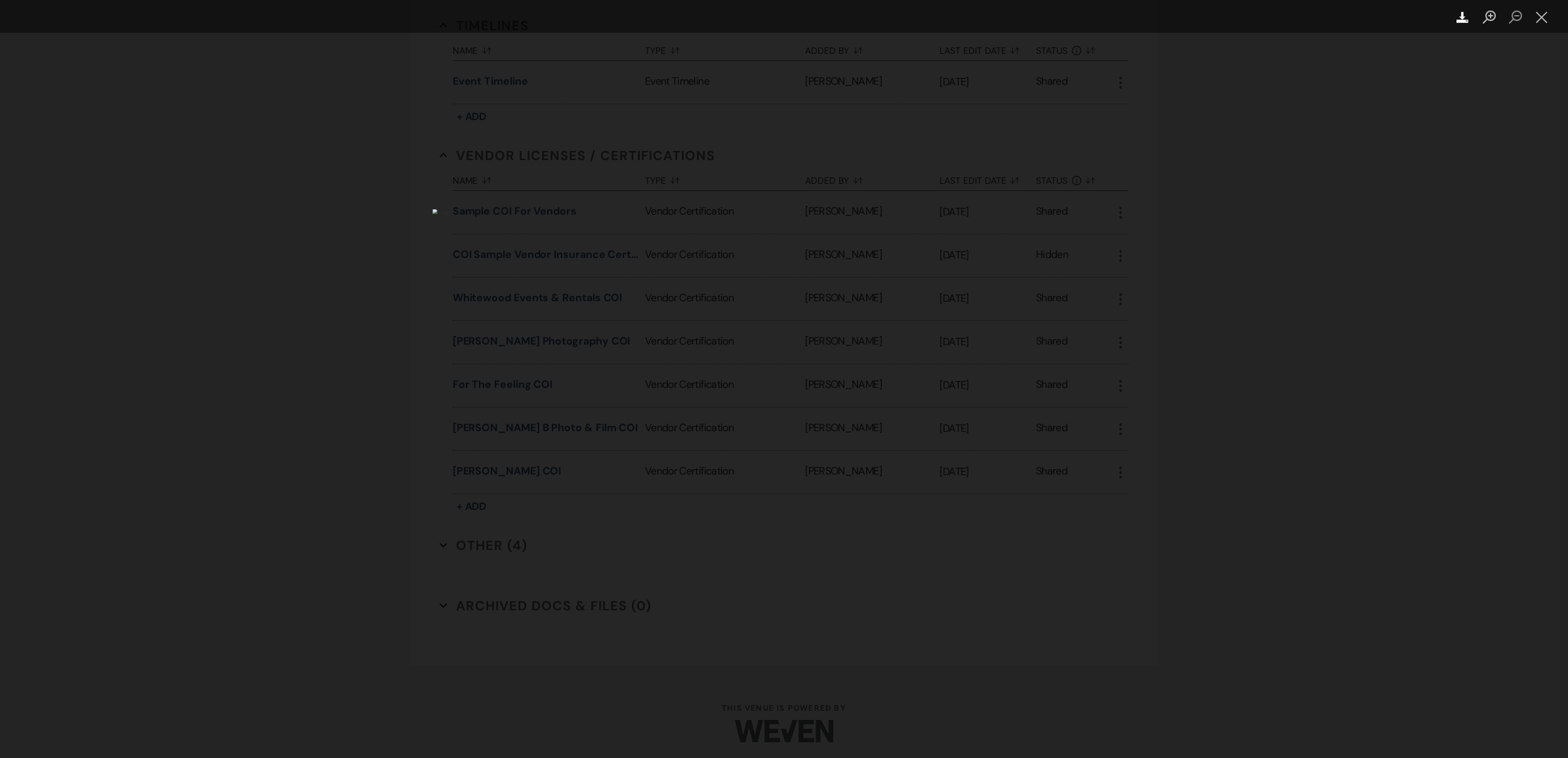
click at [1469, 17] on icon "Download" at bounding box center [1462, 17] width 12 height 12
click at [1461, 20] on icon "Download" at bounding box center [1462, 17] width 12 height 12
click at [782, 361] on img "Lightbox" at bounding box center [784, 379] width 703 height 340
click at [1547, 21] on button "Close lightbox" at bounding box center [1542, 17] width 26 height 23
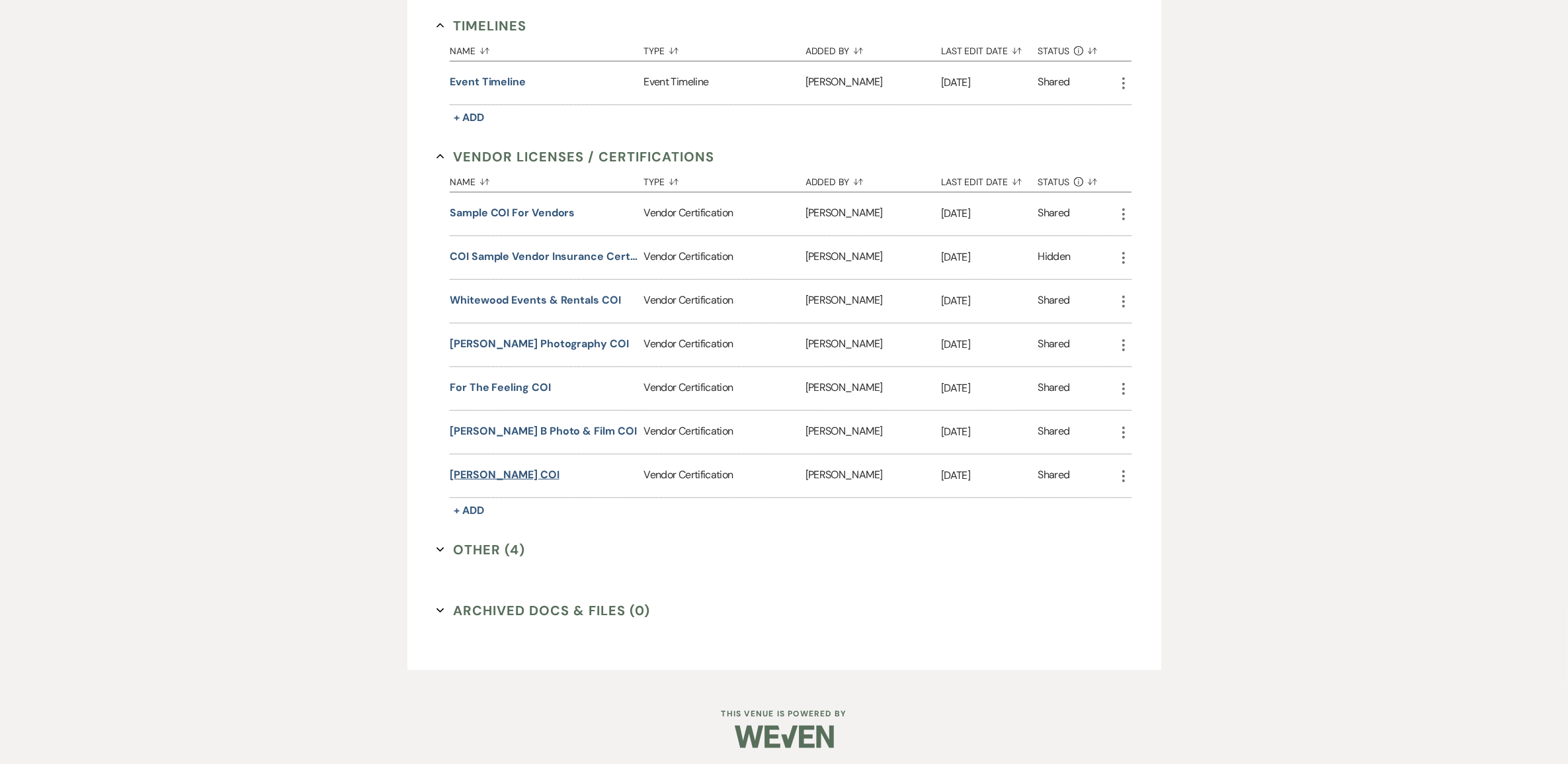
click at [519, 483] on button "McKenzie Robinson COI" at bounding box center [504, 475] width 110 height 16
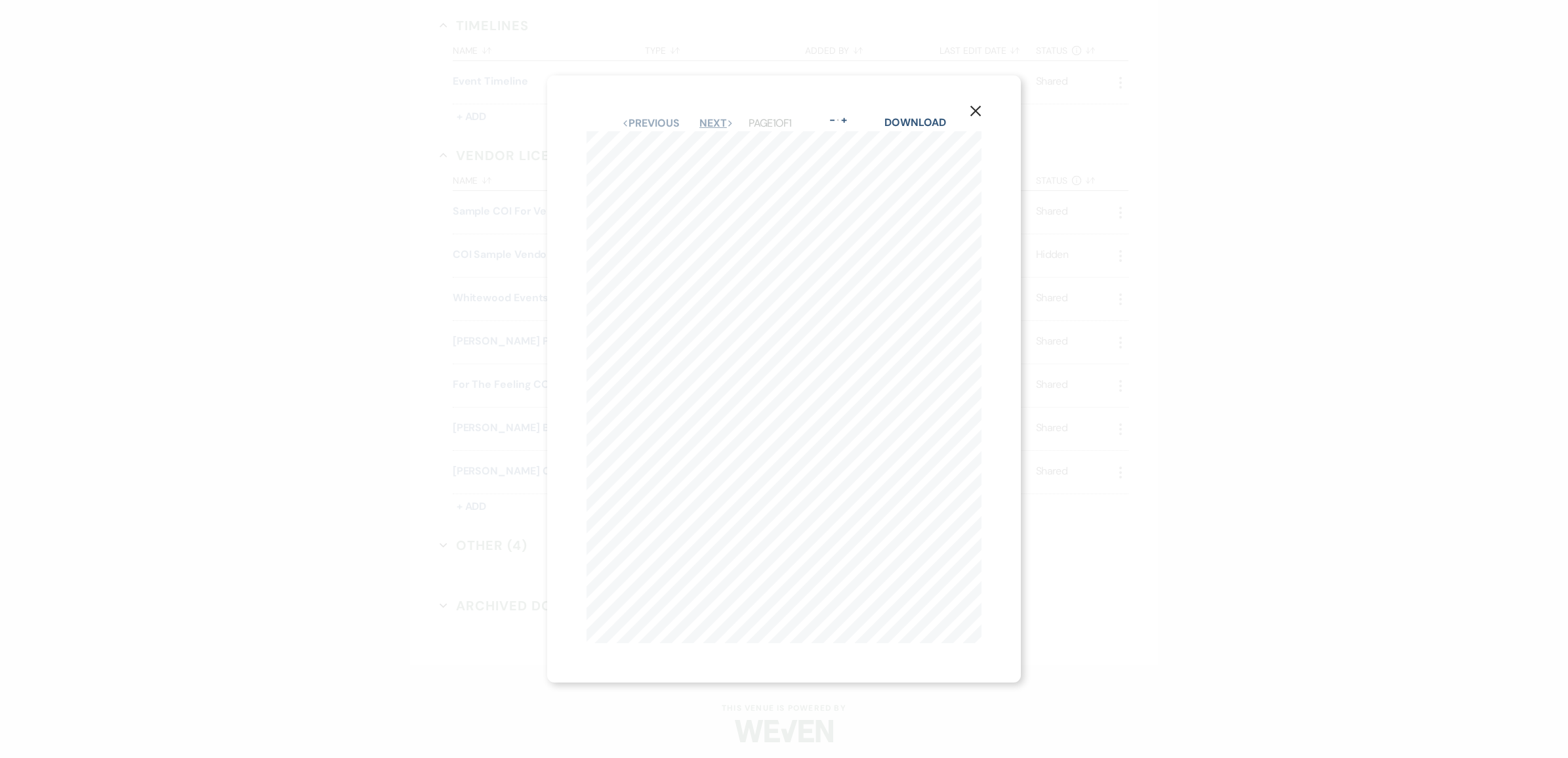
click at [722, 120] on button "Next Next" at bounding box center [716, 123] width 34 height 11
click at [953, 354] on use "button" at bounding box center [955, 359] width 11 height 11
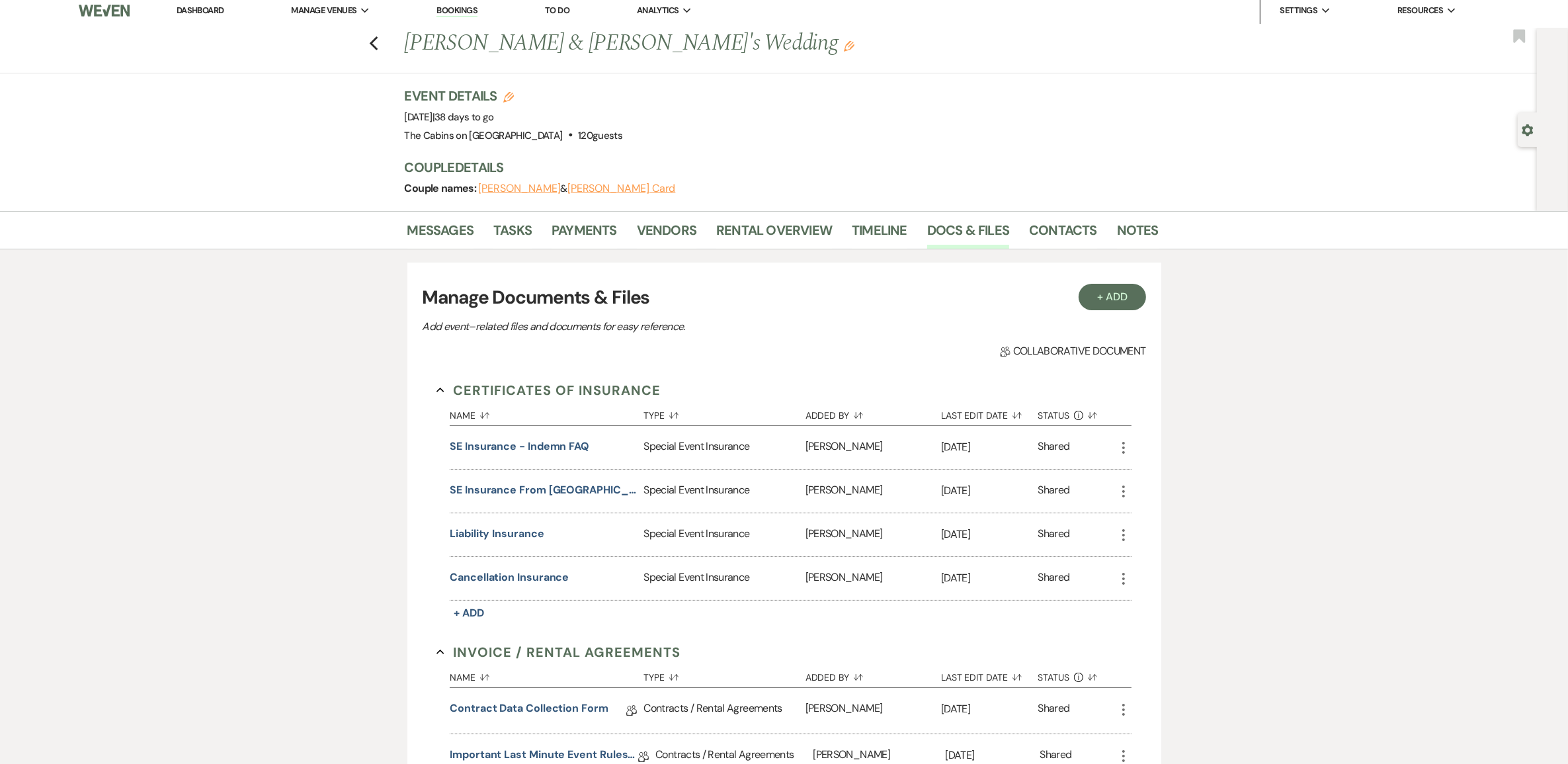
scroll to position [0, 0]
